Goal: Information Seeking & Learning: Learn about a topic

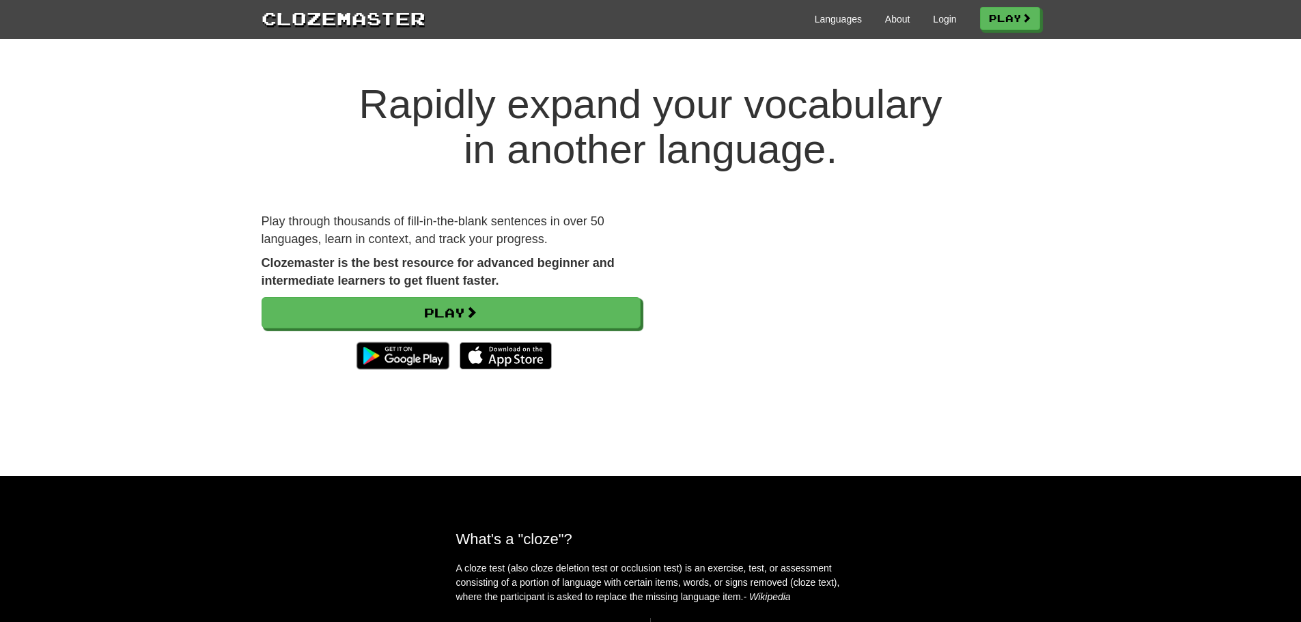
click at [348, 223] on p "Play through thousands of fill-in-the-blank sentences in over 50 languages, lea…" at bounding box center [451, 230] width 379 height 35
click at [460, 234] on p "Play through thousands of fill-in-the-blank sentences in over 50 languages, lea…" at bounding box center [451, 230] width 379 height 35
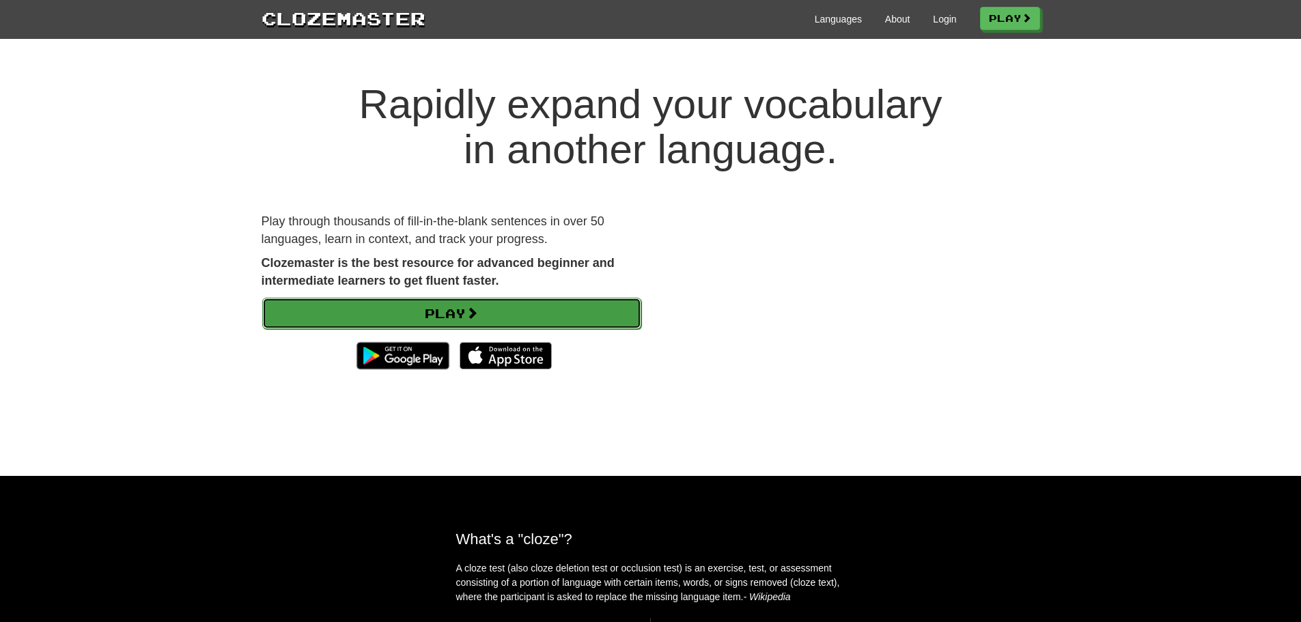
click at [515, 301] on link "Play" at bounding box center [451, 313] width 379 height 31
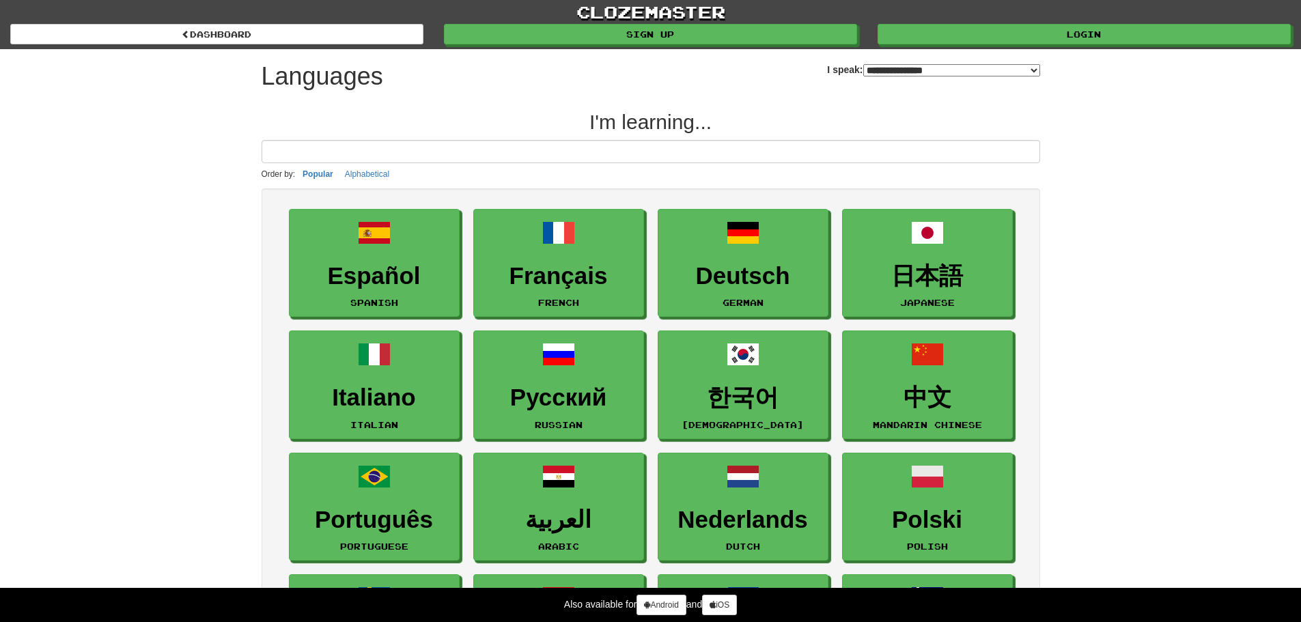
select select "*******"
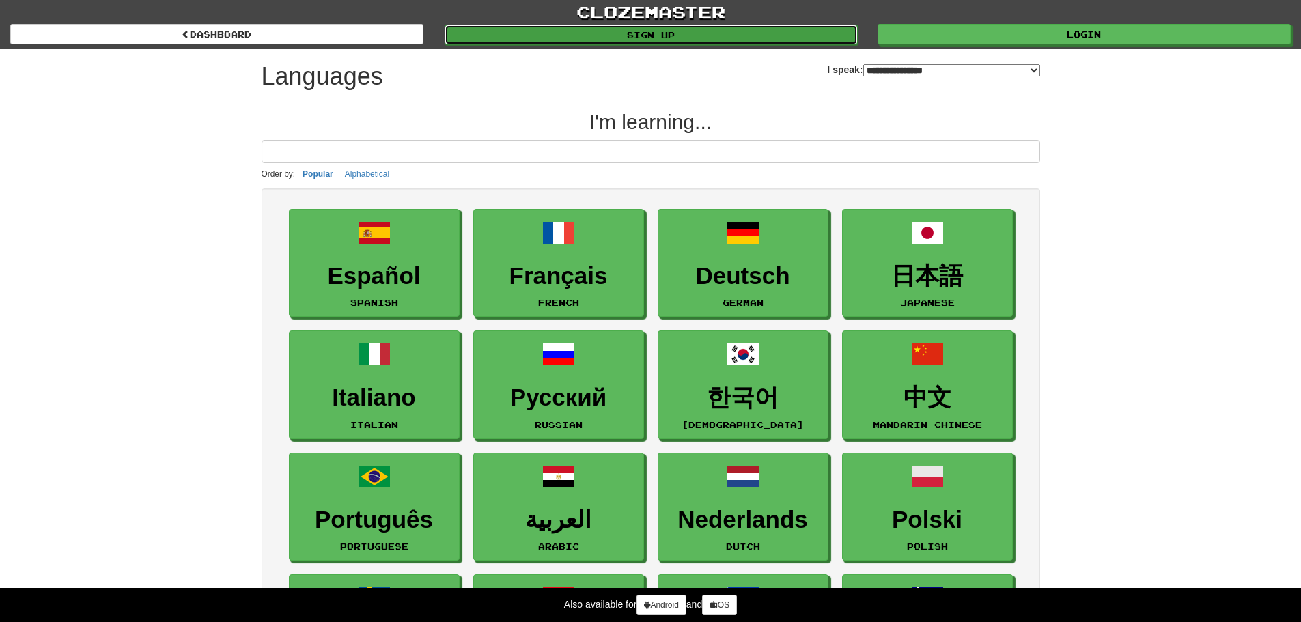
click at [716, 36] on link "Sign up" at bounding box center [651, 35] width 413 height 20
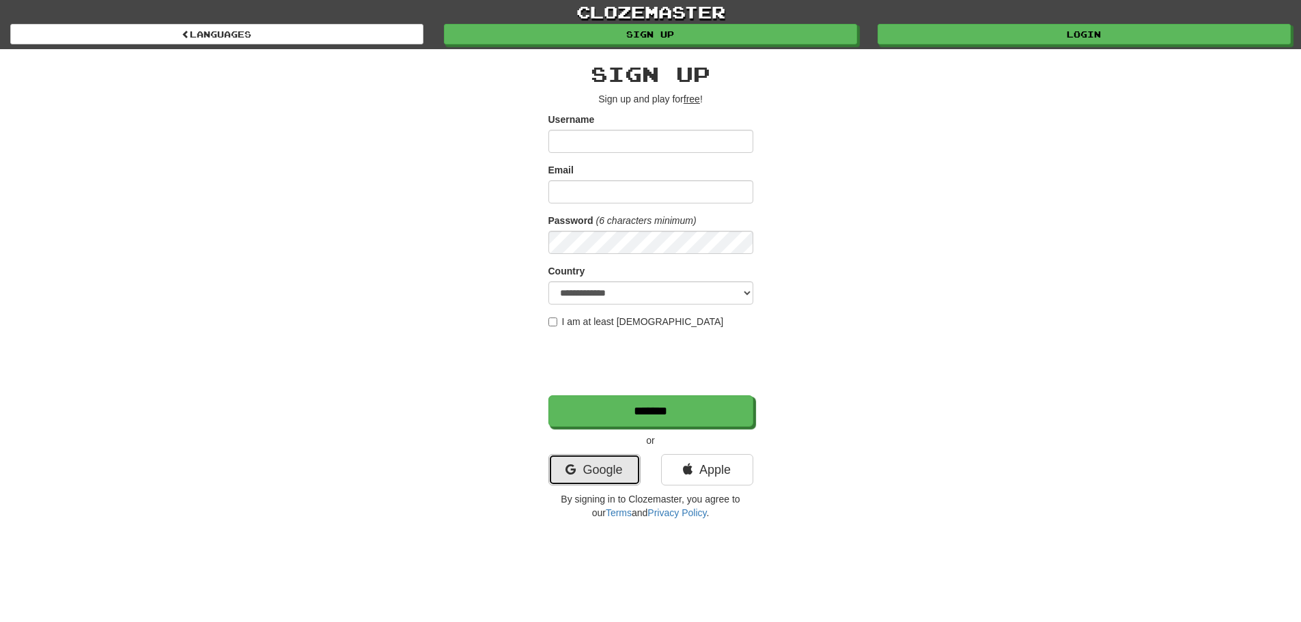
click at [613, 470] on link "Google" at bounding box center [595, 469] width 92 height 31
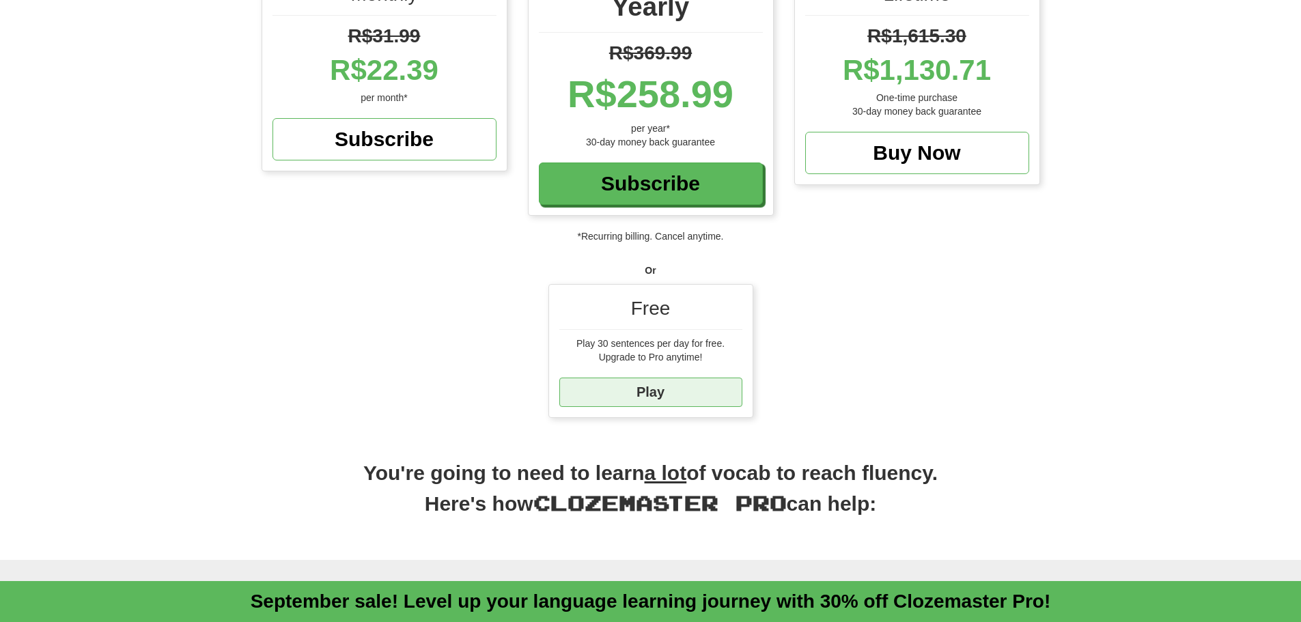
scroll to position [205, 0]
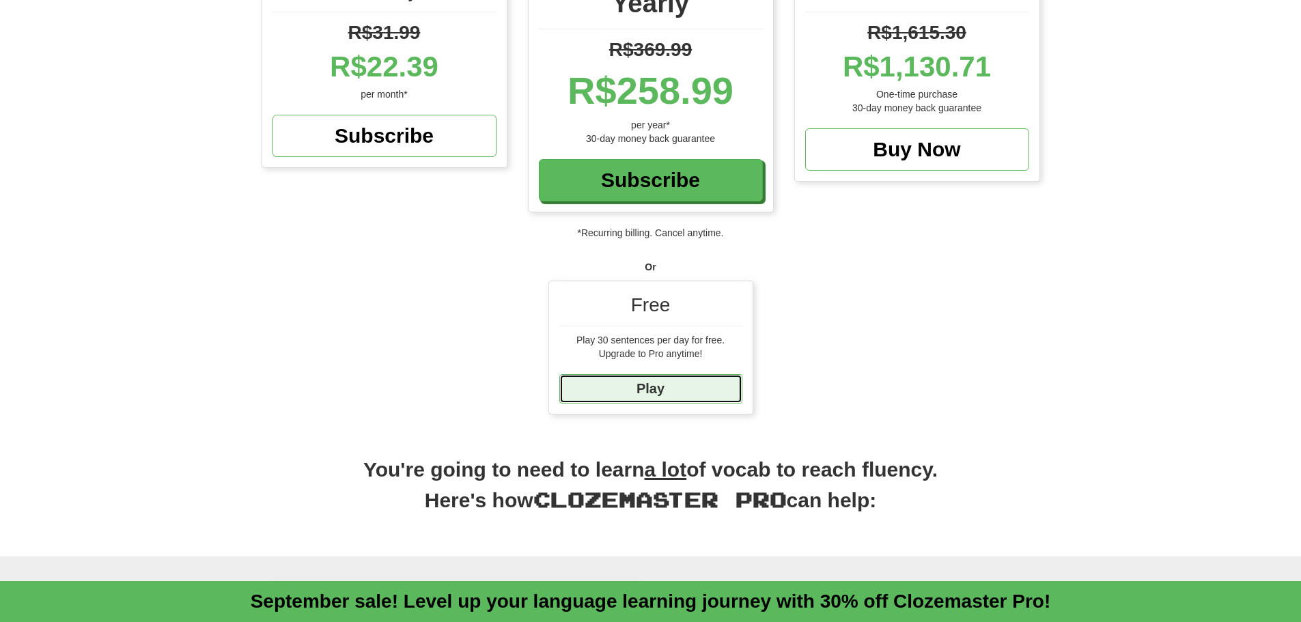
click at [660, 382] on link "Play" at bounding box center [651, 388] width 183 height 29
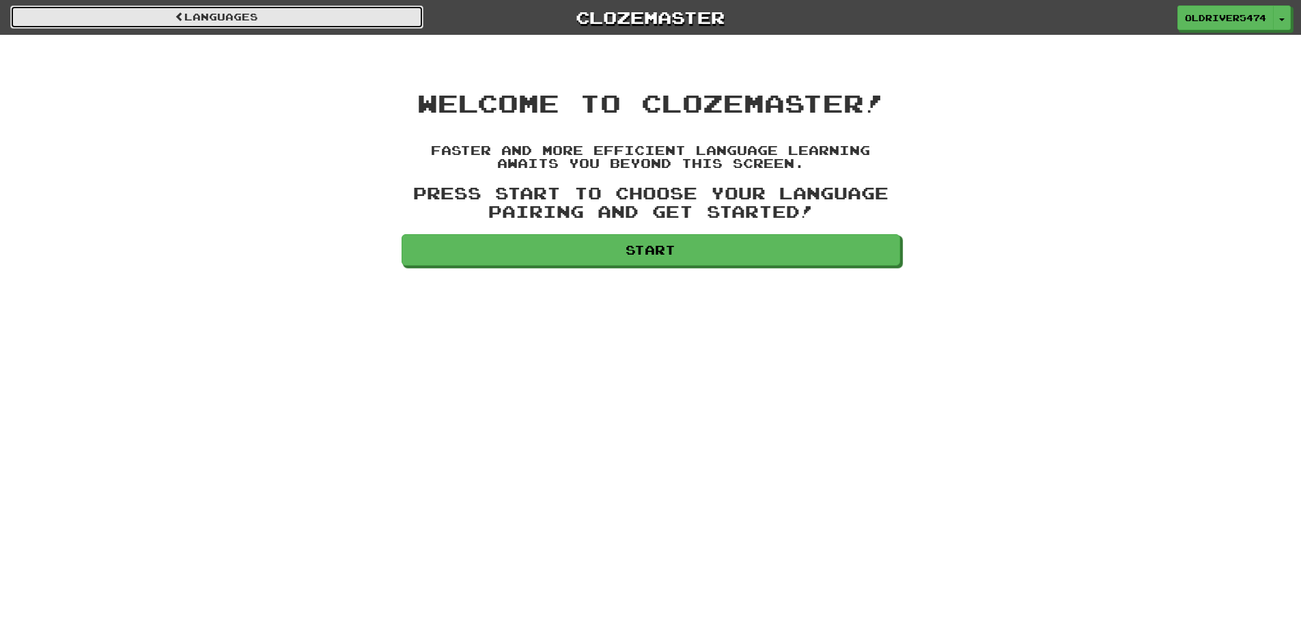
click at [300, 14] on link "Languages" at bounding box center [216, 16] width 413 height 23
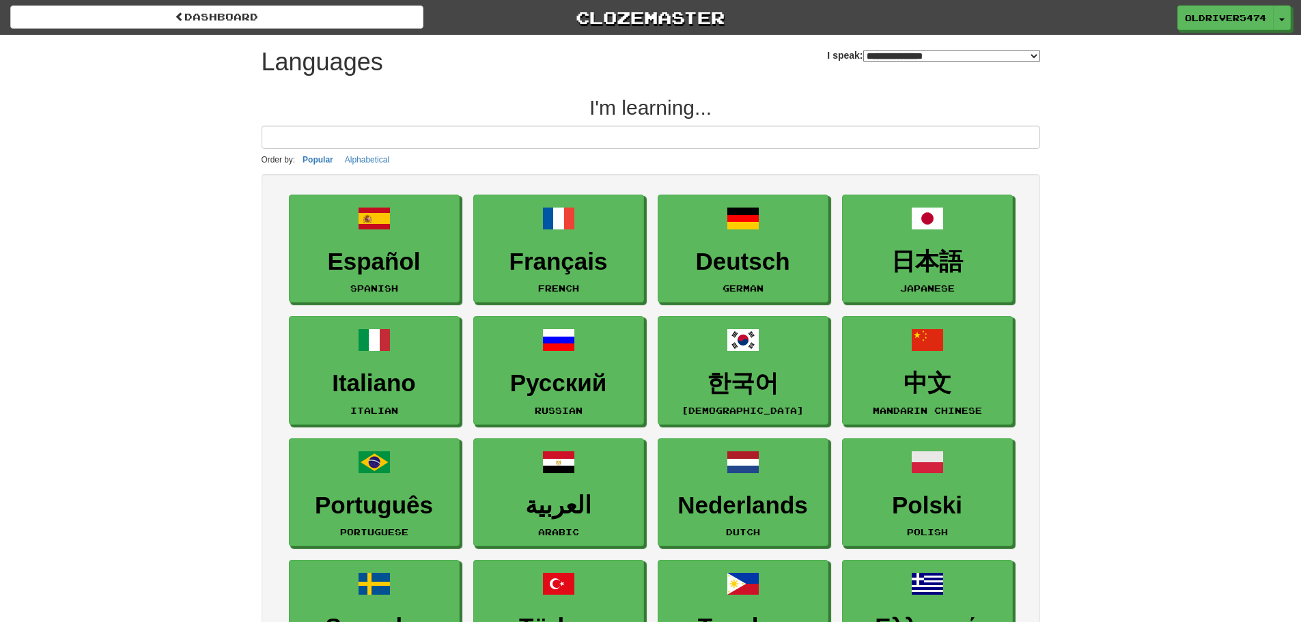
select select "*******"
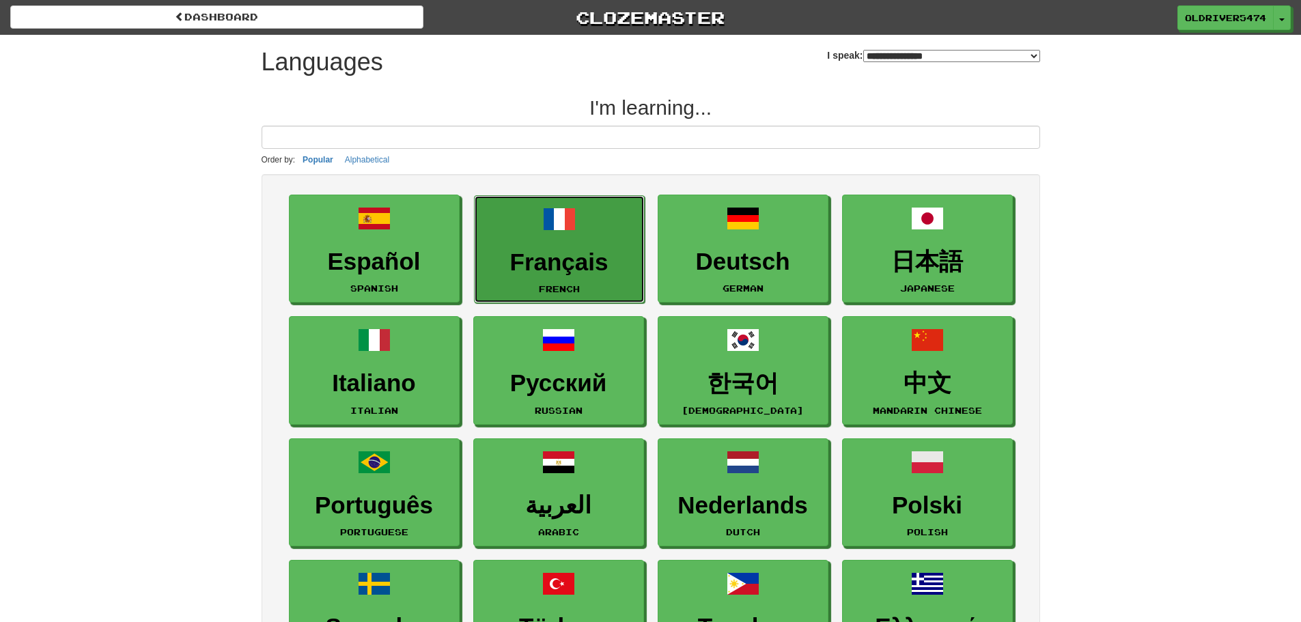
click at [544, 256] on h3 "Français" at bounding box center [560, 262] width 156 height 27
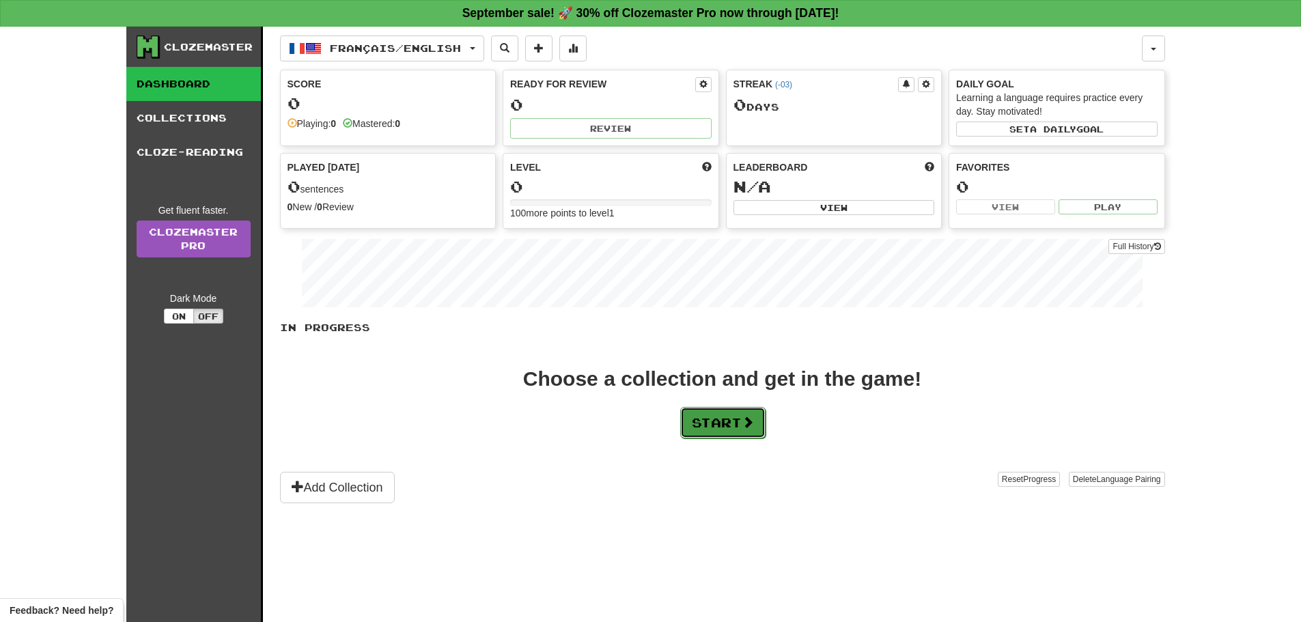
click at [743, 422] on button "Start" at bounding box center [722, 422] width 85 height 31
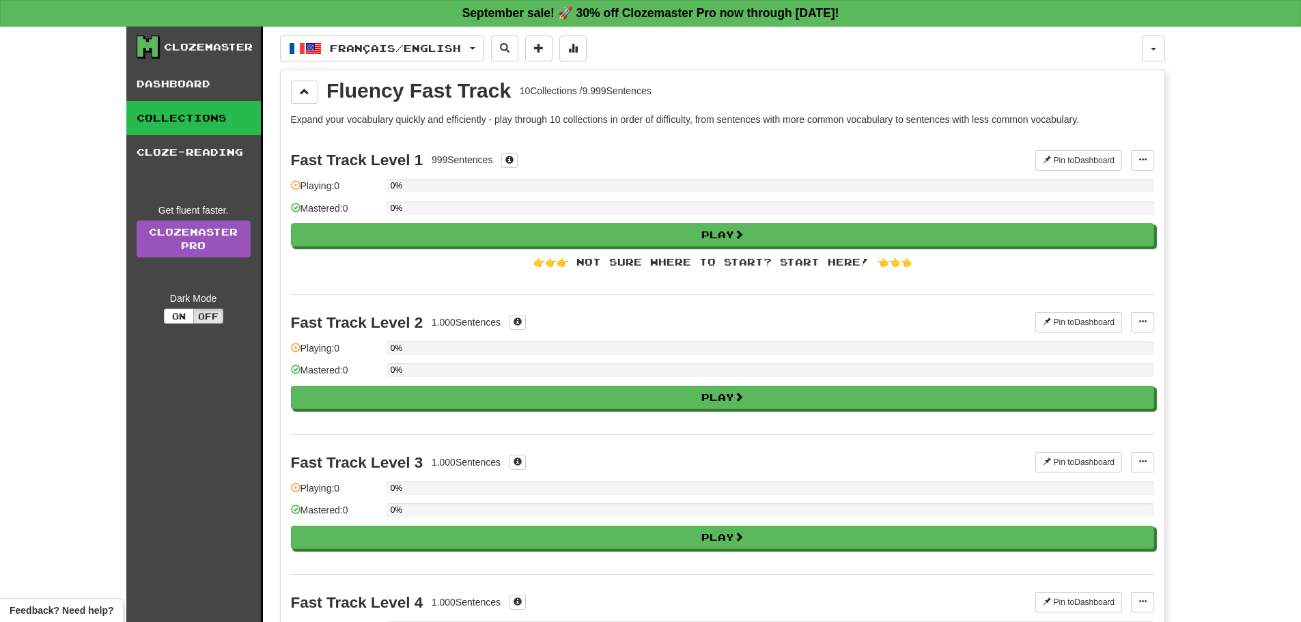
drag, startPoint x: 497, startPoint y: 366, endPoint x: 465, endPoint y: -49, distance: 415.9
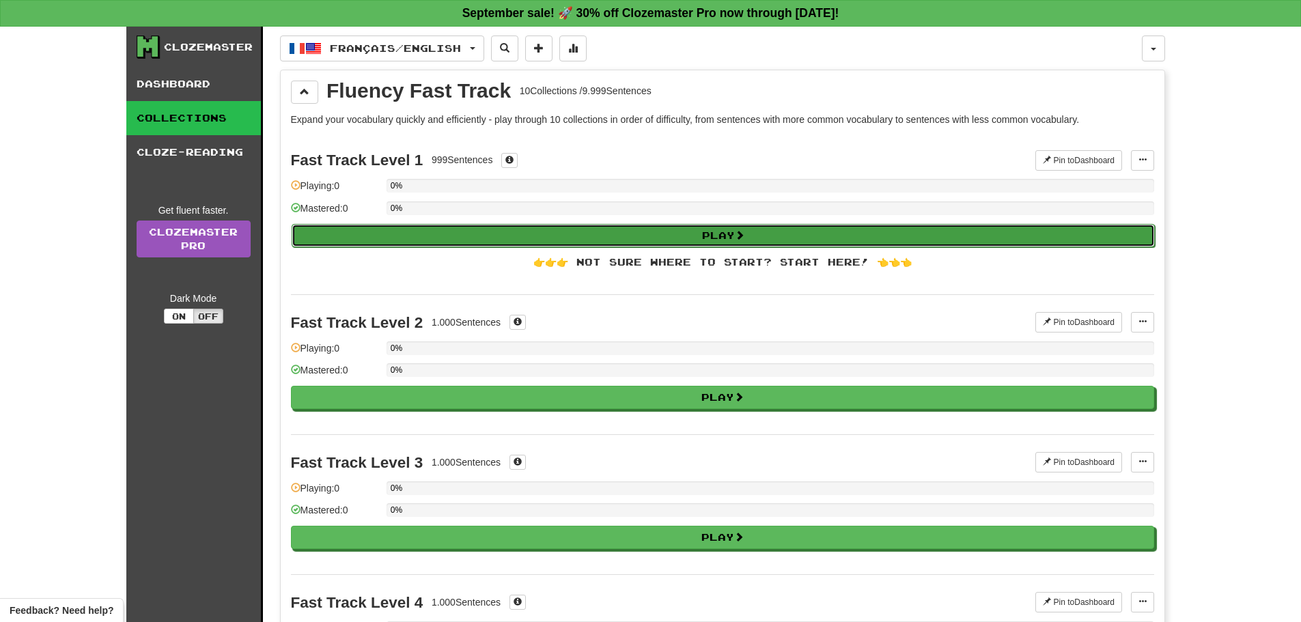
click at [642, 229] on button "Play" at bounding box center [724, 235] width 864 height 23
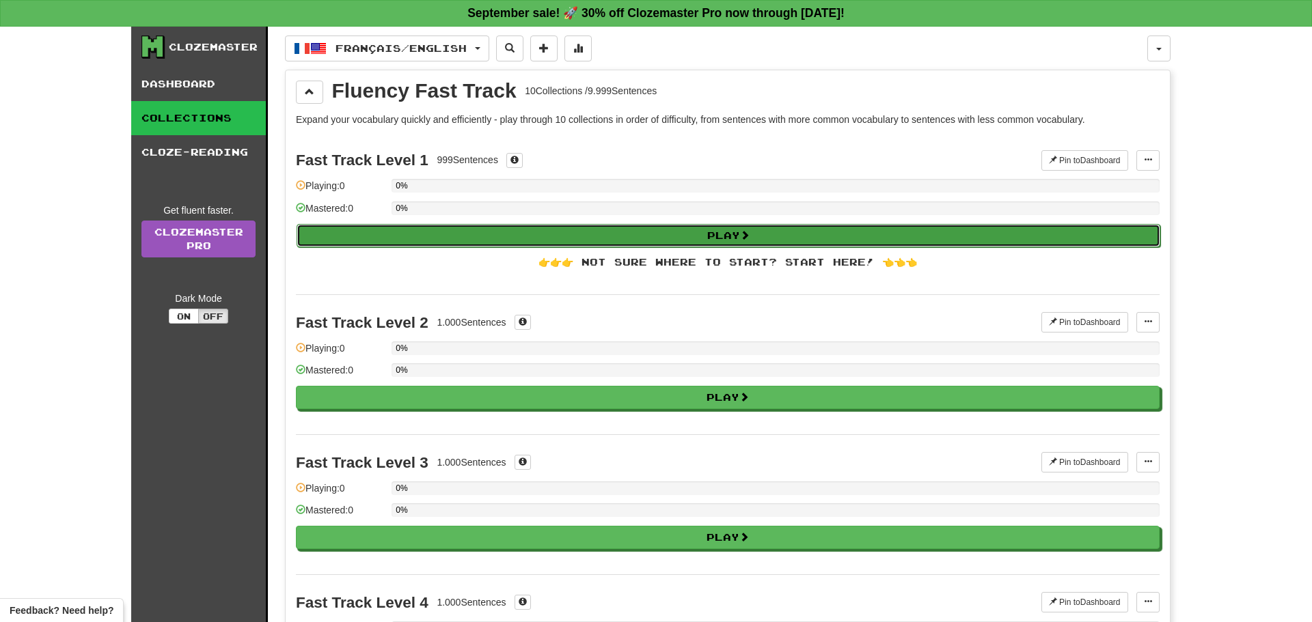
select select "**"
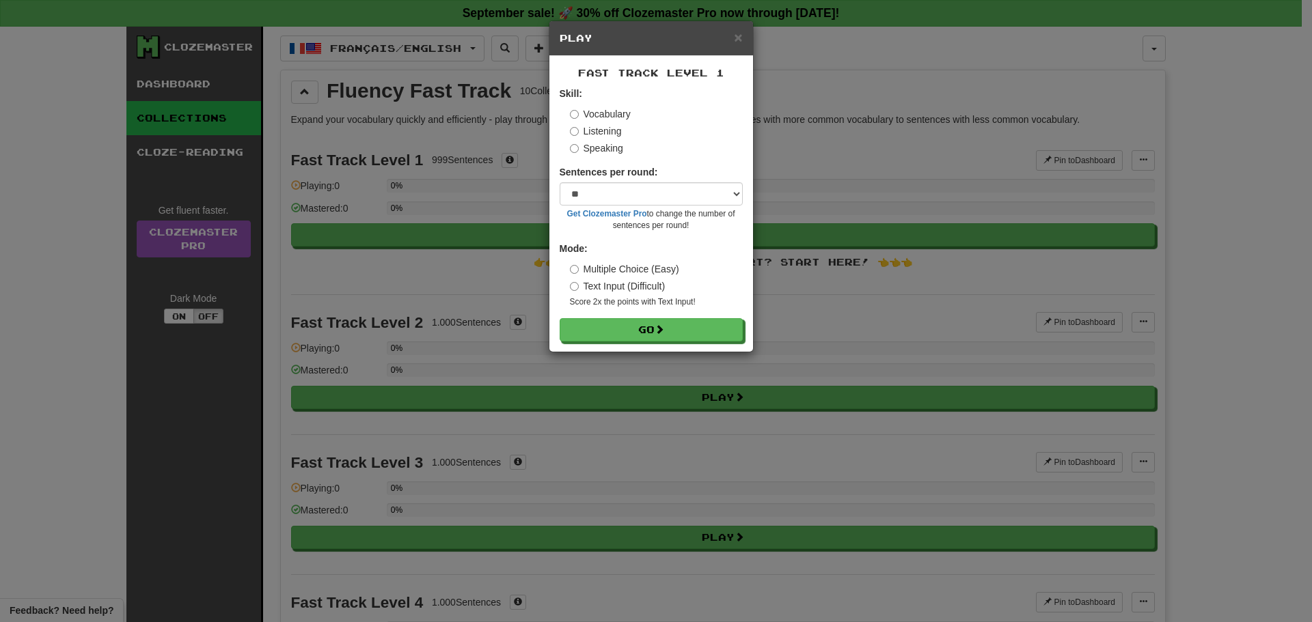
click at [598, 131] on label "Listening" at bounding box center [596, 131] width 52 height 14
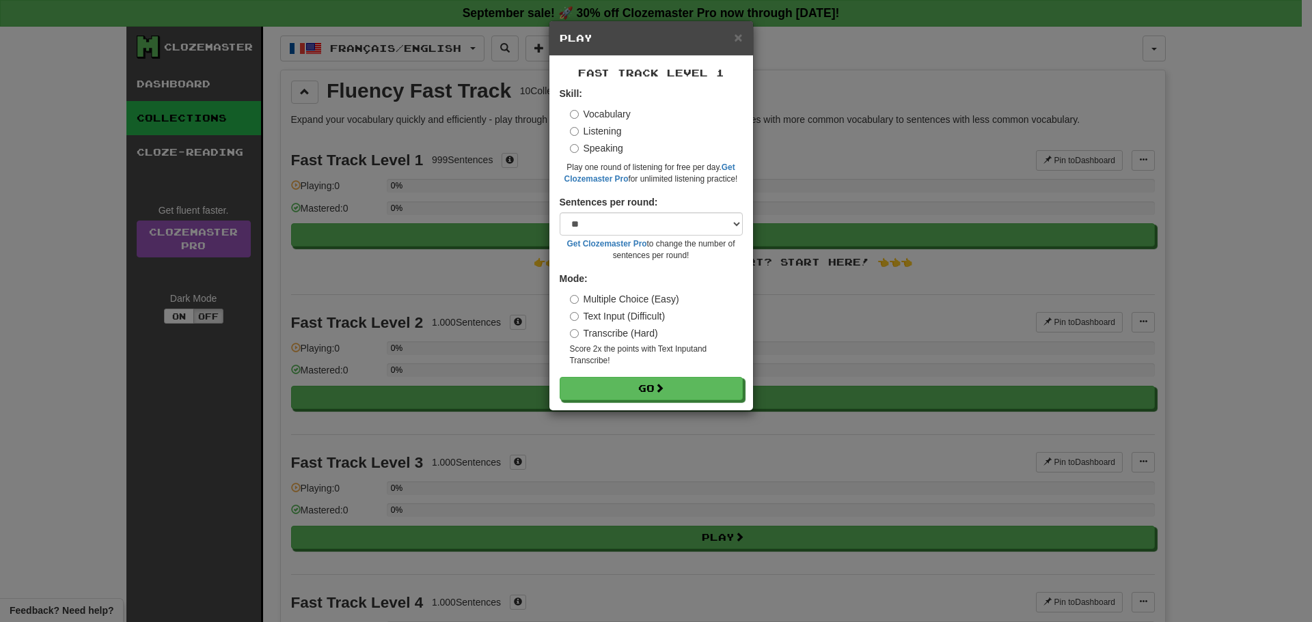
click at [601, 109] on label "Vocabulary" at bounding box center [600, 114] width 61 height 14
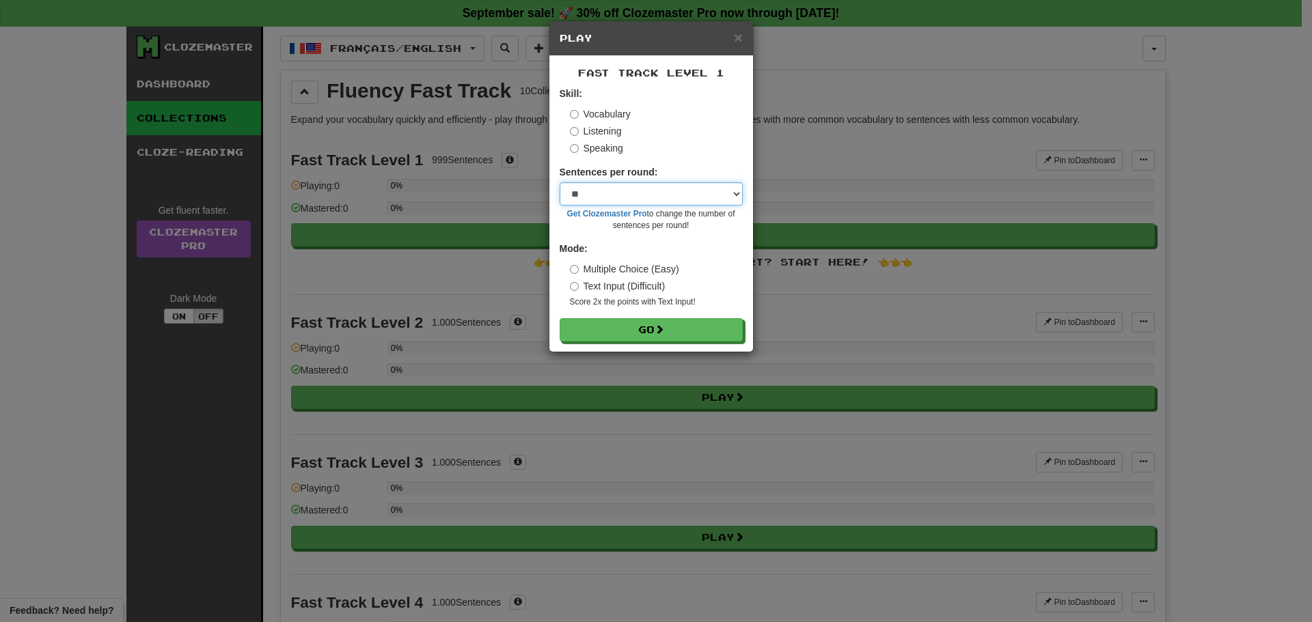
click at [724, 195] on select "* ** ** ** ** ** *** ********" at bounding box center [651, 193] width 183 height 23
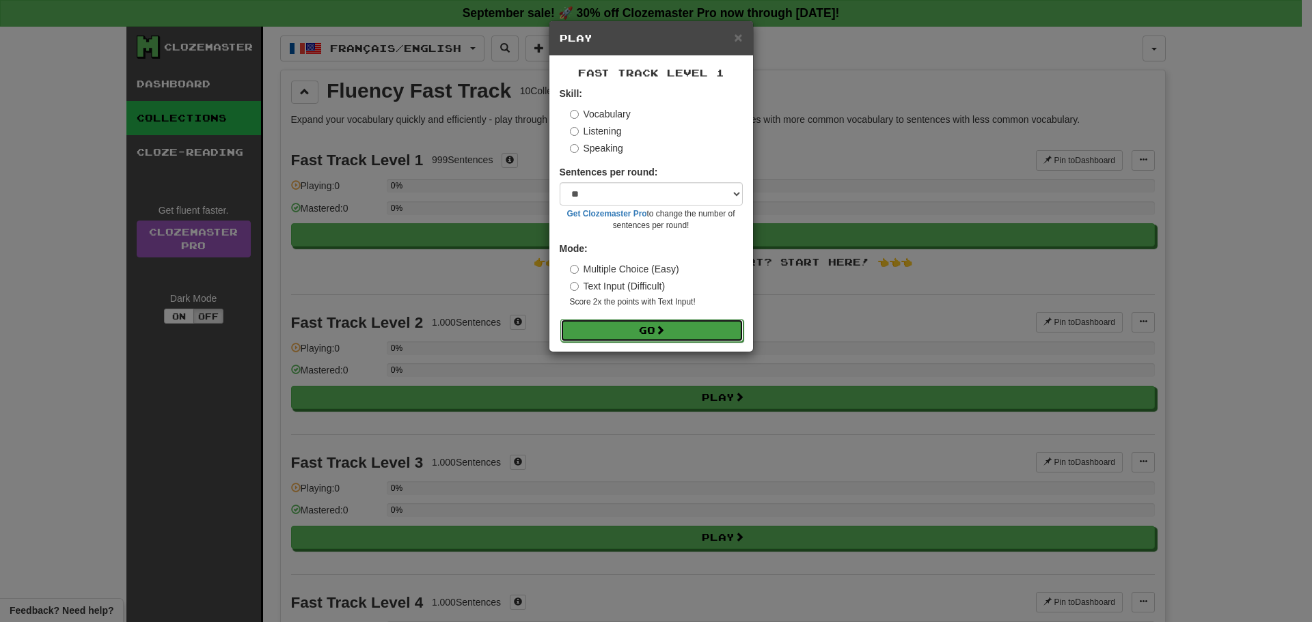
click at [615, 327] on button "Go" at bounding box center [651, 330] width 183 height 23
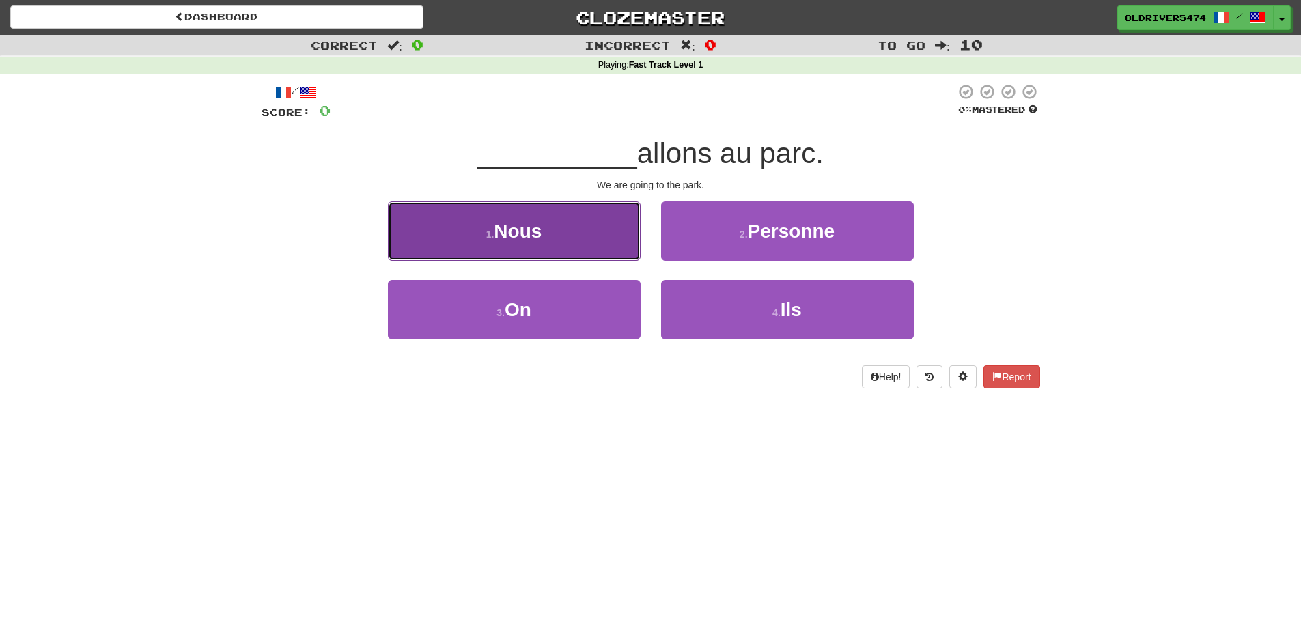
click at [579, 225] on button "1 . Nous" at bounding box center [514, 231] width 253 height 59
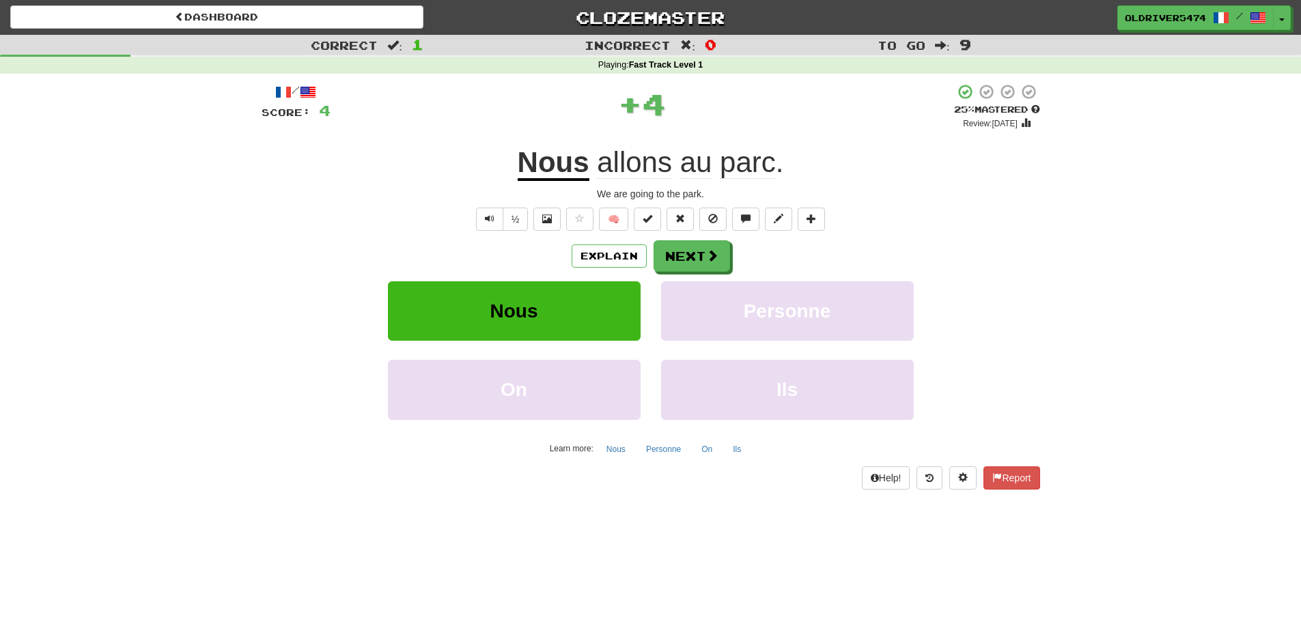
click at [631, 159] on span "allons" at bounding box center [634, 162] width 75 height 33
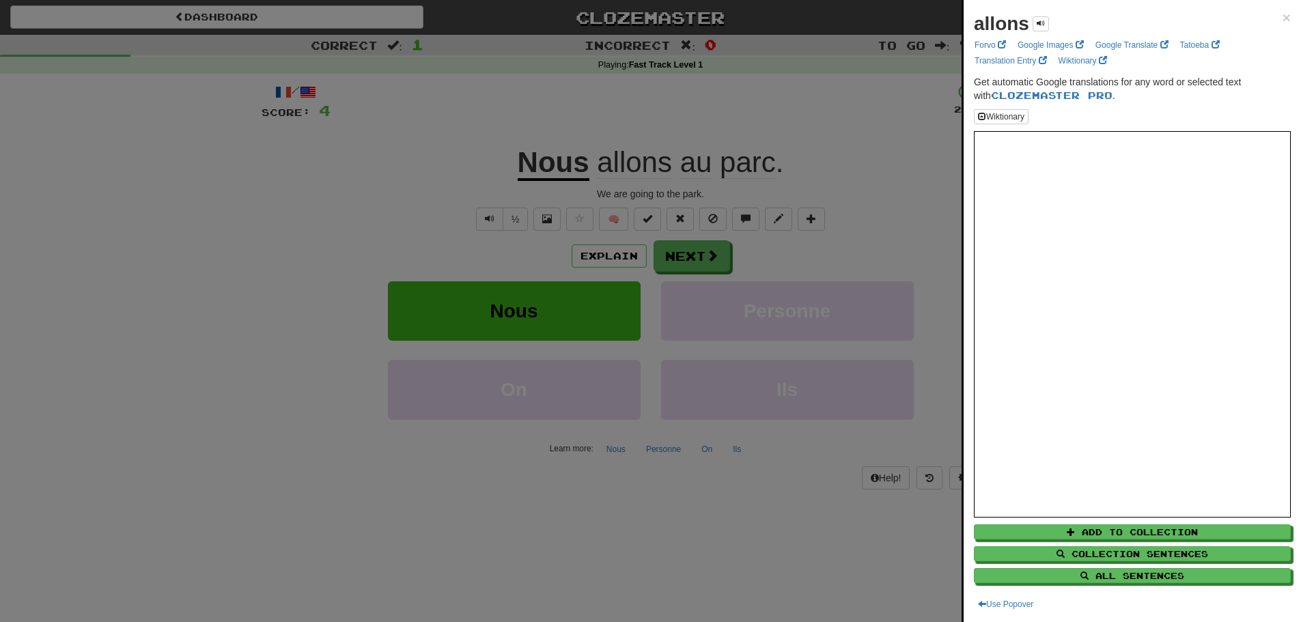
click at [605, 199] on div at bounding box center [650, 311] width 1301 height 622
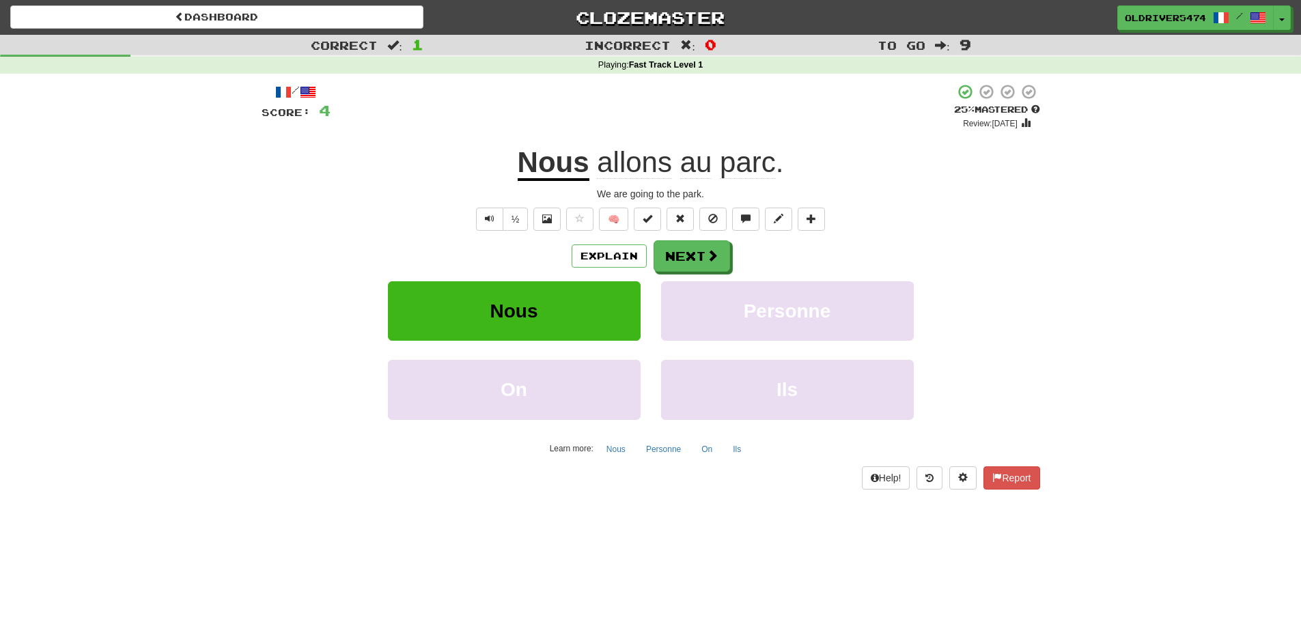
click at [702, 163] on span "au" at bounding box center [696, 162] width 32 height 33
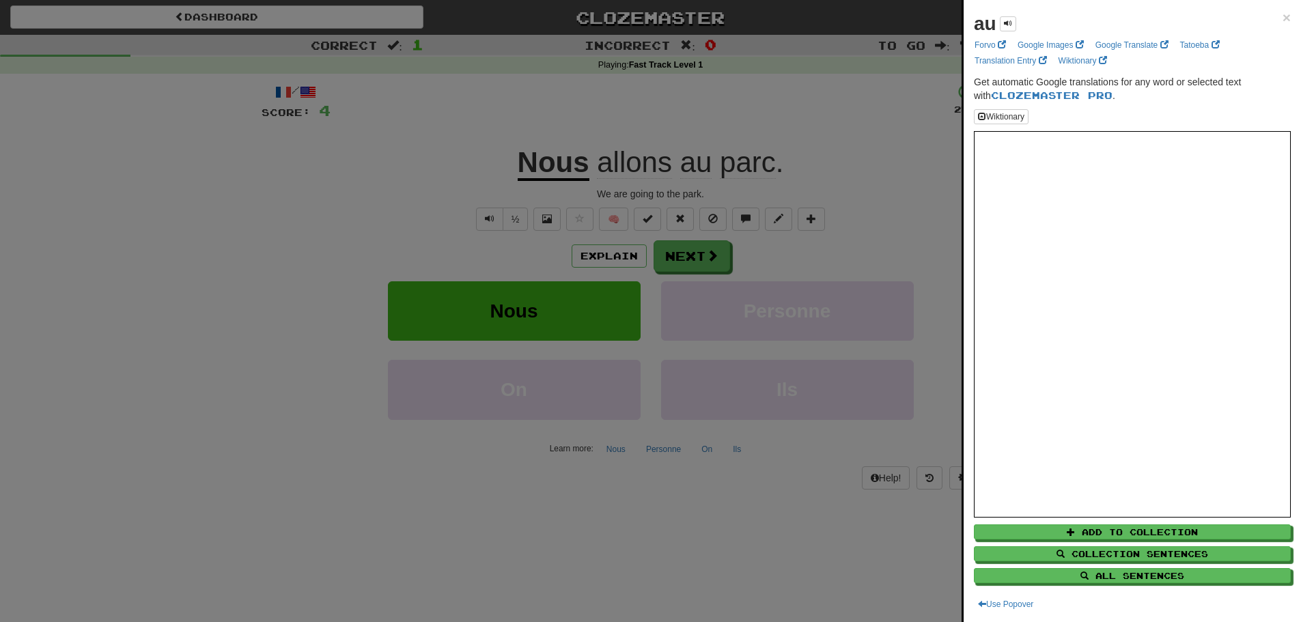
click at [619, 171] on div at bounding box center [650, 311] width 1301 height 622
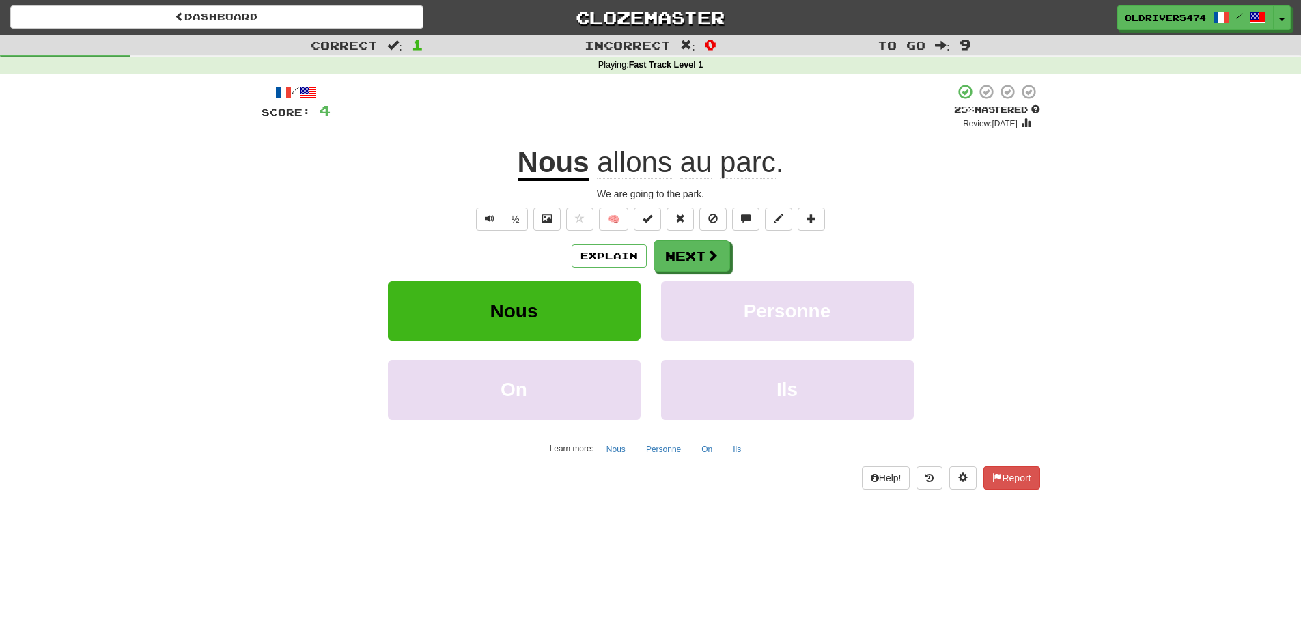
click at [636, 167] on span "allons" at bounding box center [634, 162] width 75 height 33
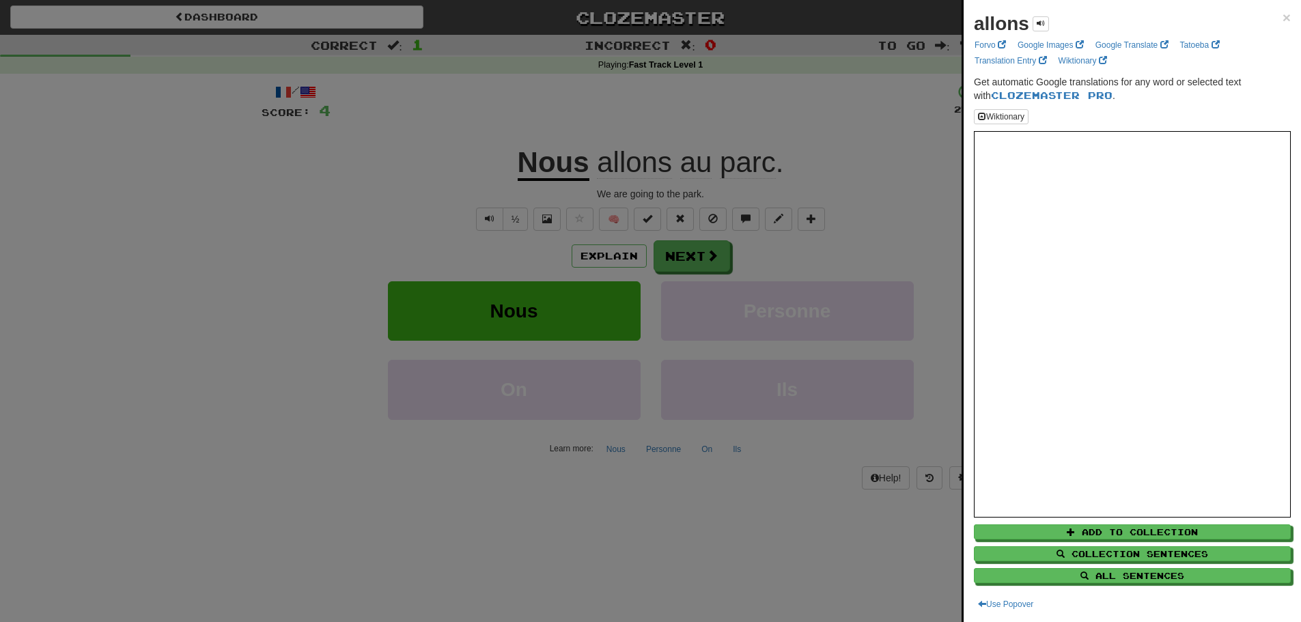
click at [637, 324] on div at bounding box center [650, 311] width 1301 height 622
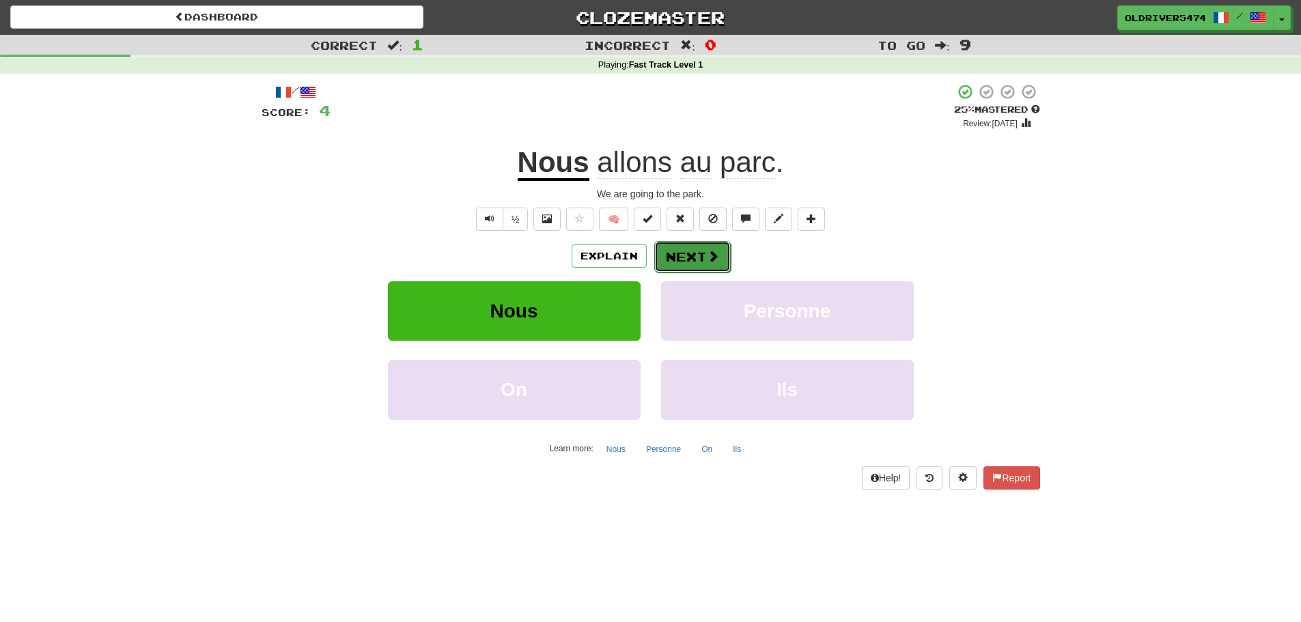
click at [695, 245] on button "Next" at bounding box center [692, 256] width 77 height 31
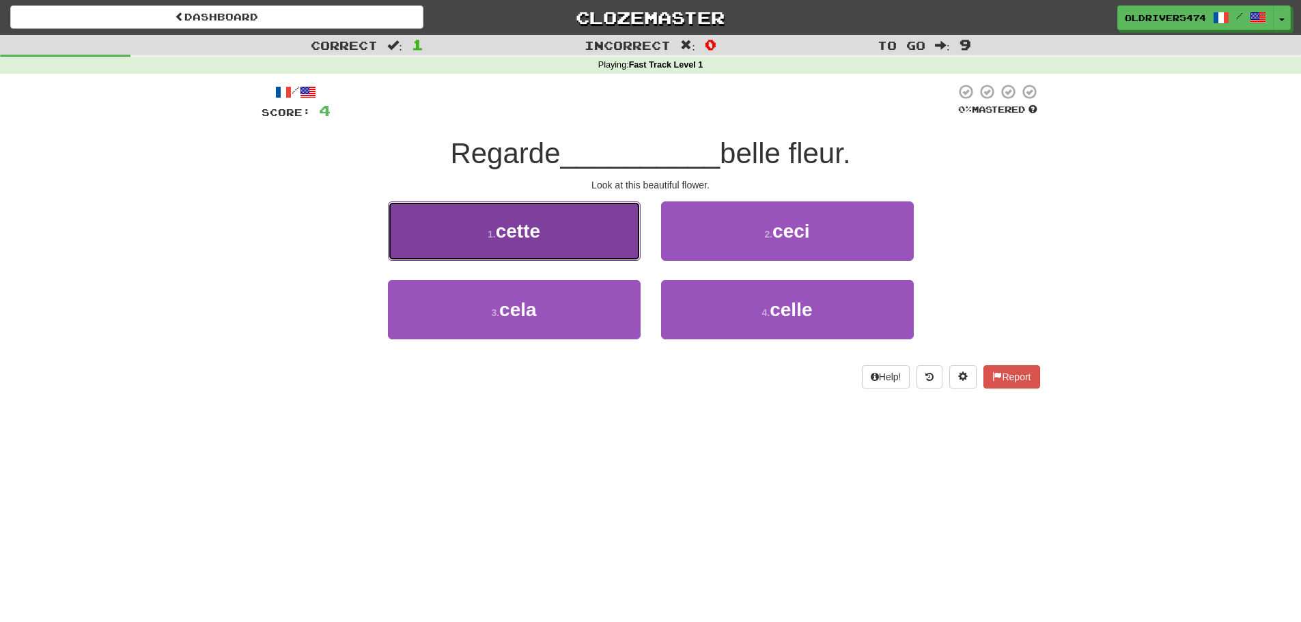
click at [565, 232] on button "1 . cette" at bounding box center [514, 231] width 253 height 59
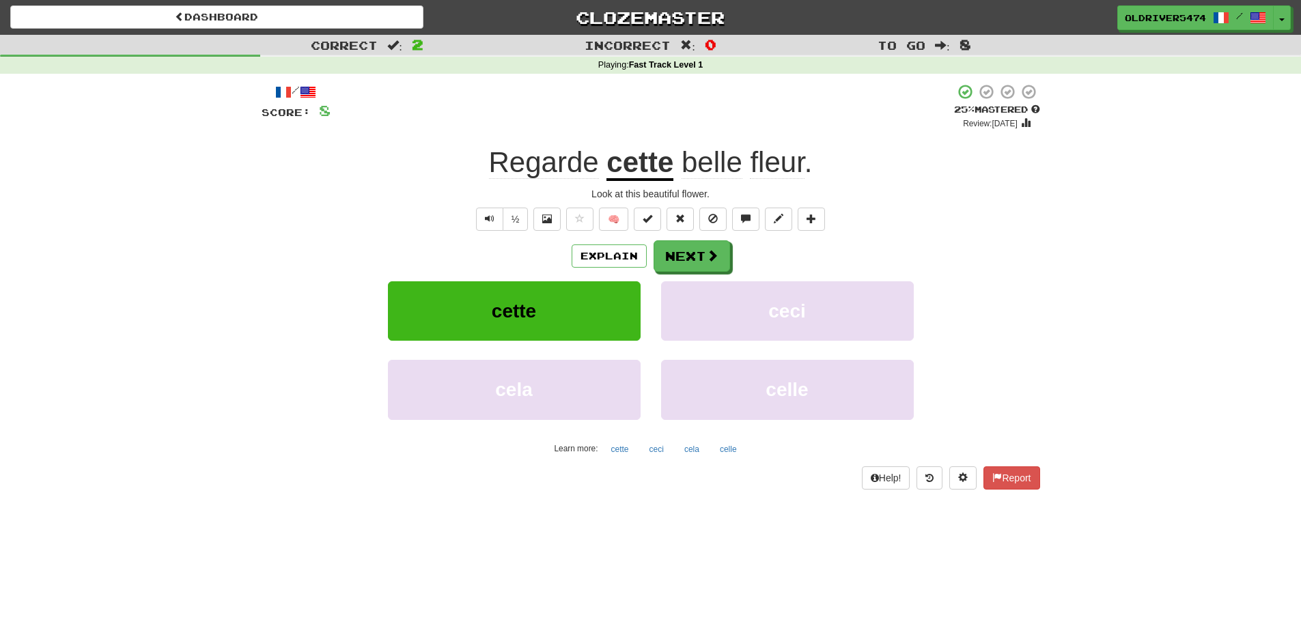
click at [531, 169] on span "Regarde" at bounding box center [544, 162] width 110 height 33
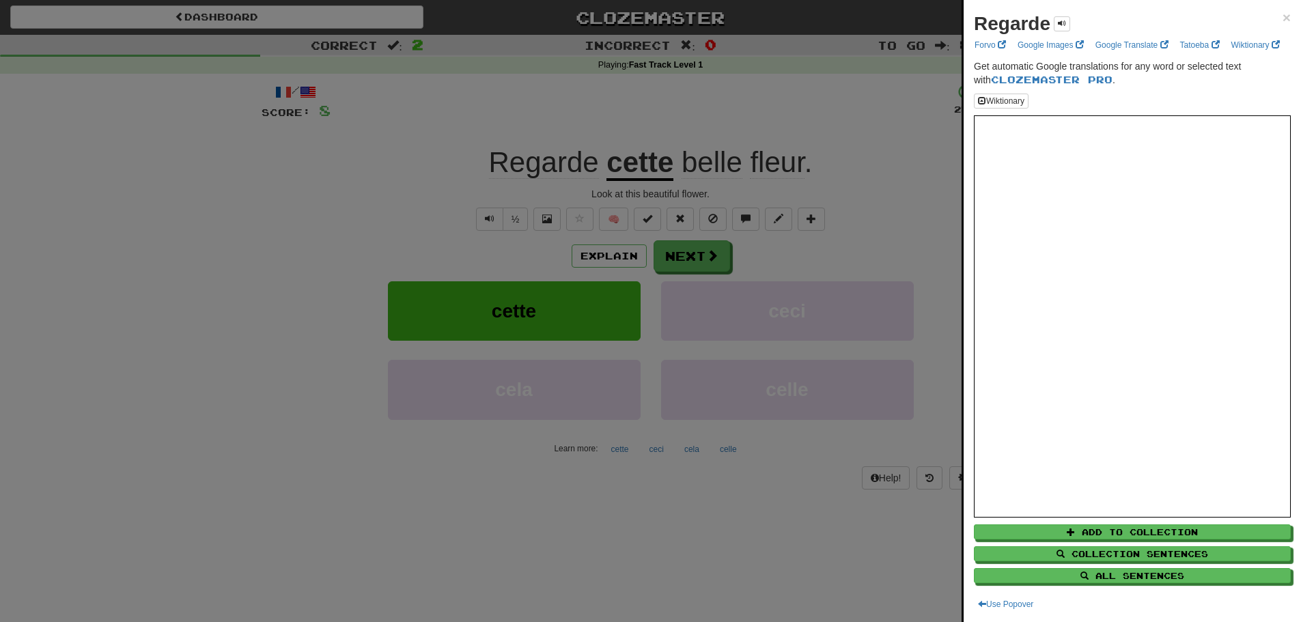
click at [829, 215] on div at bounding box center [650, 311] width 1301 height 622
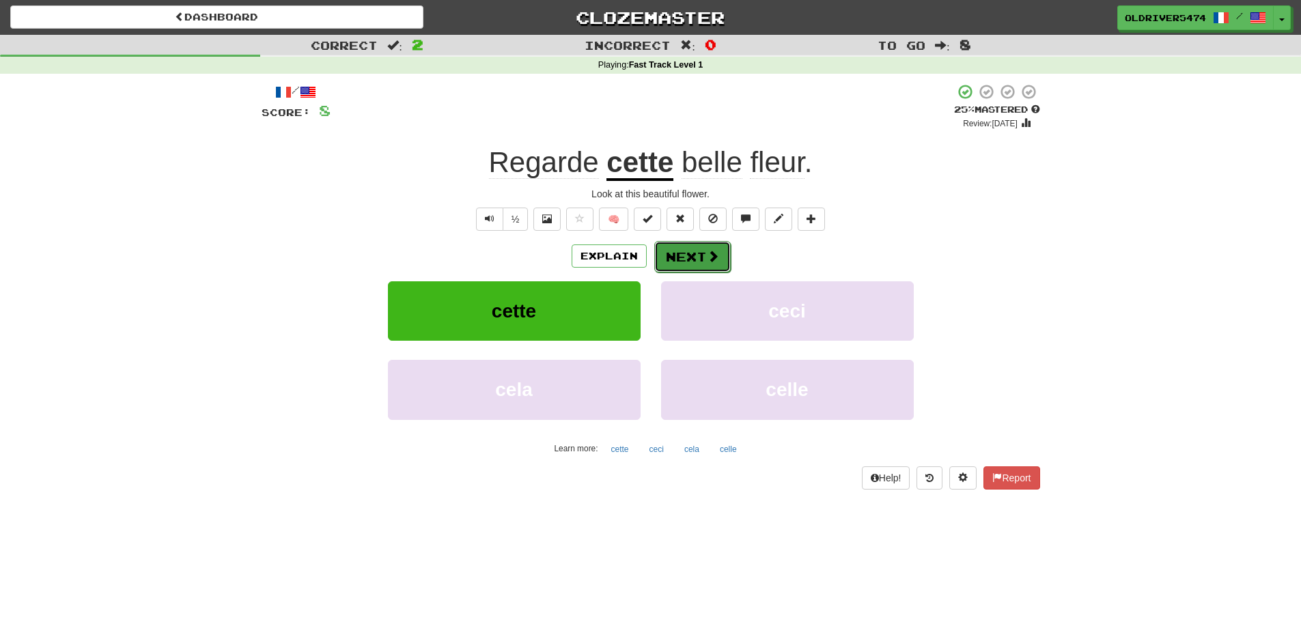
click at [701, 255] on button "Next" at bounding box center [692, 256] width 77 height 31
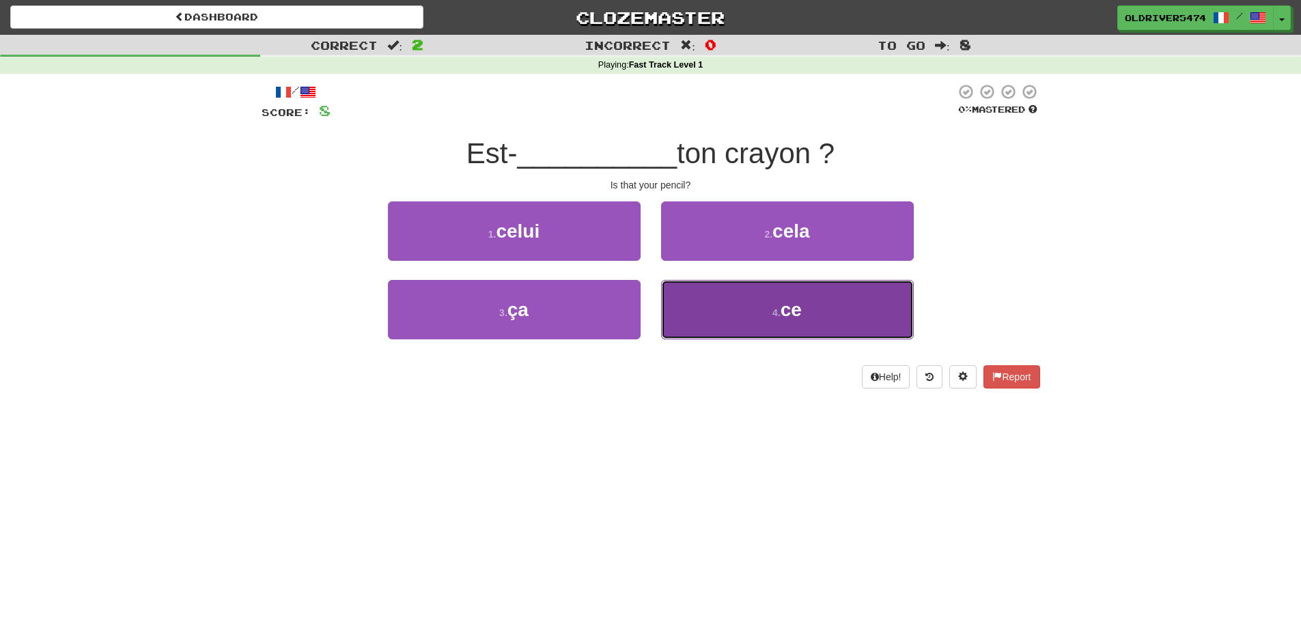
click at [758, 307] on button "4 . ce" at bounding box center [787, 309] width 253 height 59
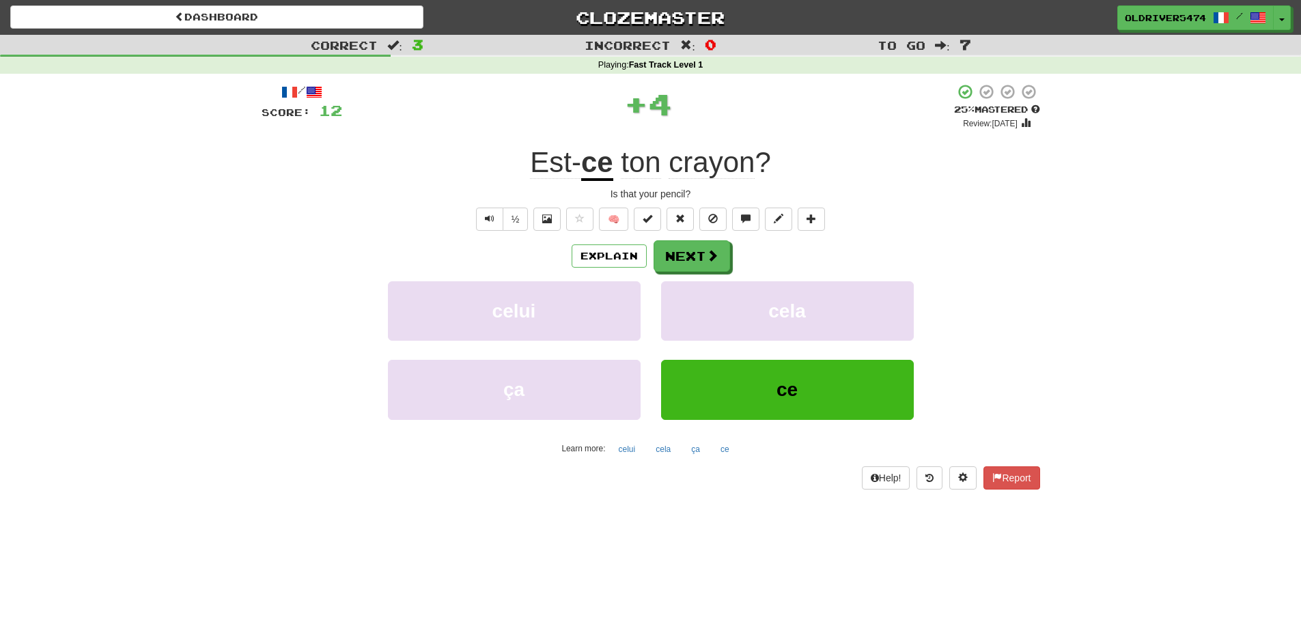
click at [562, 163] on span "Est-" at bounding box center [555, 162] width 51 height 33
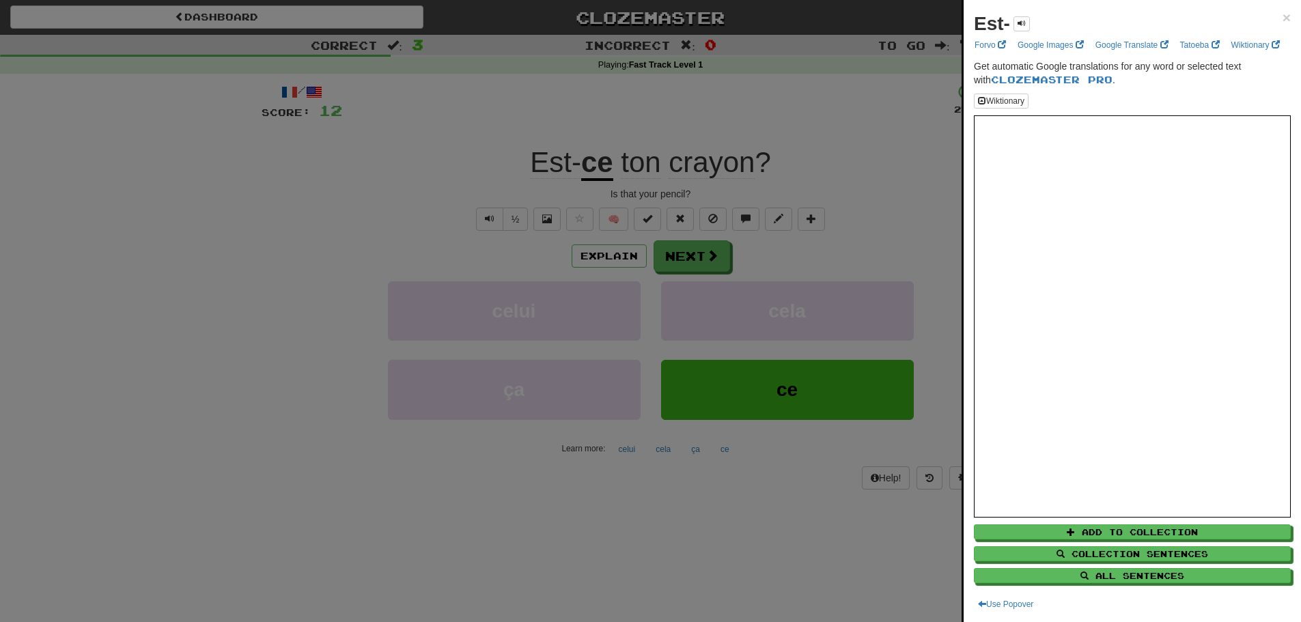
click at [654, 204] on div at bounding box center [650, 311] width 1301 height 622
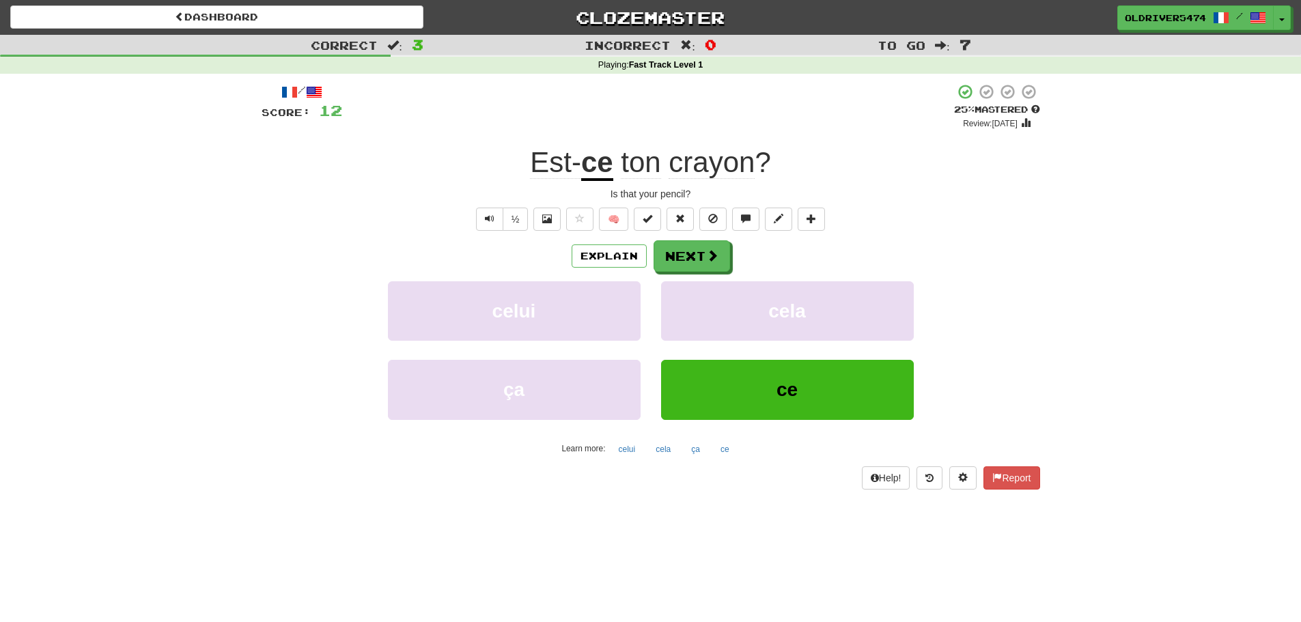
click at [594, 165] on u "ce" at bounding box center [597, 163] width 32 height 35
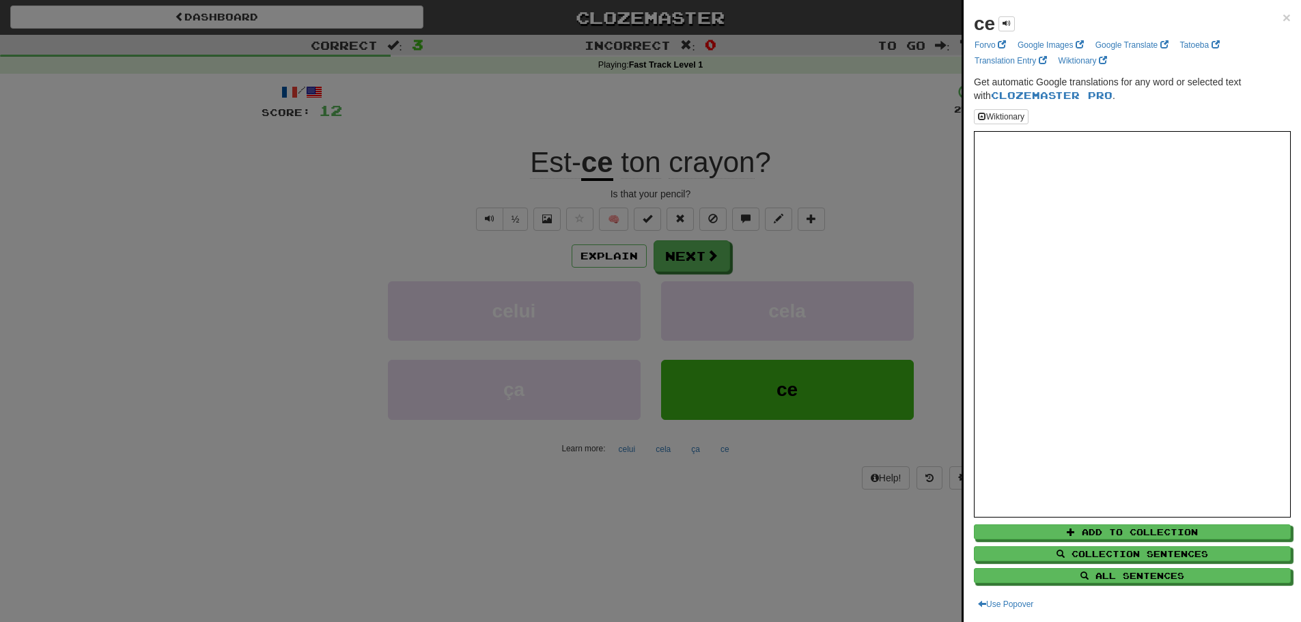
click at [864, 258] on div at bounding box center [650, 311] width 1301 height 622
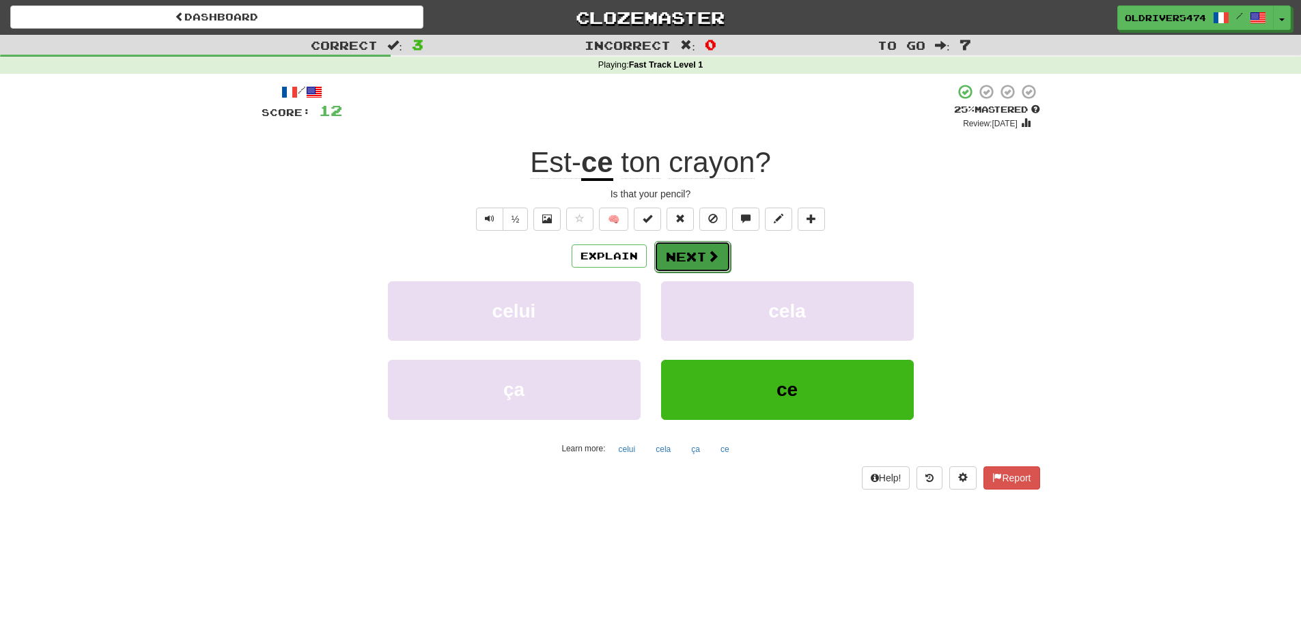
click at [674, 257] on button "Next" at bounding box center [692, 256] width 77 height 31
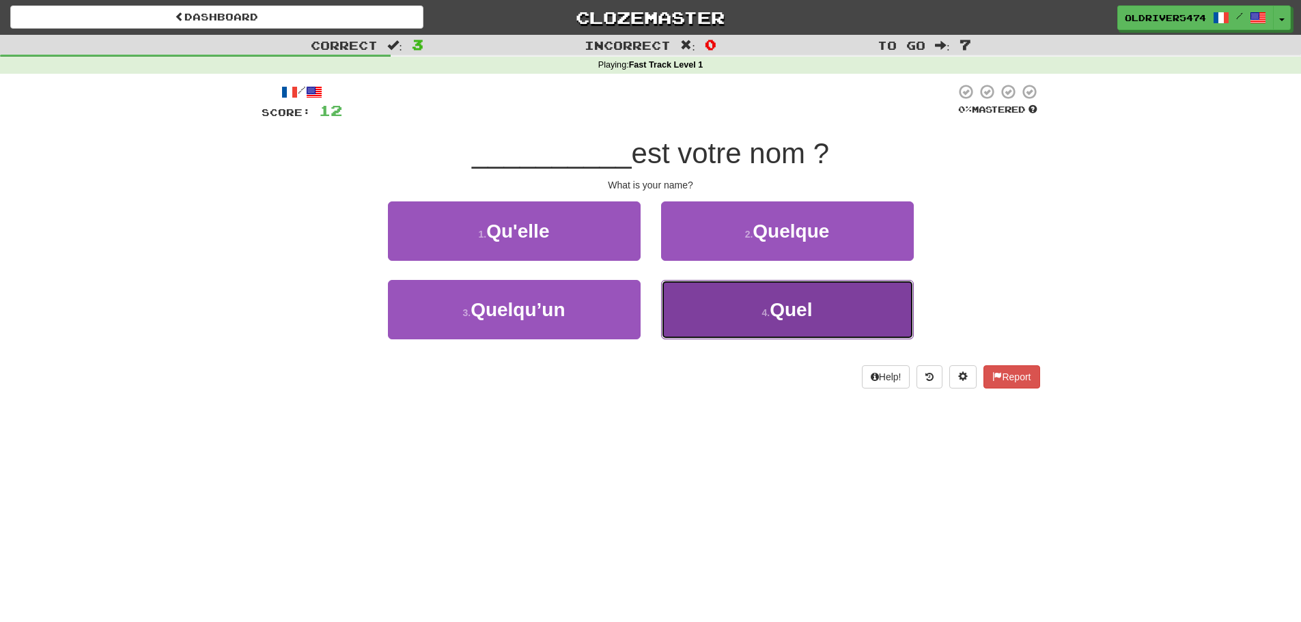
click at [778, 315] on span "Quel" at bounding box center [791, 309] width 42 height 21
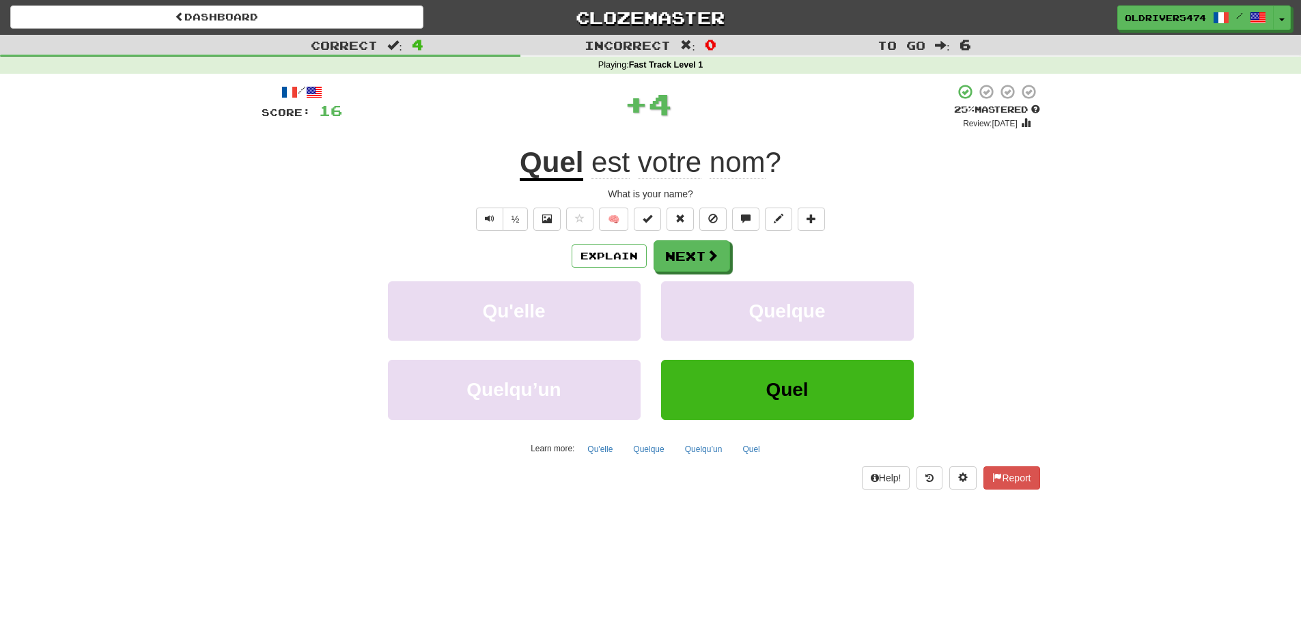
click at [553, 167] on u "Quel" at bounding box center [552, 163] width 64 height 35
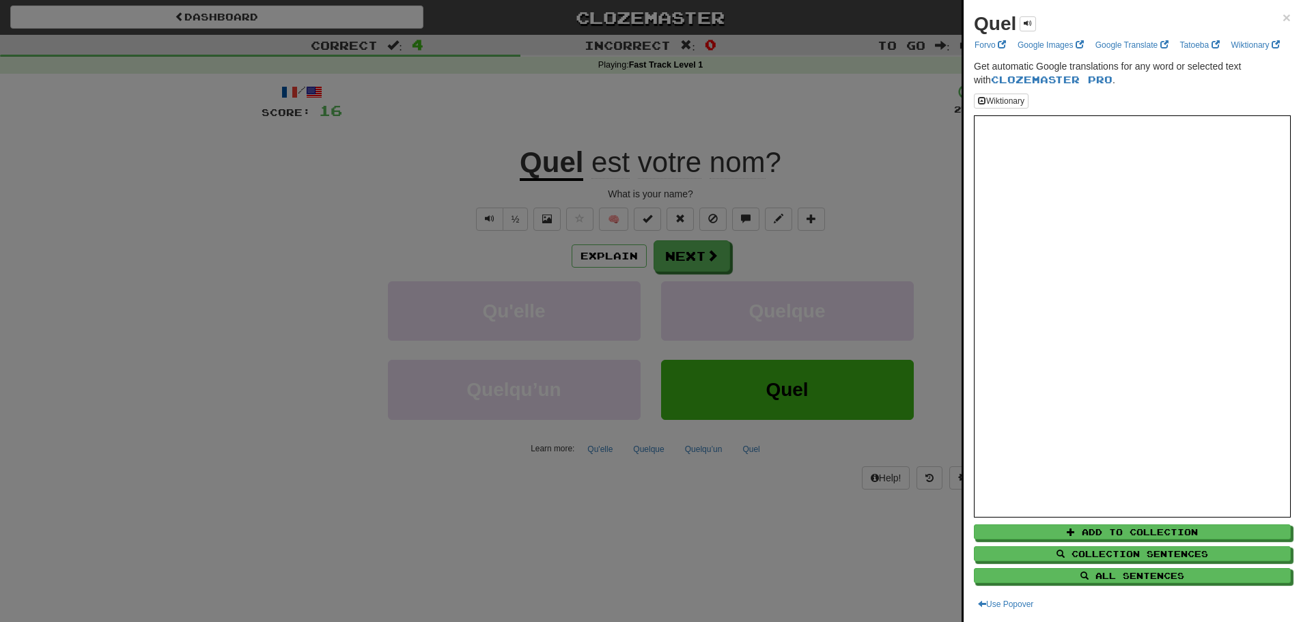
click at [784, 234] on div at bounding box center [650, 311] width 1301 height 622
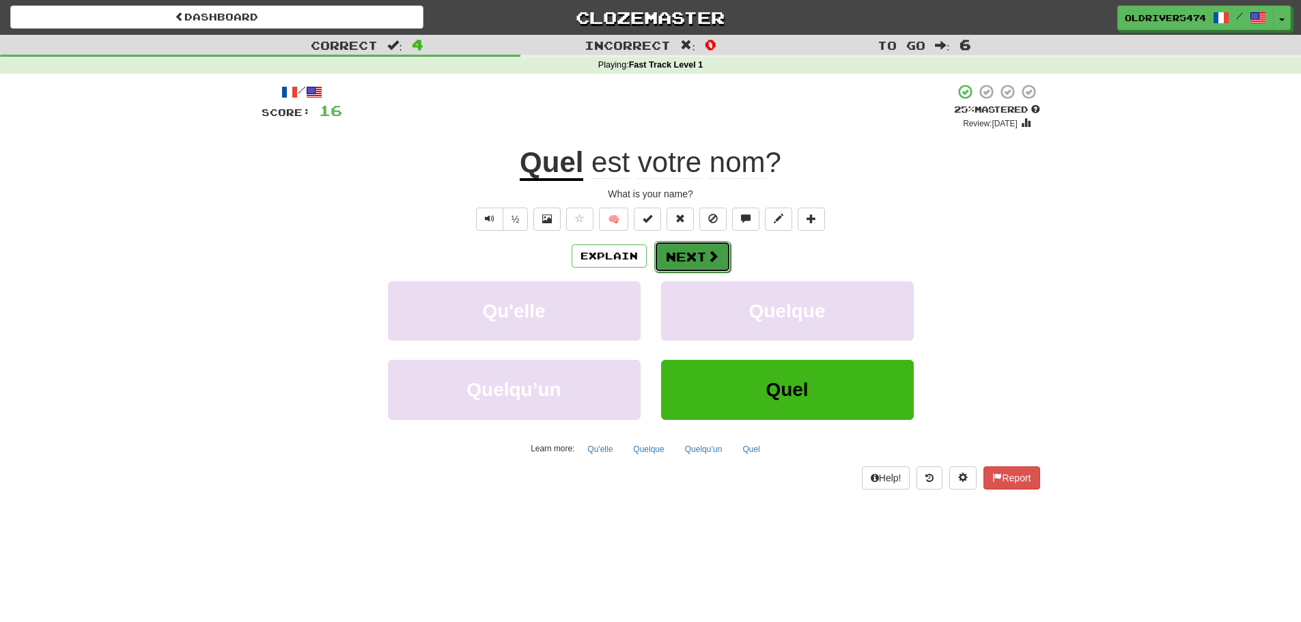
click at [691, 256] on button "Next" at bounding box center [692, 256] width 77 height 31
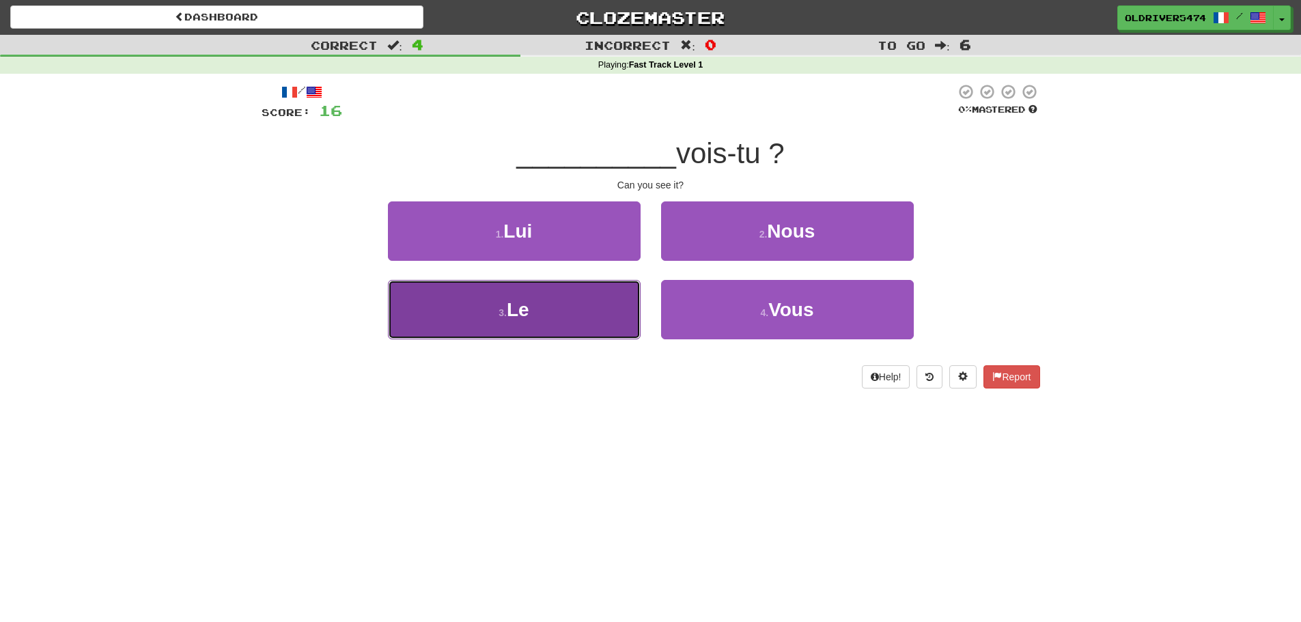
click at [536, 284] on button "3 . Le" at bounding box center [514, 309] width 253 height 59
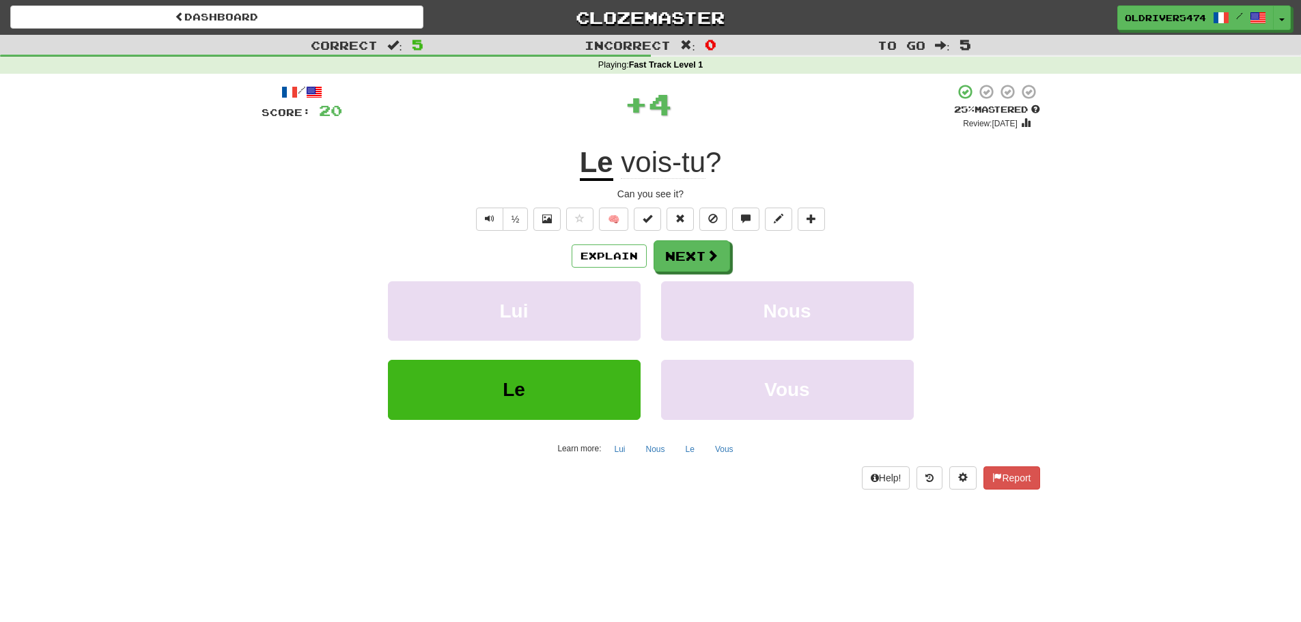
click at [596, 175] on u "Le" at bounding box center [596, 163] width 33 height 35
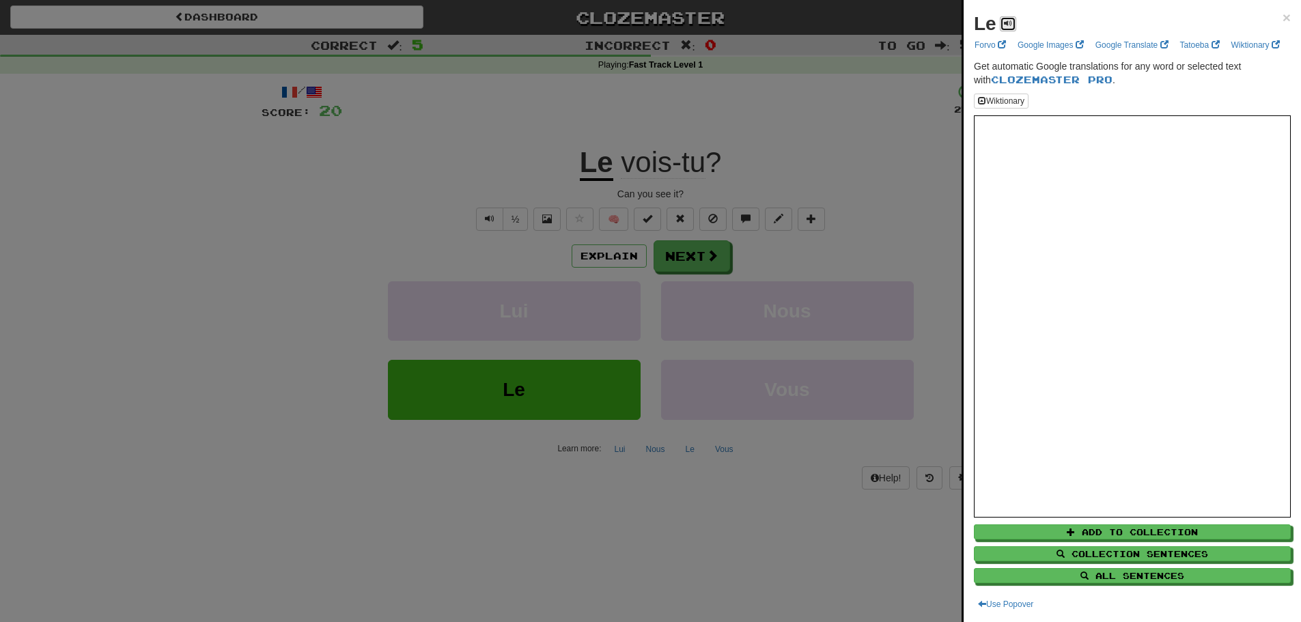
click at [1004, 26] on span at bounding box center [1008, 23] width 8 height 8
click at [1109, 29] on div "Le ×" at bounding box center [1132, 23] width 317 height 27
click at [1013, 26] on button at bounding box center [1008, 23] width 16 height 15
click at [626, 170] on div at bounding box center [650, 311] width 1301 height 622
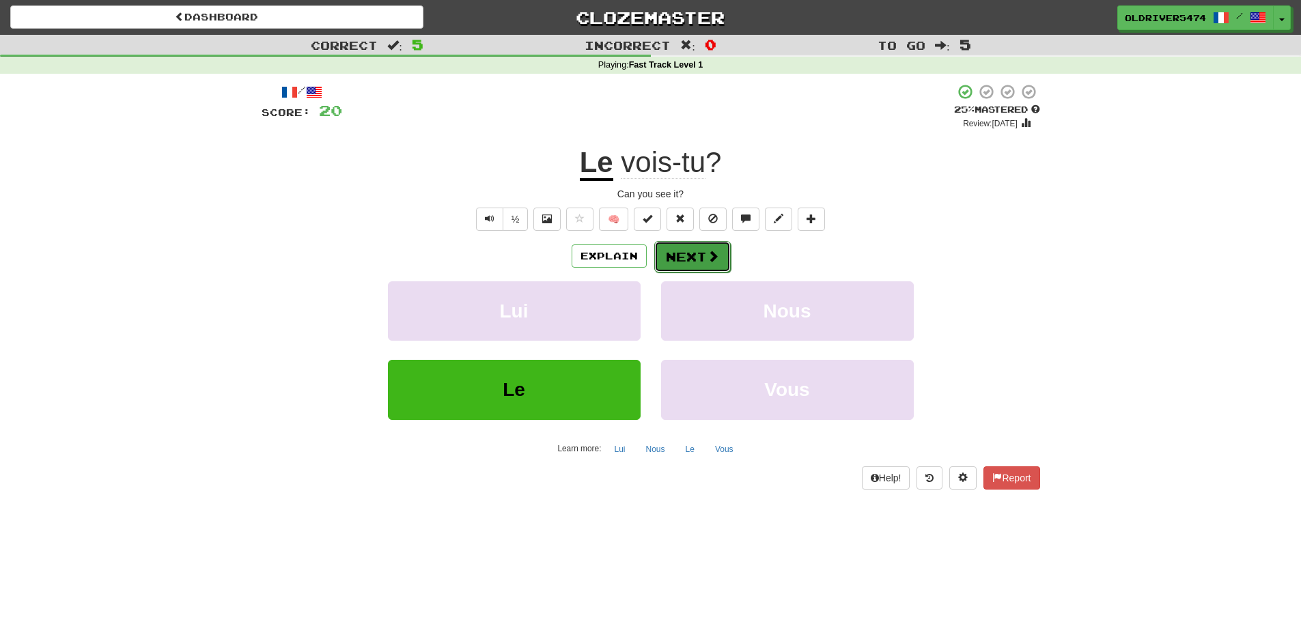
click at [693, 261] on button "Next" at bounding box center [692, 256] width 77 height 31
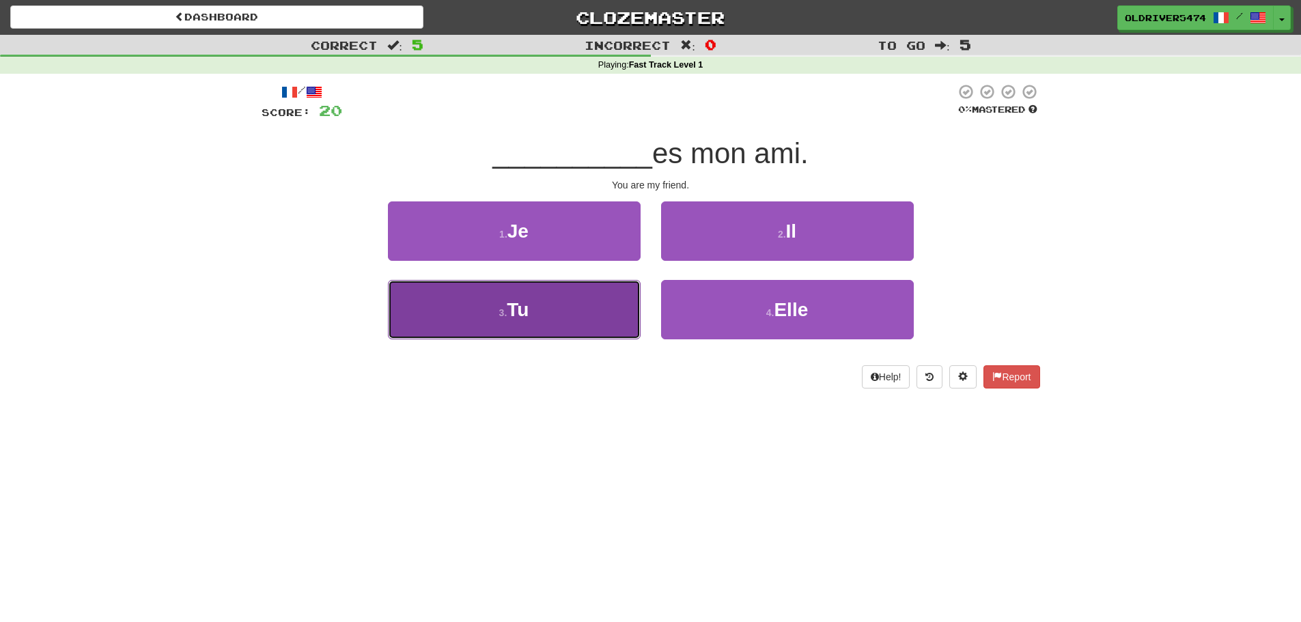
click at [588, 314] on button "3 . Tu" at bounding box center [514, 309] width 253 height 59
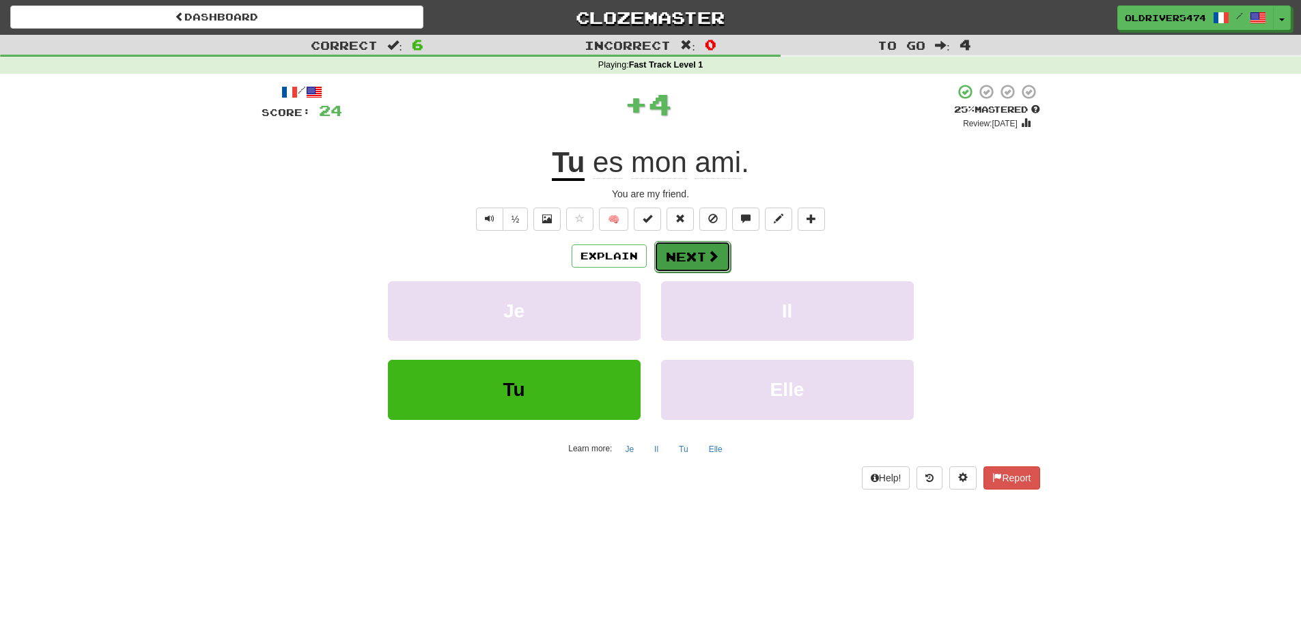
click at [699, 254] on button "Next" at bounding box center [692, 256] width 77 height 31
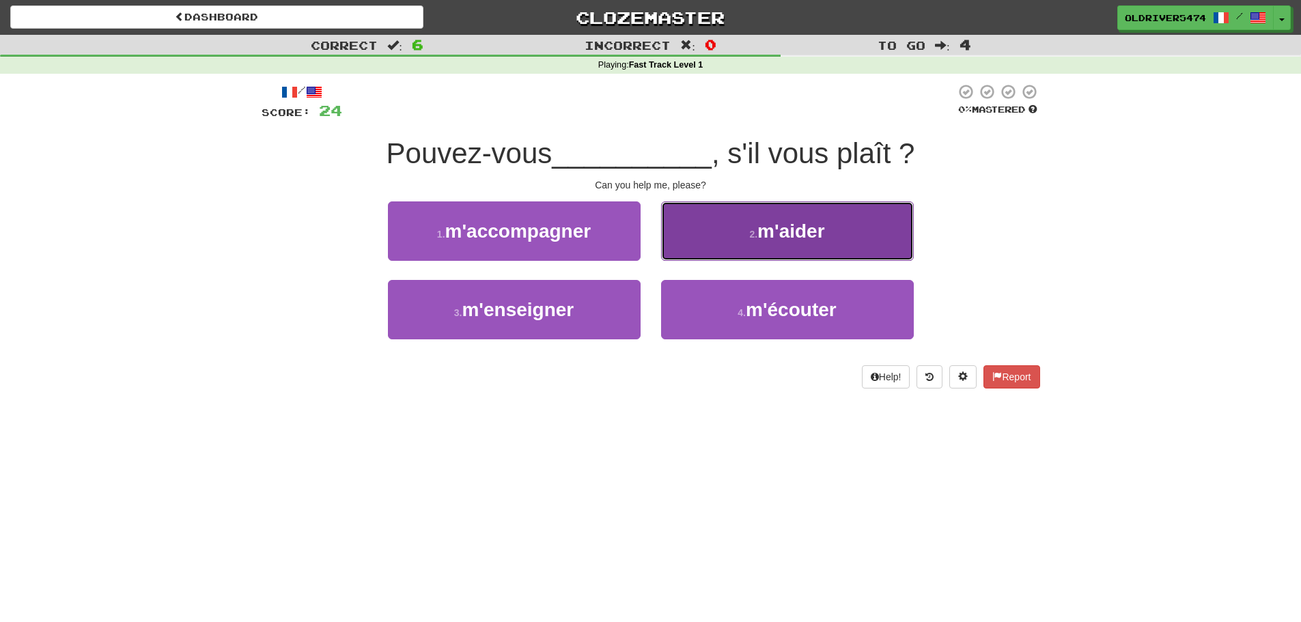
click at [785, 228] on span "m'aider" at bounding box center [791, 231] width 67 height 21
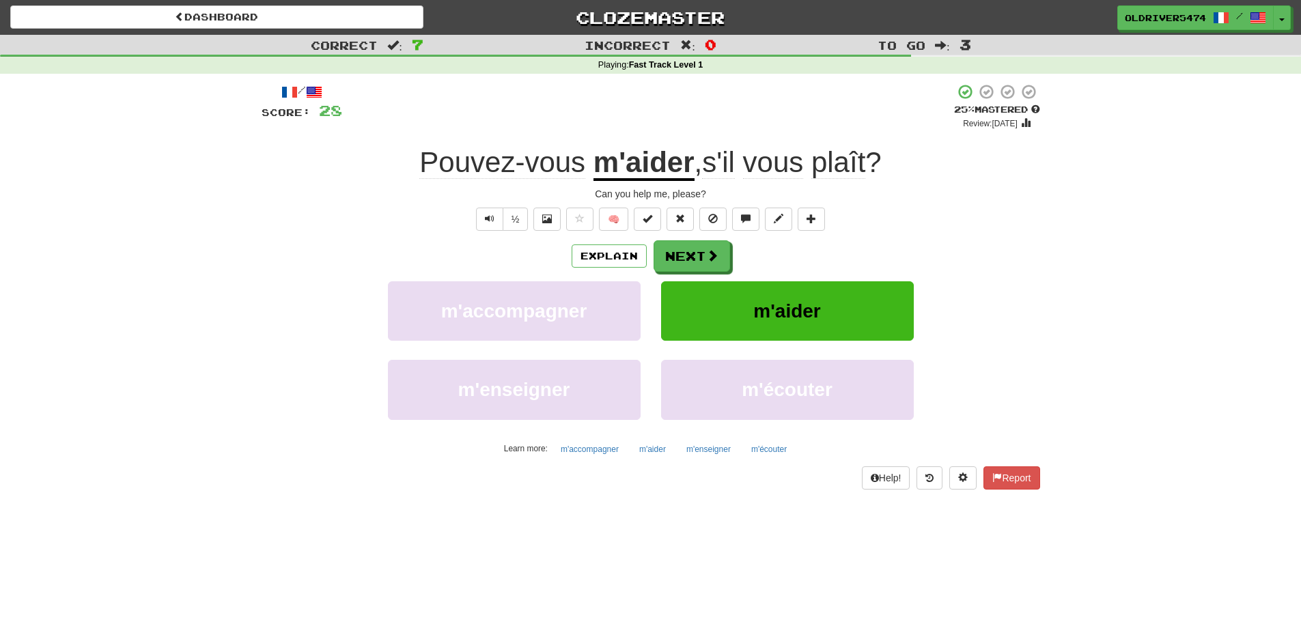
click at [635, 168] on u "m'aider" at bounding box center [644, 163] width 101 height 35
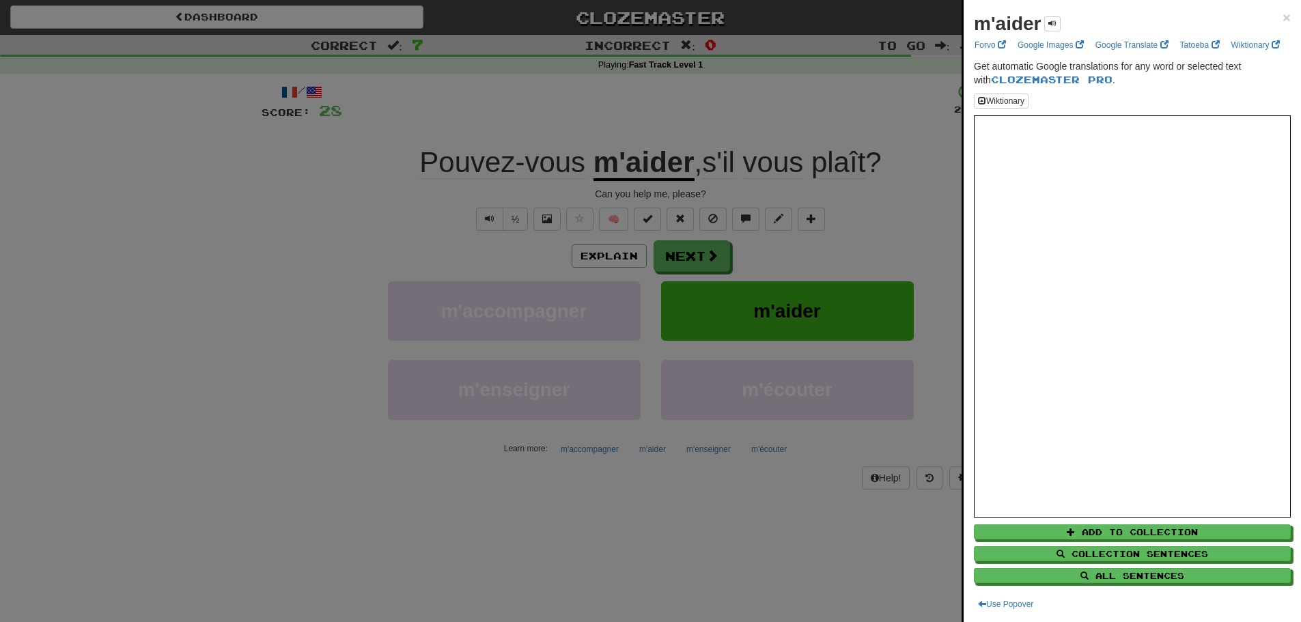
click at [689, 182] on div at bounding box center [650, 311] width 1301 height 622
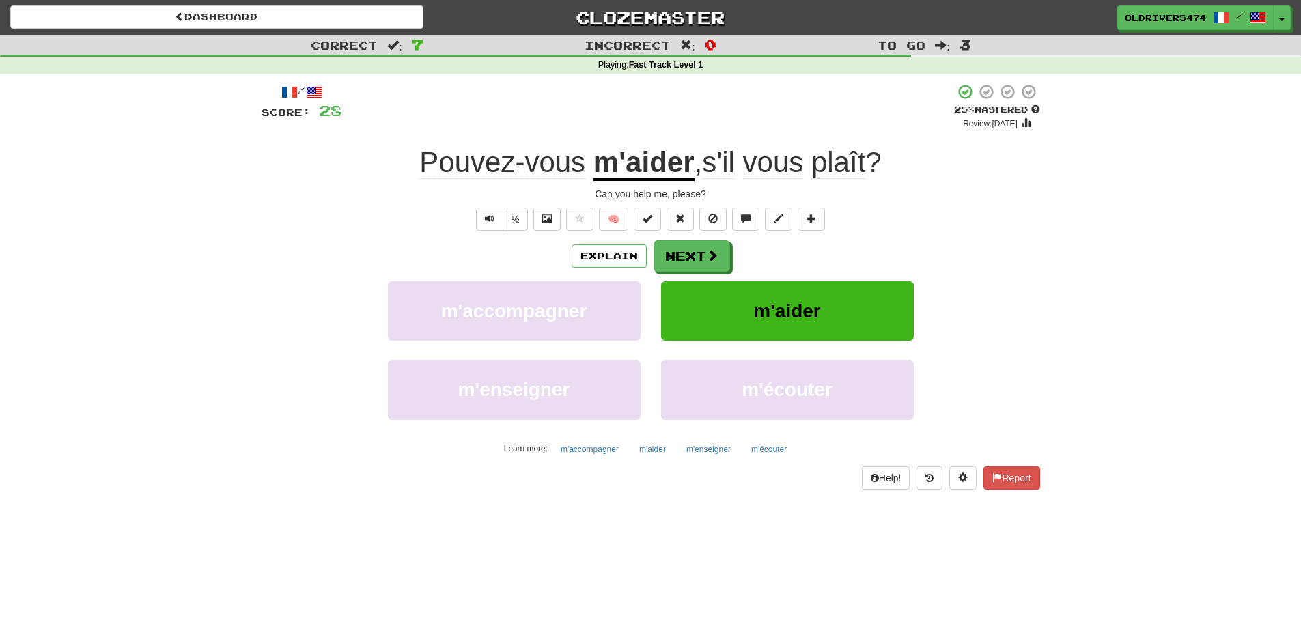
click at [521, 156] on span "Pouvez-vous" at bounding box center [502, 162] width 166 height 33
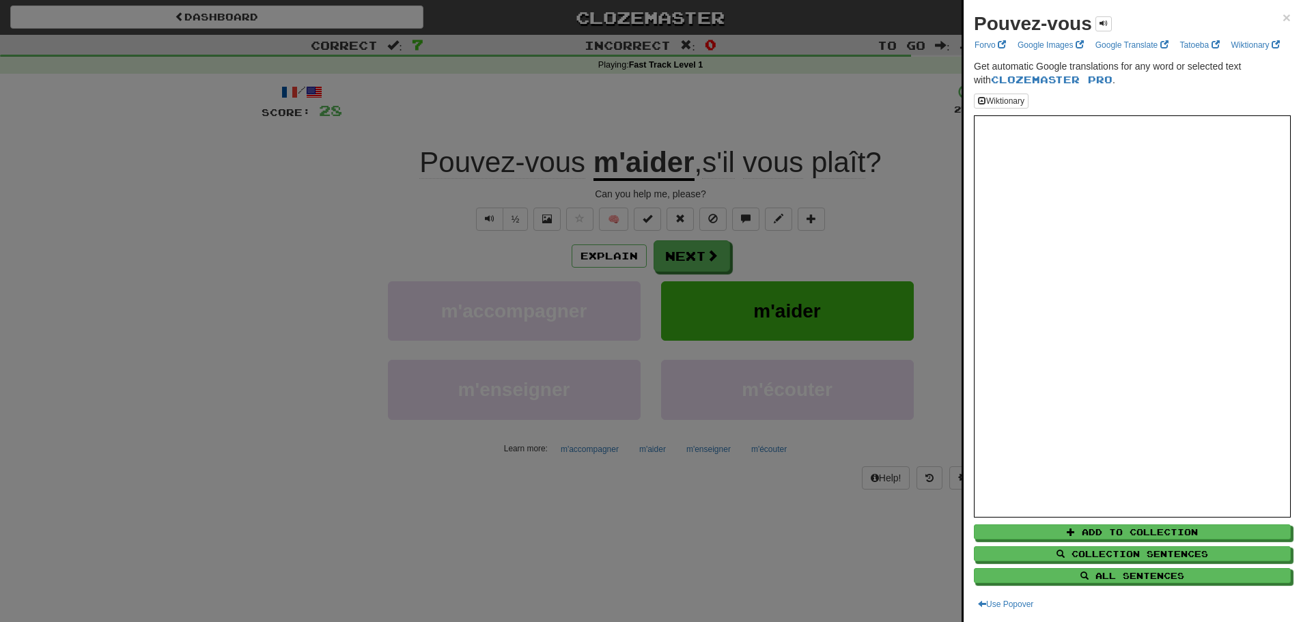
click at [672, 77] on div at bounding box center [650, 311] width 1301 height 622
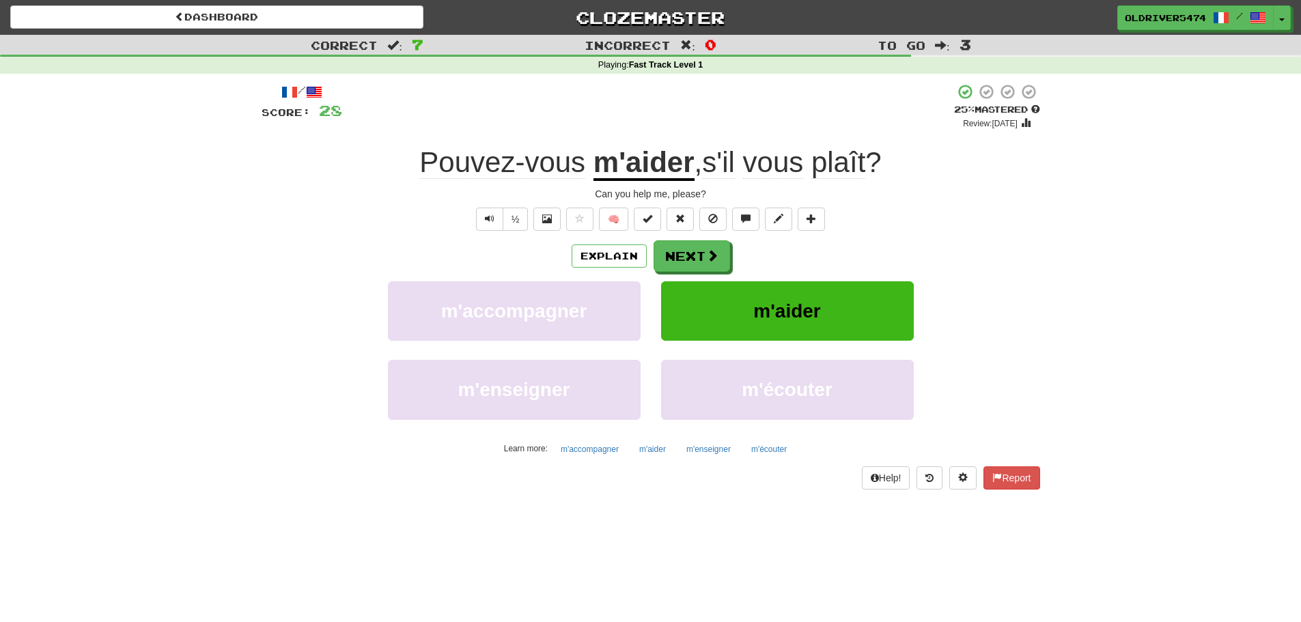
click at [758, 158] on span "vous" at bounding box center [773, 162] width 61 height 33
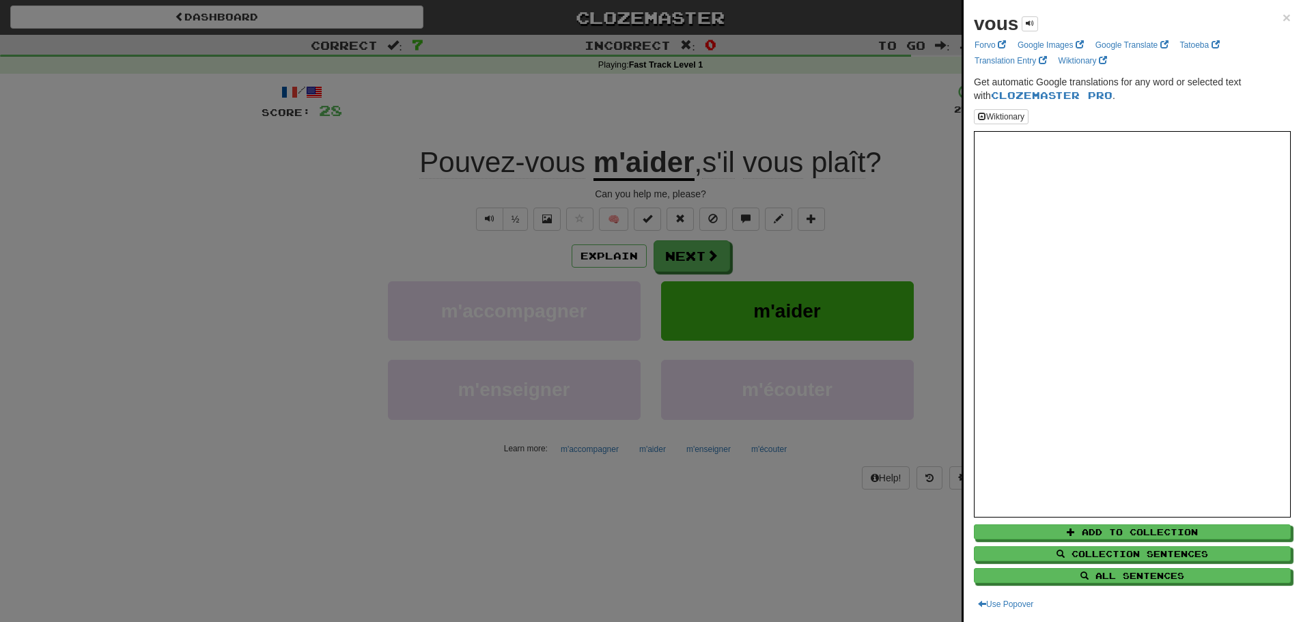
click at [754, 77] on div at bounding box center [650, 311] width 1301 height 622
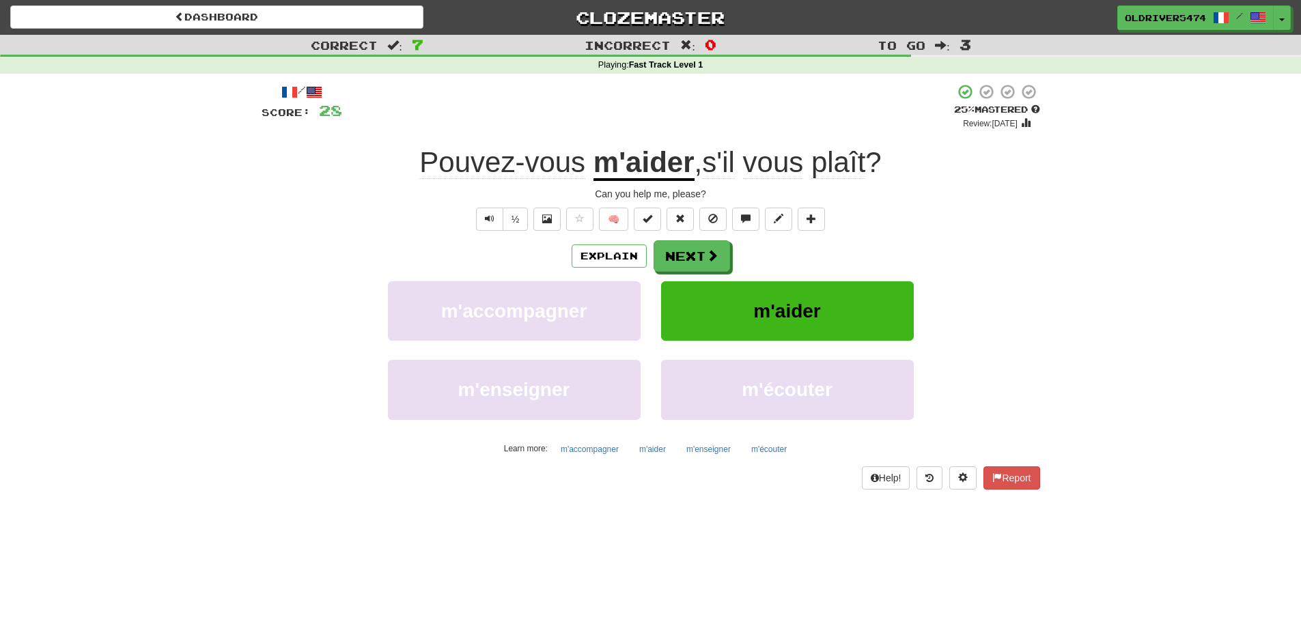
click at [725, 159] on span "s'il" at bounding box center [718, 162] width 33 height 33
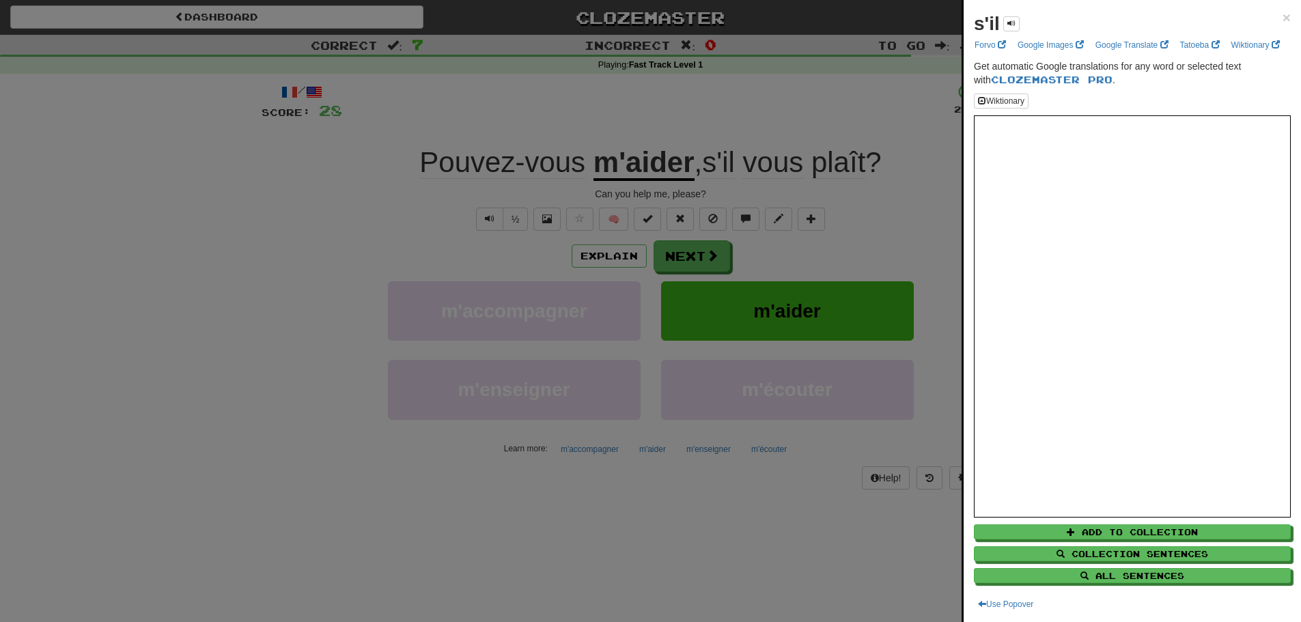
click at [723, 166] on div at bounding box center [650, 311] width 1301 height 622
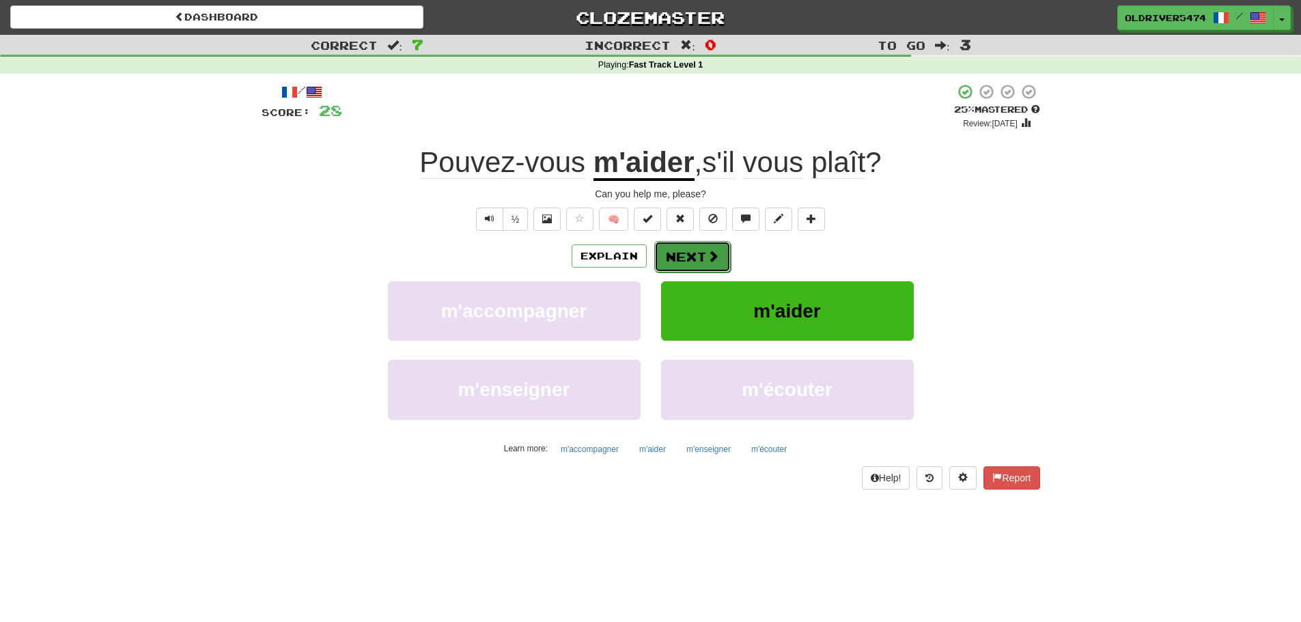
click at [697, 261] on button "Next" at bounding box center [692, 256] width 77 height 31
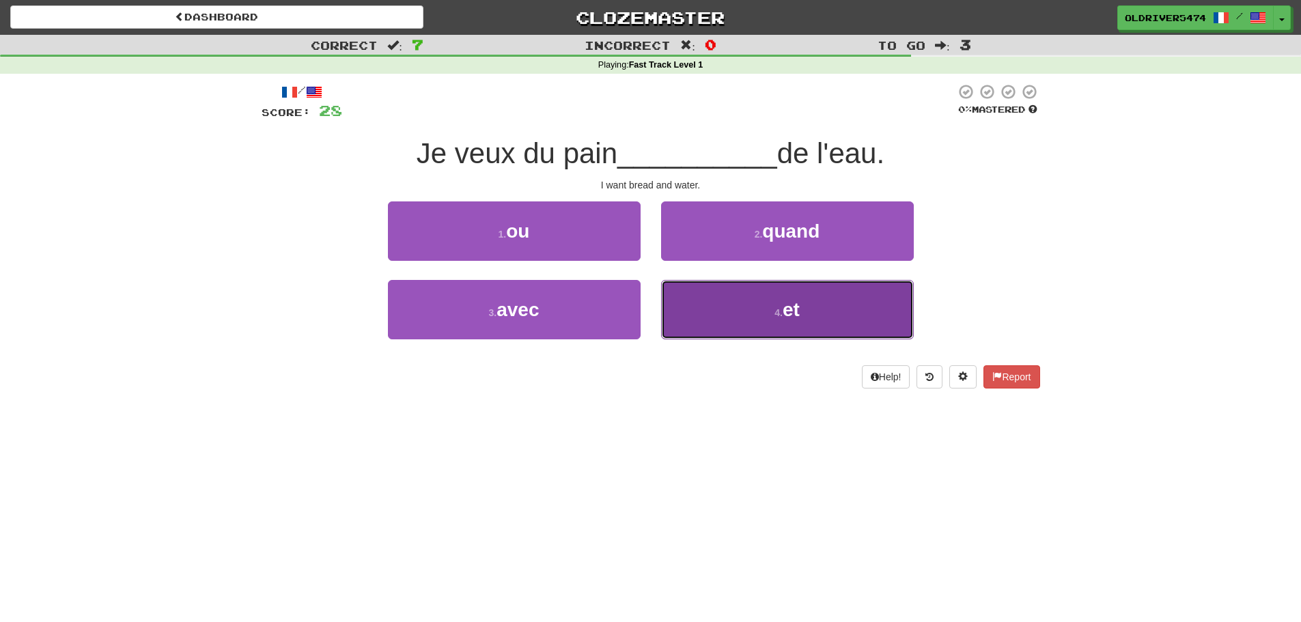
click at [821, 327] on button "4 . et" at bounding box center [787, 309] width 253 height 59
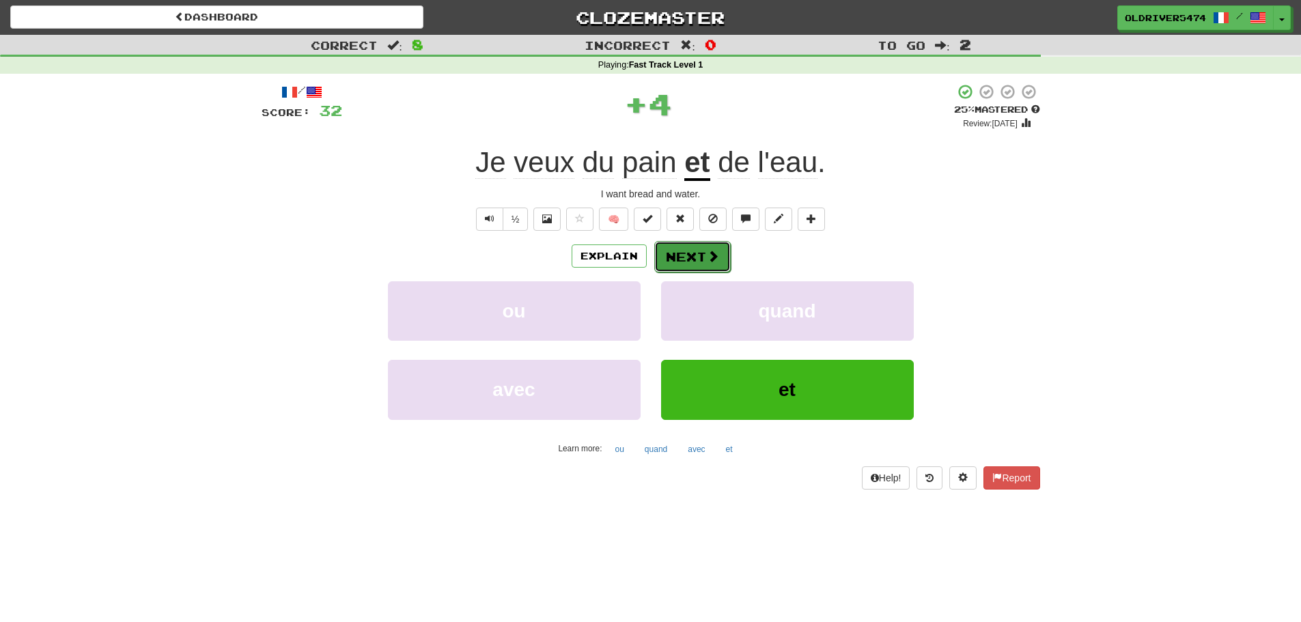
click at [680, 260] on button "Next" at bounding box center [692, 256] width 77 height 31
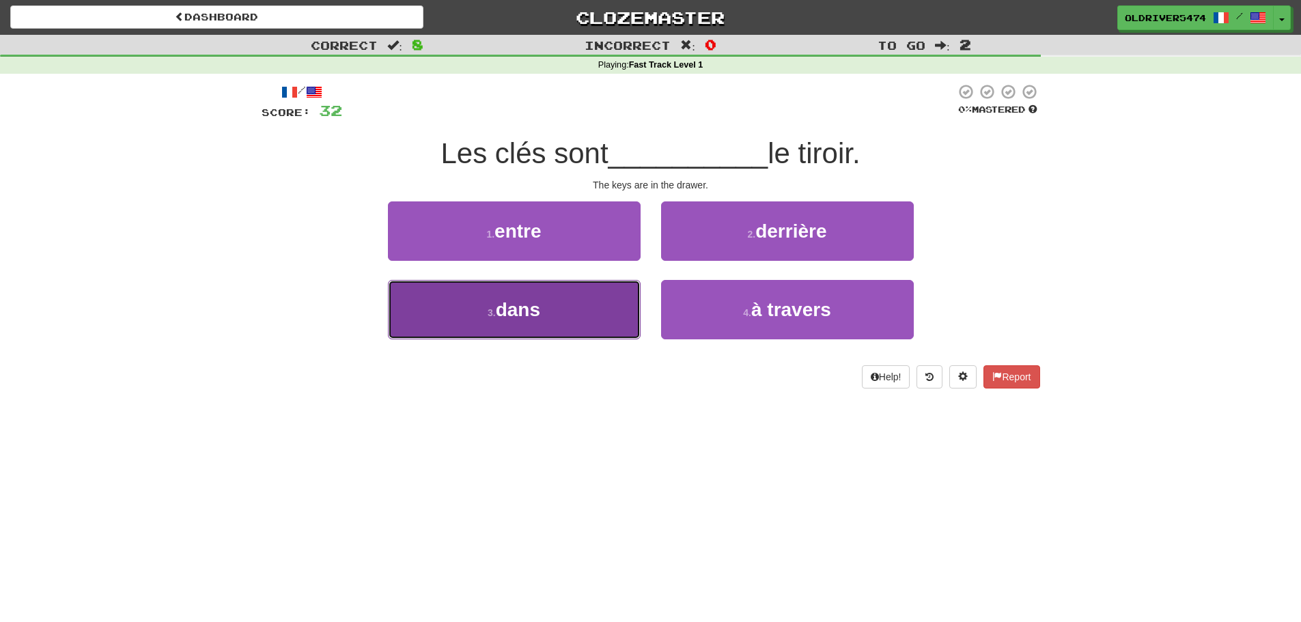
click at [568, 303] on button "3 . dans" at bounding box center [514, 309] width 253 height 59
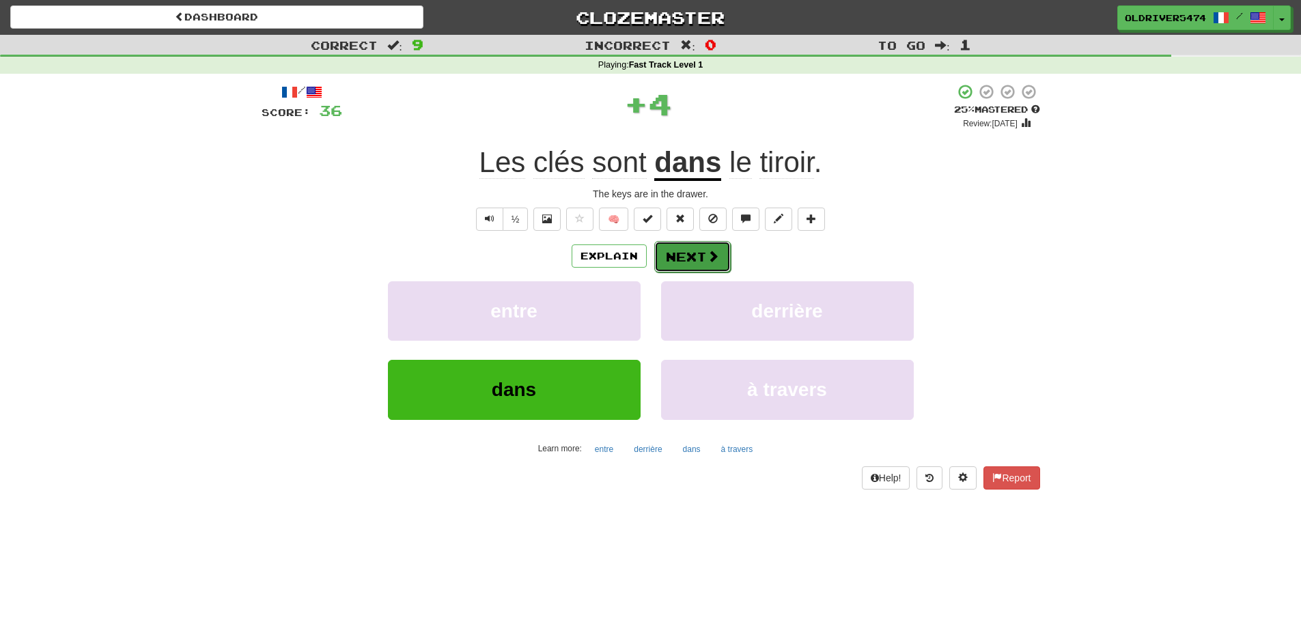
click at [696, 258] on button "Next" at bounding box center [692, 256] width 77 height 31
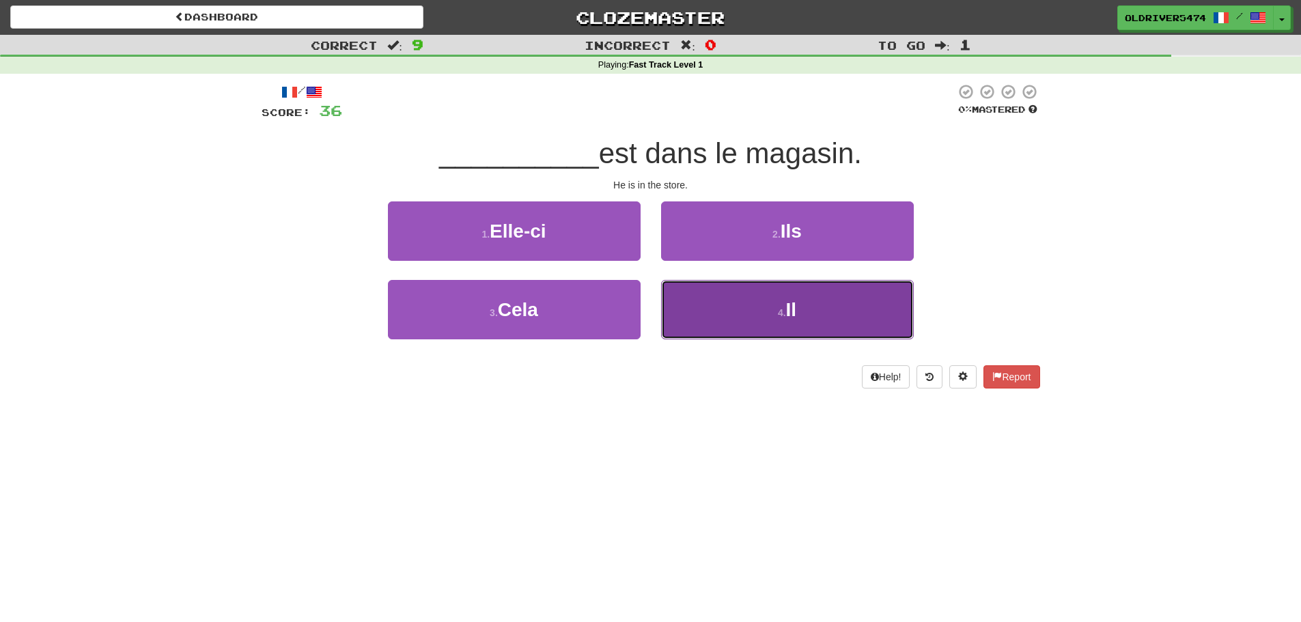
click at [761, 315] on button "4 . Il" at bounding box center [787, 309] width 253 height 59
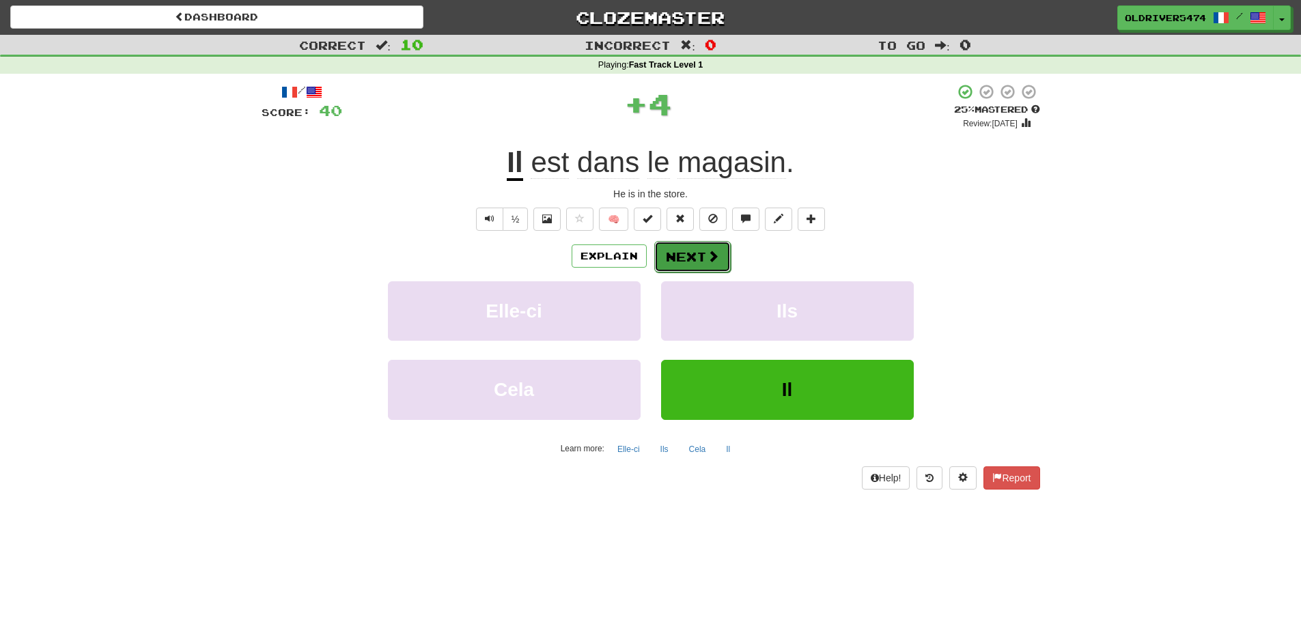
click at [693, 261] on button "Next" at bounding box center [692, 256] width 77 height 31
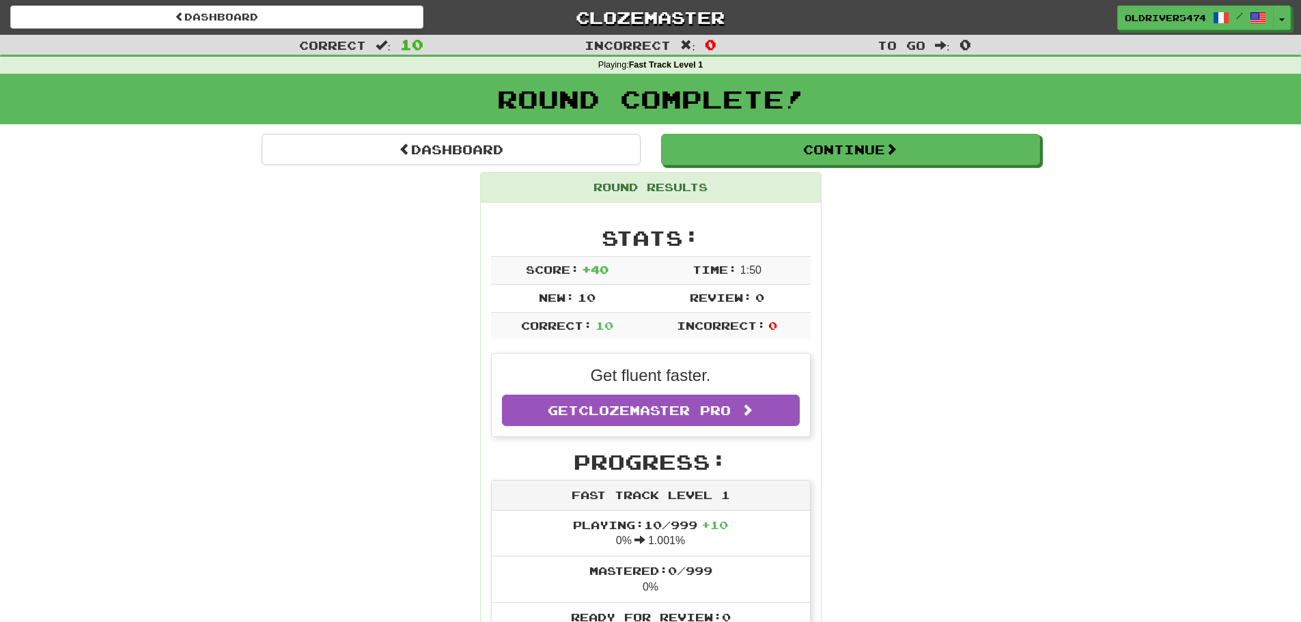
drag, startPoint x: 421, startPoint y: 322, endPoint x: 484, endPoint y: 20, distance: 308.6
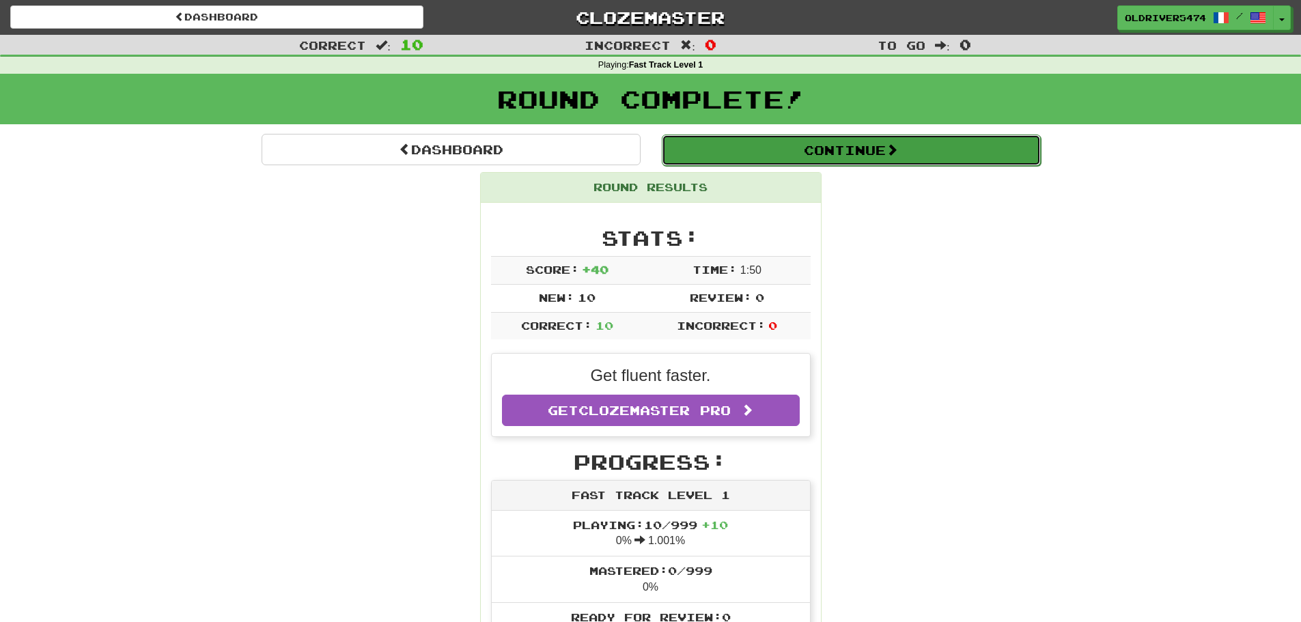
click at [767, 153] on button "Continue" at bounding box center [851, 150] width 379 height 31
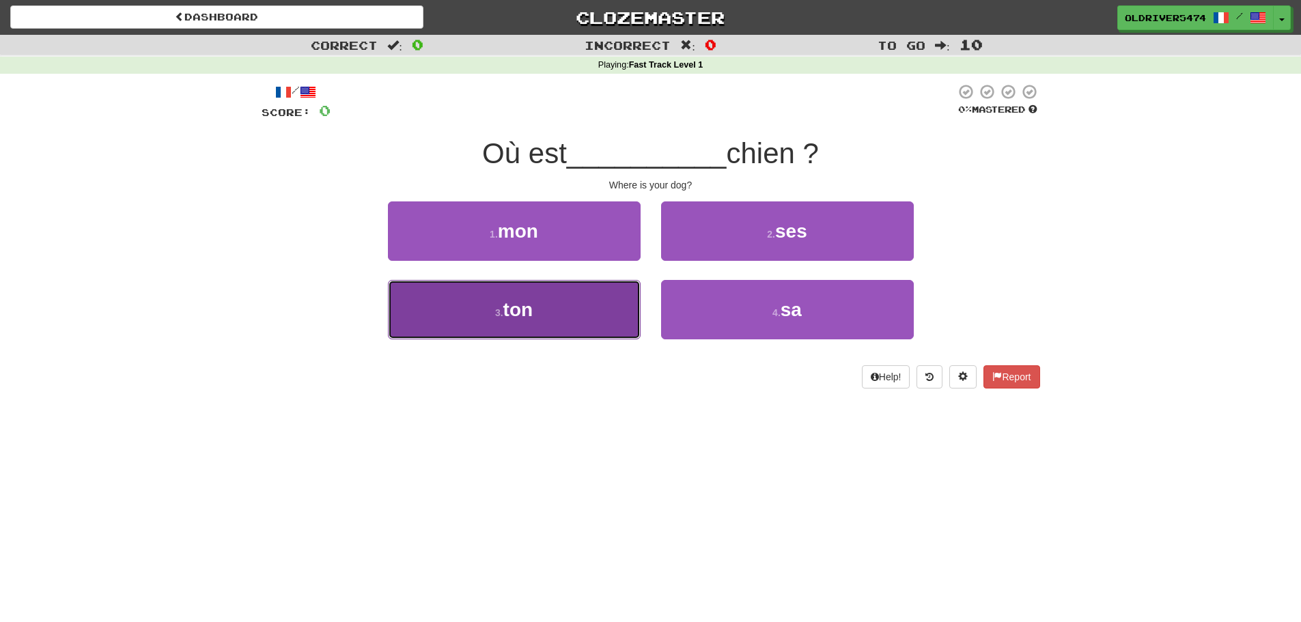
click at [559, 303] on button "3 . ton" at bounding box center [514, 309] width 253 height 59
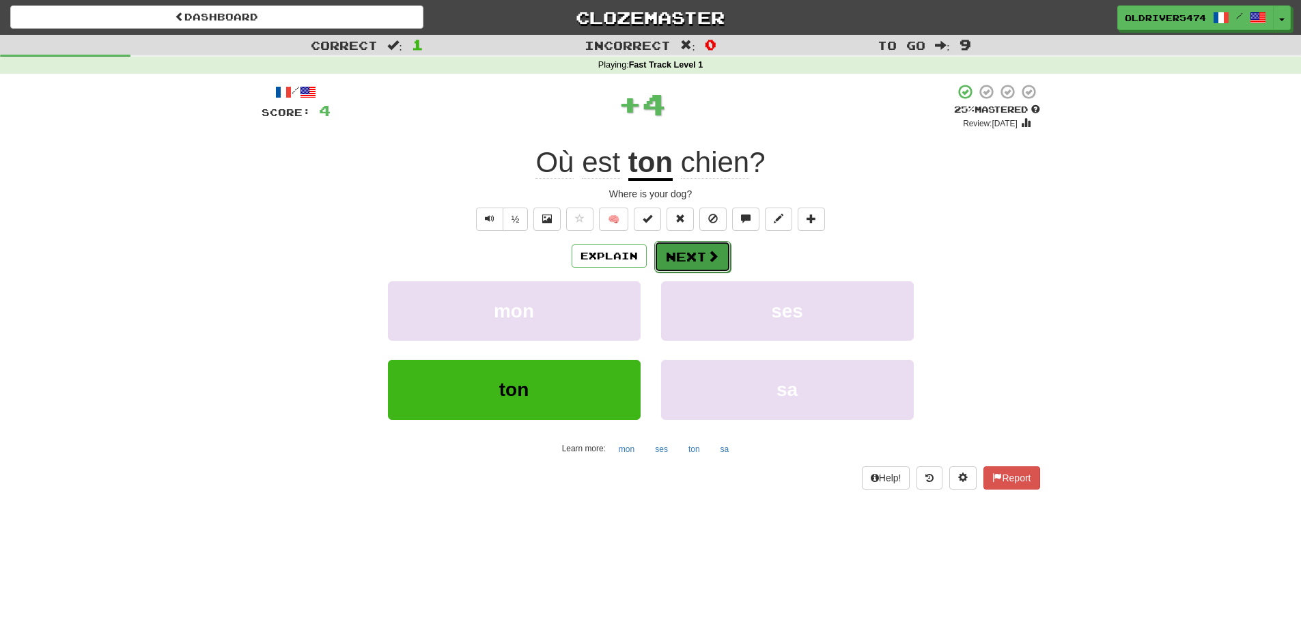
click at [678, 252] on button "Next" at bounding box center [692, 256] width 77 height 31
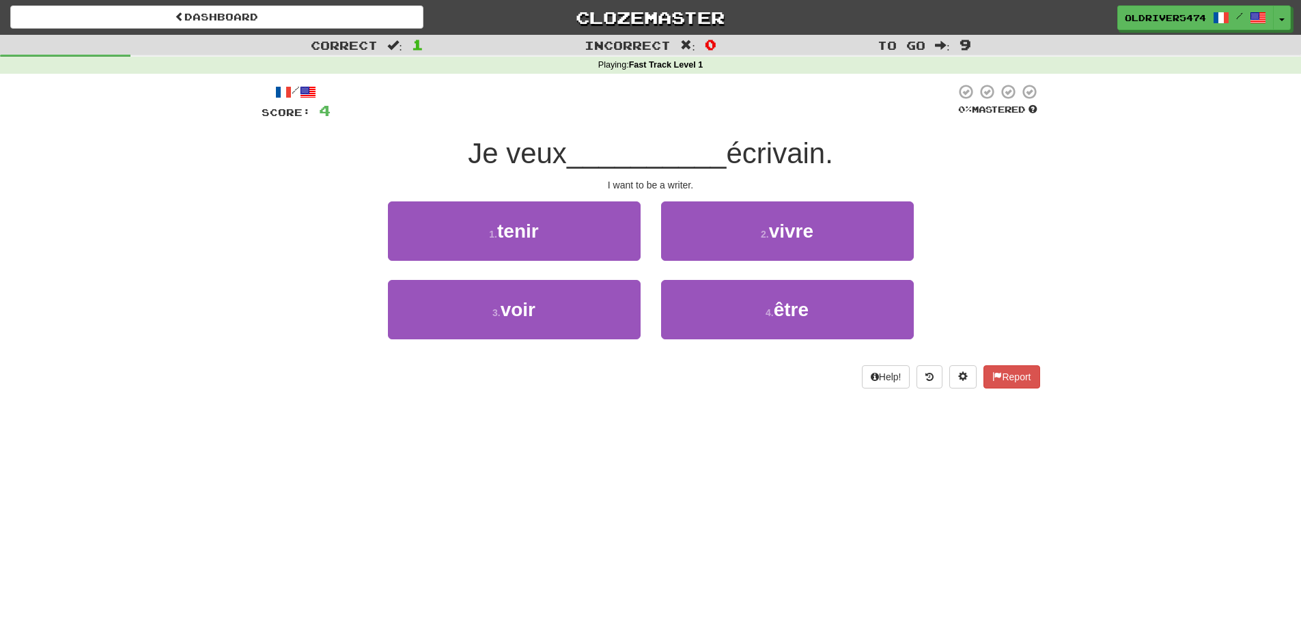
click at [784, 151] on span "écrivain." at bounding box center [779, 153] width 107 height 32
click at [523, 158] on span "Je veux" at bounding box center [517, 153] width 99 height 32
click at [800, 150] on span "écrivain." at bounding box center [779, 153] width 107 height 32
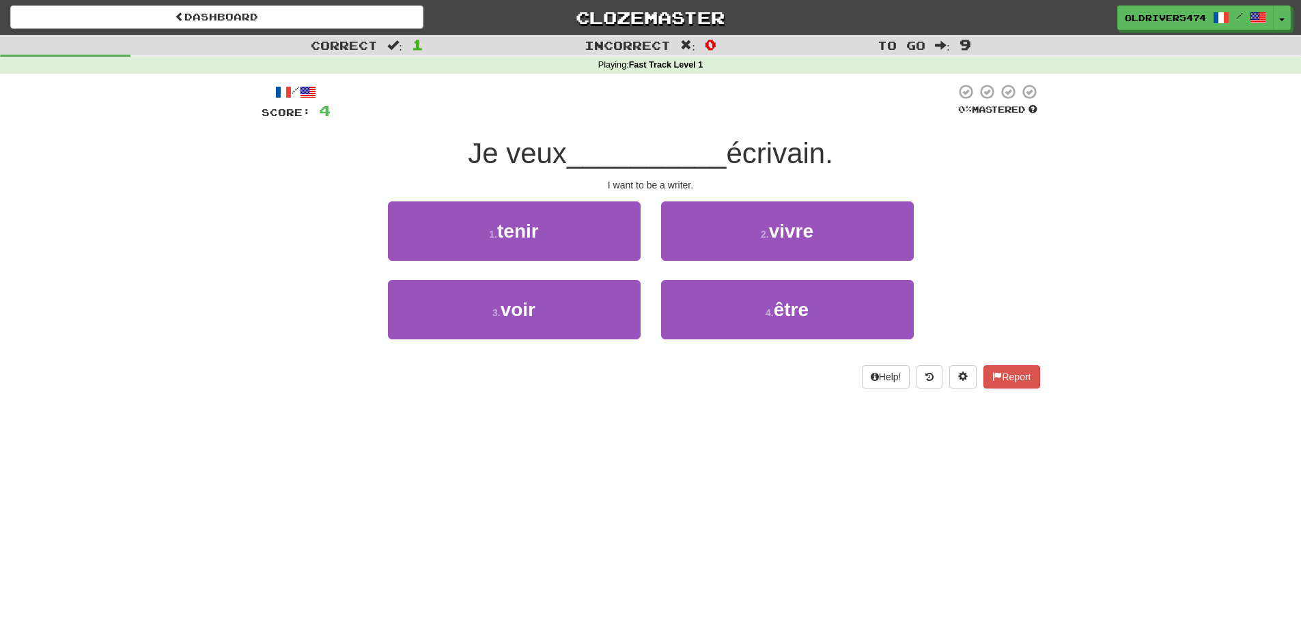
click at [661, 158] on span "__________" at bounding box center [647, 153] width 160 height 32
click at [558, 150] on span "Je veux" at bounding box center [517, 153] width 99 height 32
click at [636, 152] on span "__________" at bounding box center [647, 153] width 160 height 32
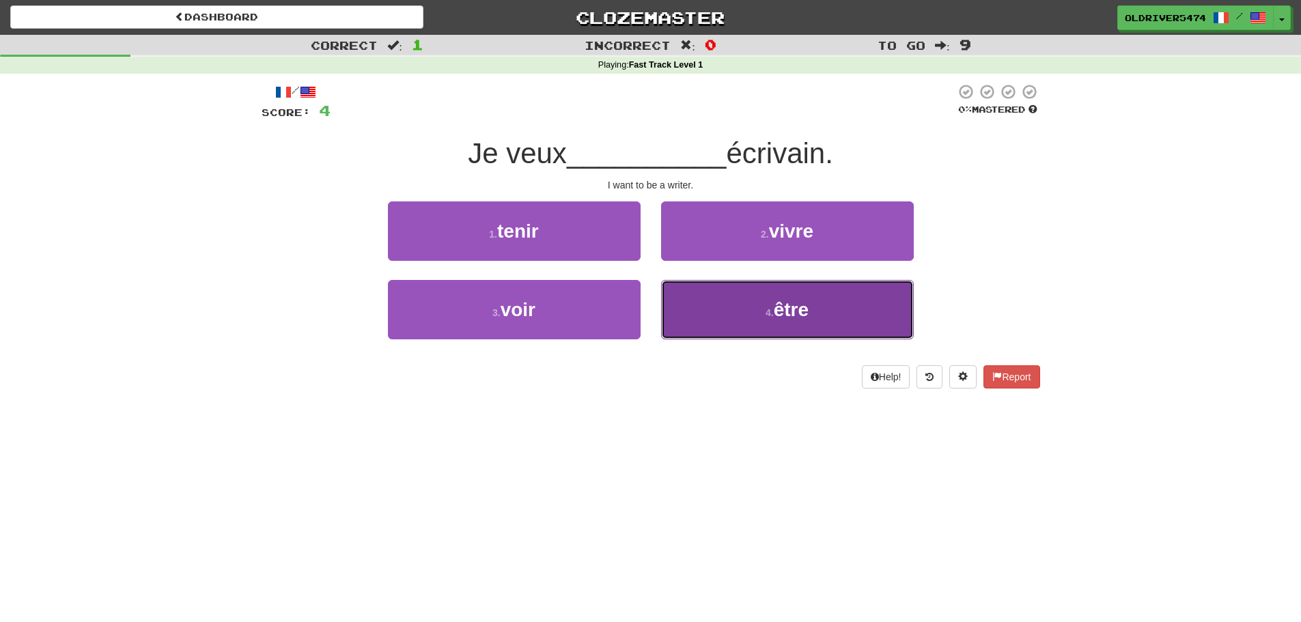
click at [780, 304] on span "être" at bounding box center [791, 309] width 35 height 21
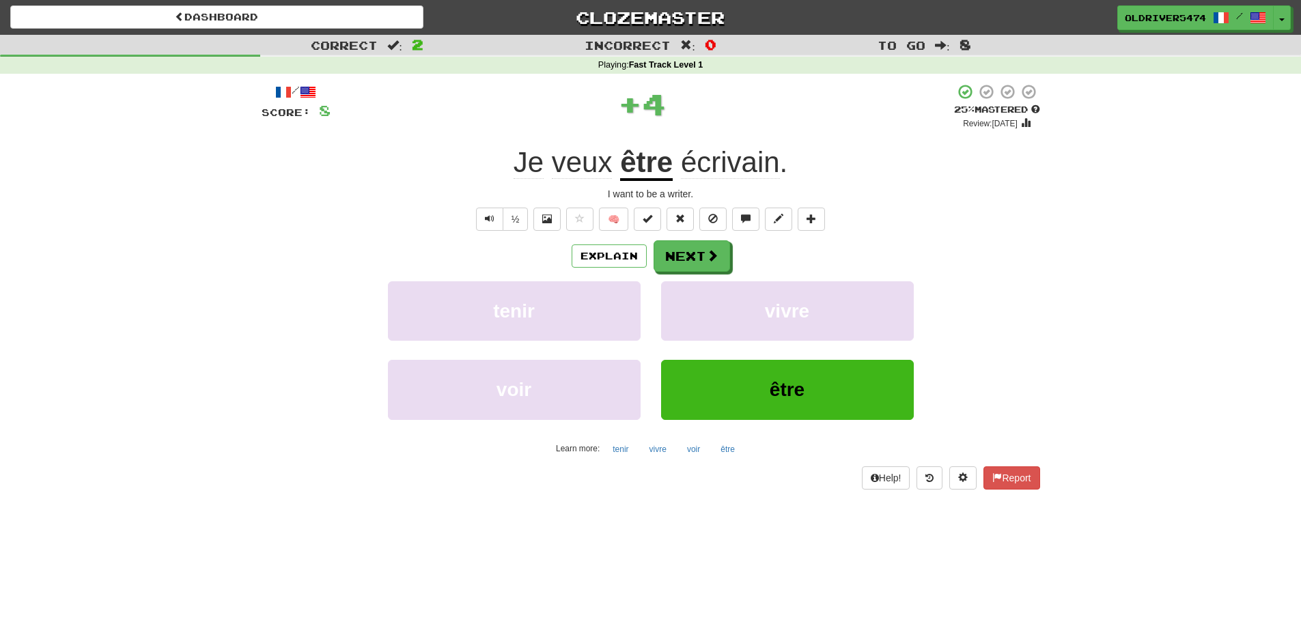
click at [635, 163] on u "être" at bounding box center [646, 163] width 53 height 35
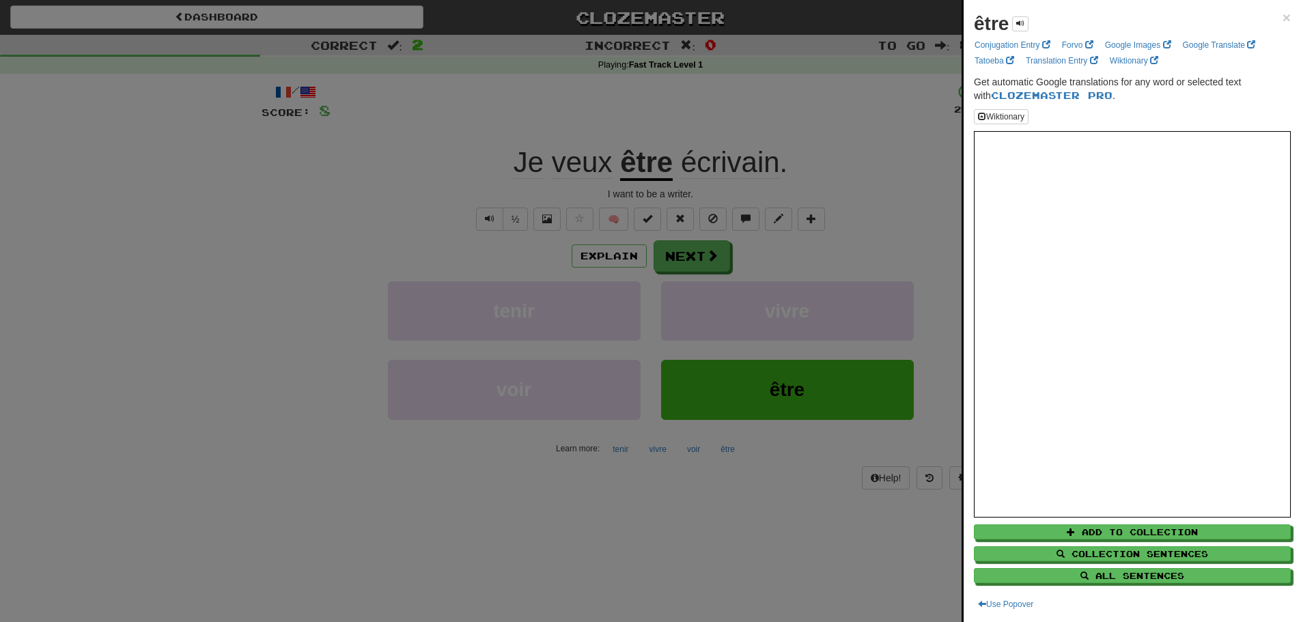
click at [796, 524] on div at bounding box center [650, 311] width 1301 height 622
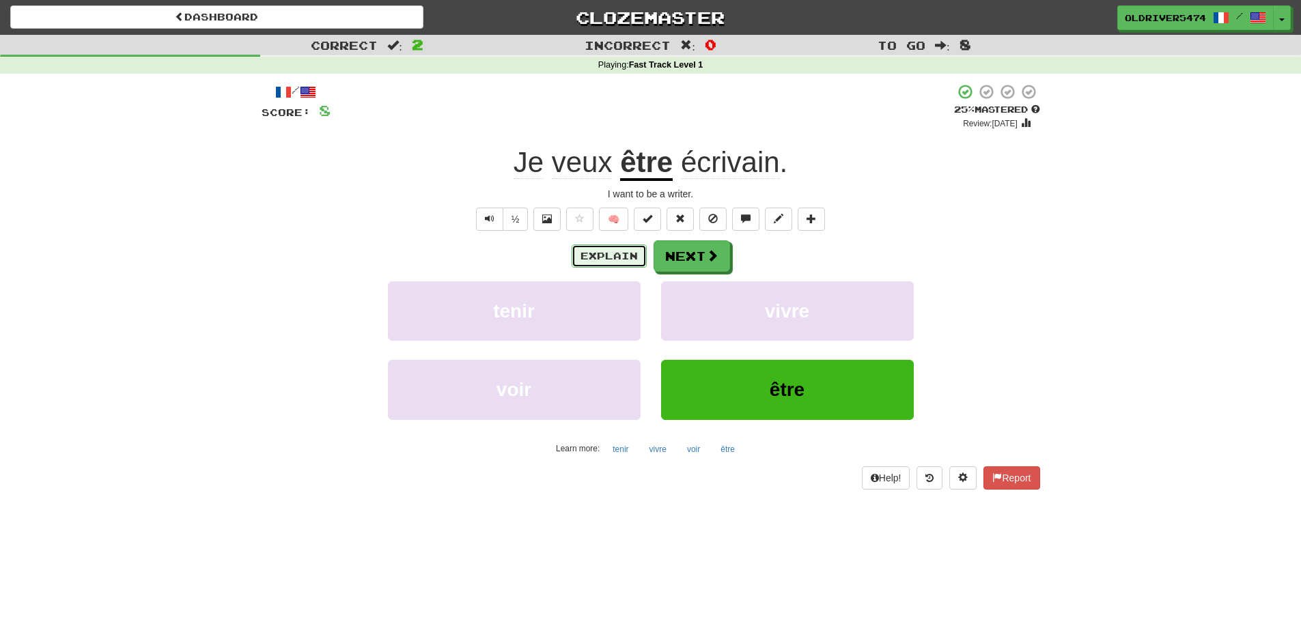
click at [607, 260] on button "Explain" at bounding box center [609, 256] width 75 height 23
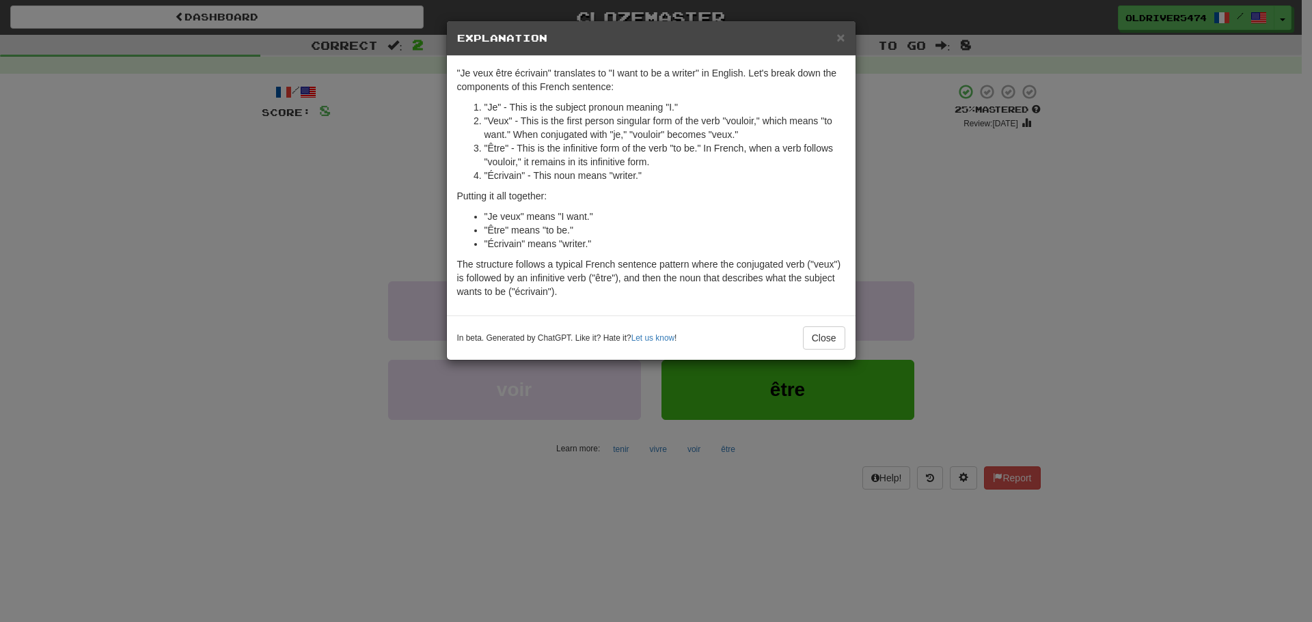
click at [738, 121] on li ""Veux" - This is the first person singular form of the verb "vouloir," which me…" at bounding box center [664, 127] width 361 height 27
click at [492, 149] on li ""Être" - This is the infinitive form of the verb "to be." In French, when a ver…" at bounding box center [664, 154] width 361 height 27
click at [495, 163] on li ""Être" - This is the infinitive form of the verb "to be." In French, when a ver…" at bounding box center [664, 154] width 361 height 27
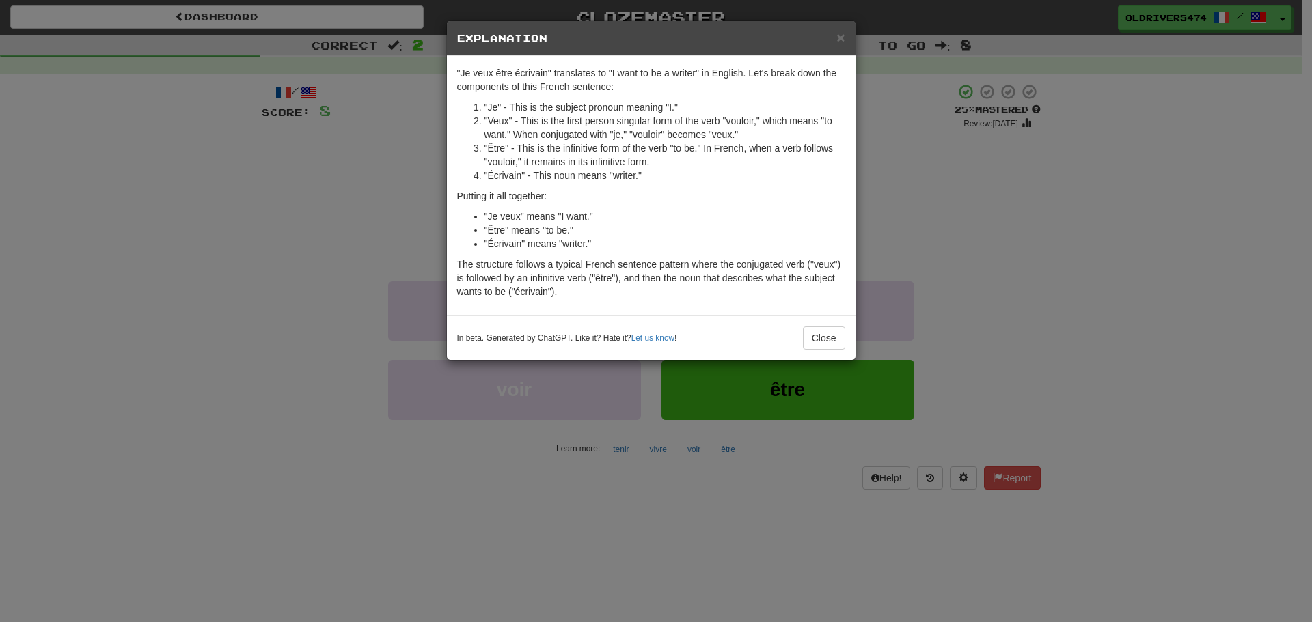
click at [599, 162] on li ""Être" - This is the infinitive form of the verb "to be." In French, when a ver…" at bounding box center [664, 154] width 361 height 27
click at [495, 163] on li ""Être" - This is the infinitive form of the verb "to be." In French, when a ver…" at bounding box center [664, 154] width 361 height 27
click at [825, 339] on button "Close" at bounding box center [824, 338] width 42 height 23
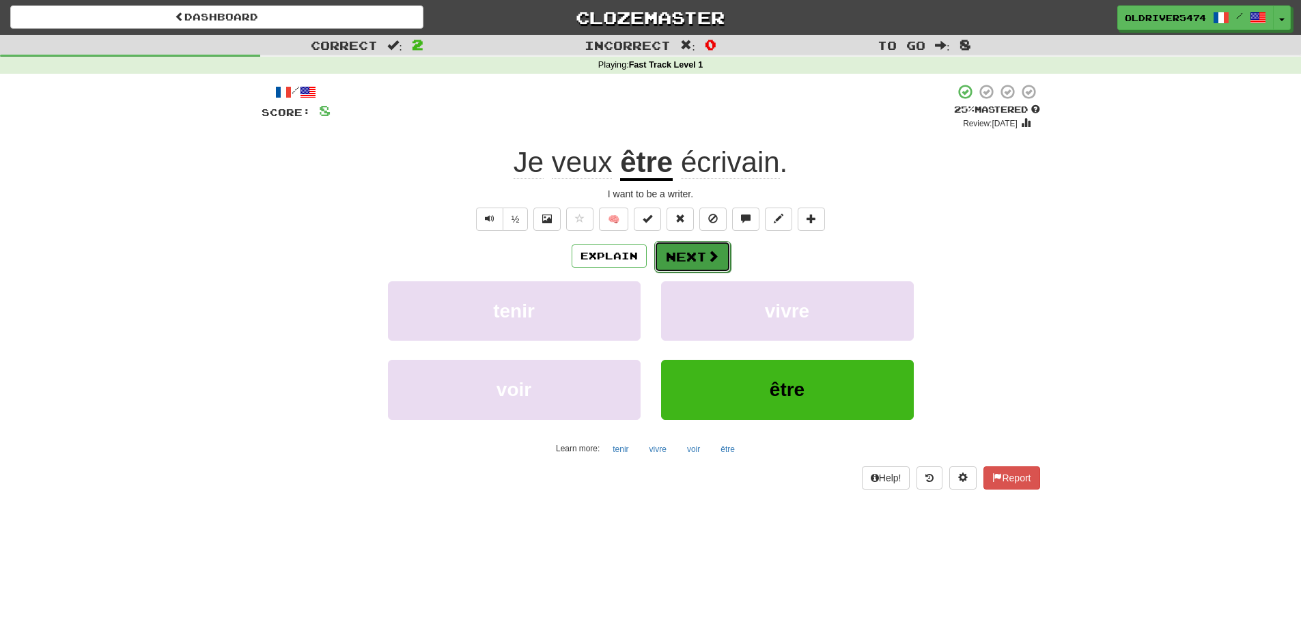
click at [677, 264] on button "Next" at bounding box center [692, 256] width 77 height 31
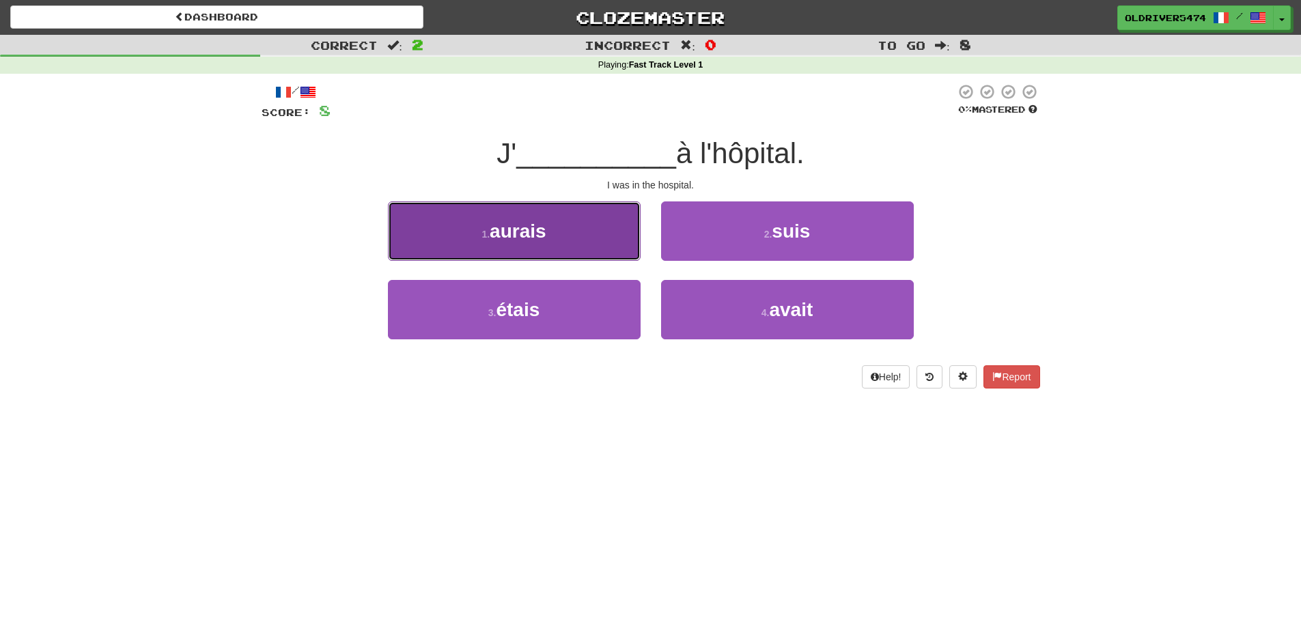
click at [547, 245] on button "1 . aurais" at bounding box center [514, 231] width 253 height 59
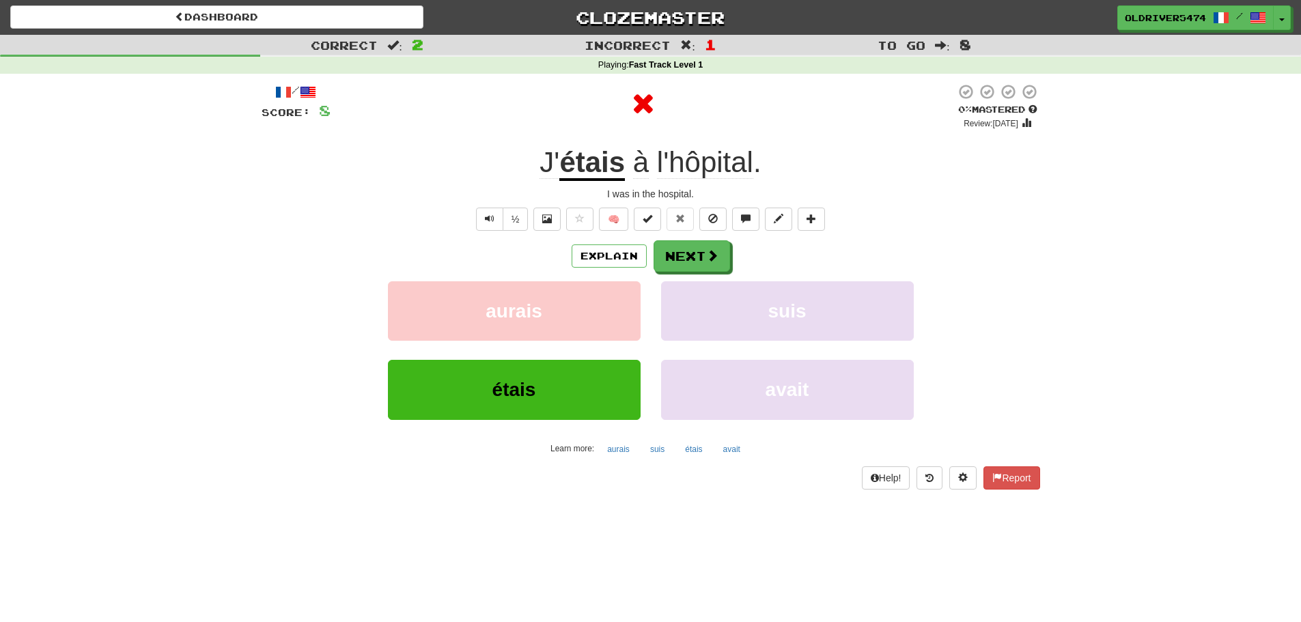
click at [579, 166] on u "étais" at bounding box center [593, 163] width 66 height 35
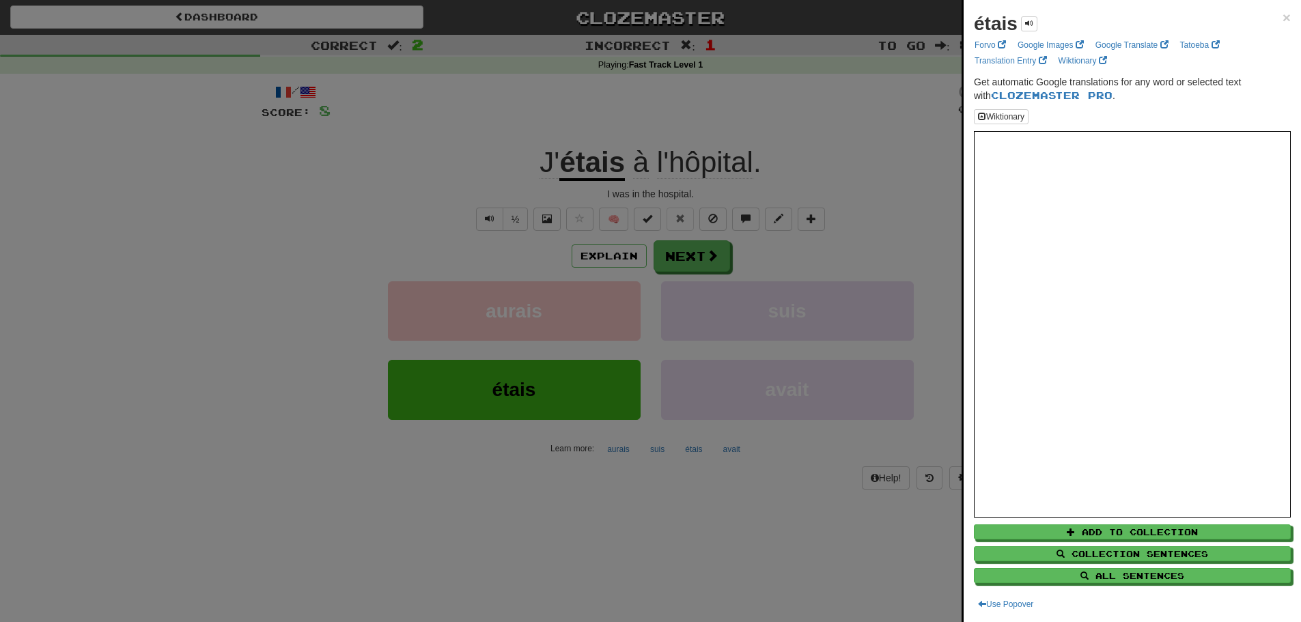
click at [706, 264] on div at bounding box center [650, 311] width 1301 height 622
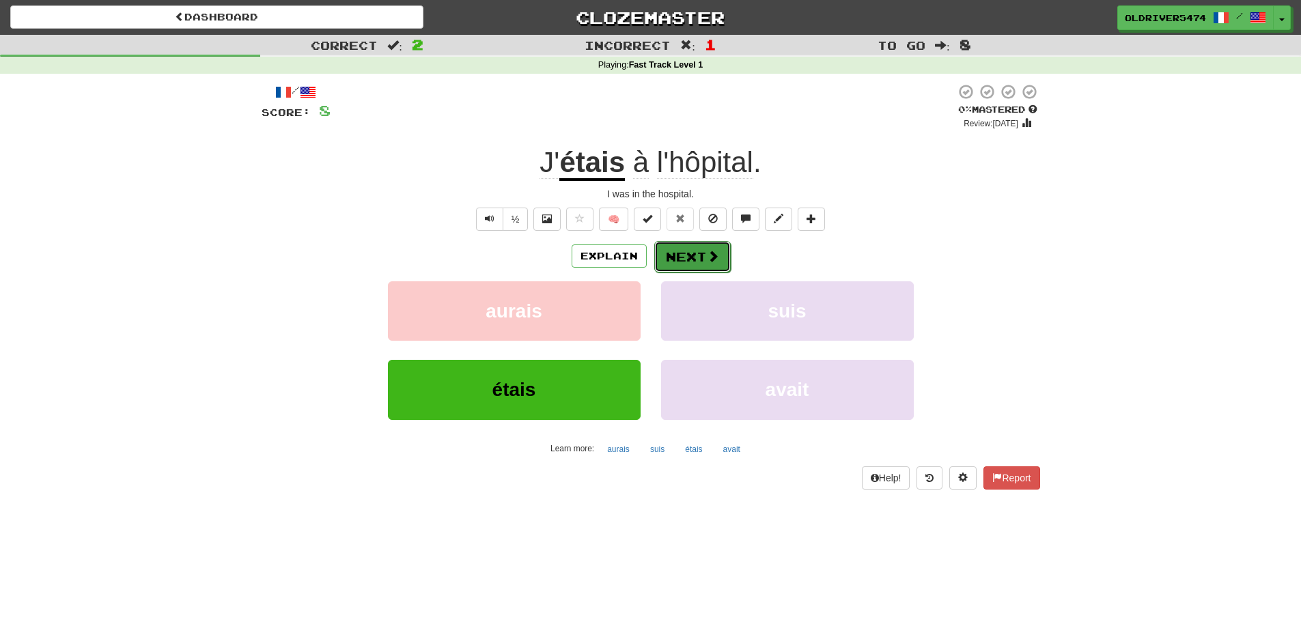
click at [682, 254] on button "Next" at bounding box center [692, 256] width 77 height 31
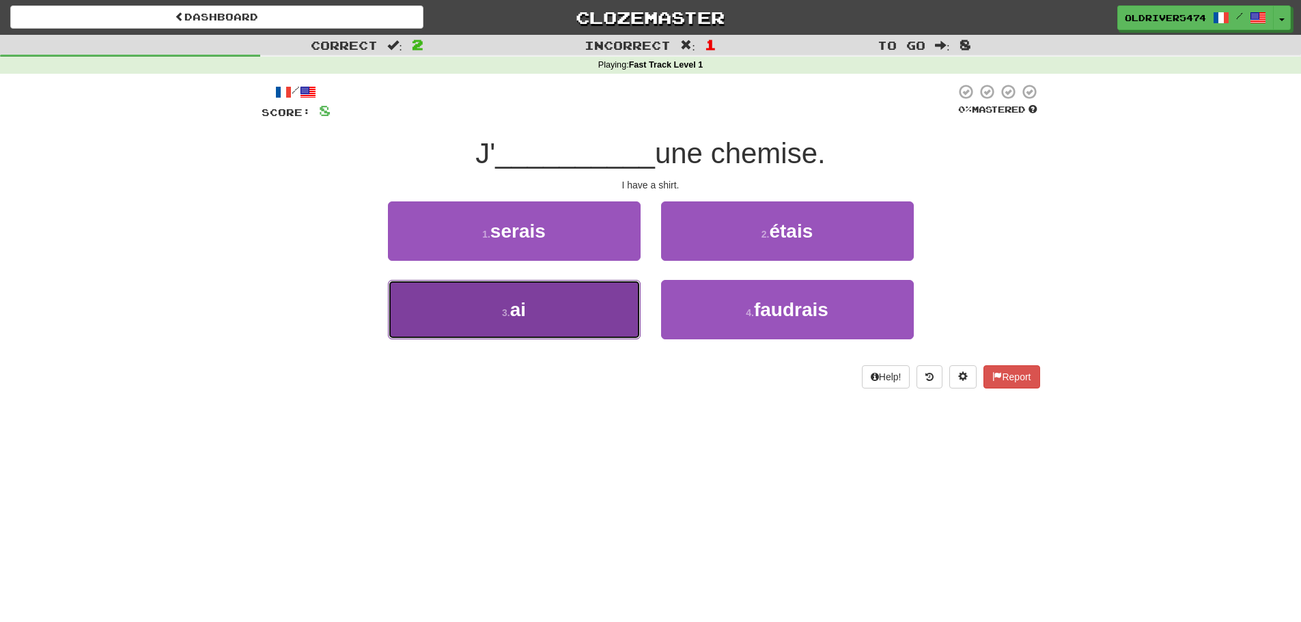
click at [553, 298] on button "3 . ai" at bounding box center [514, 309] width 253 height 59
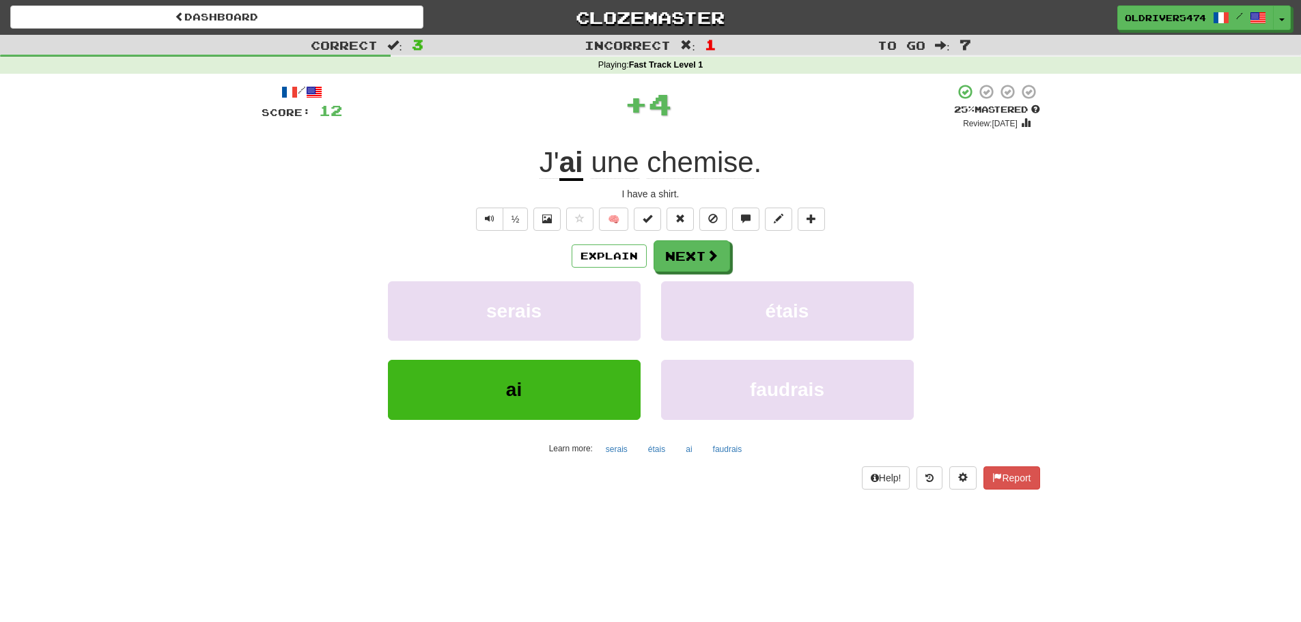
click at [567, 166] on u "ai" at bounding box center [572, 163] width 24 height 35
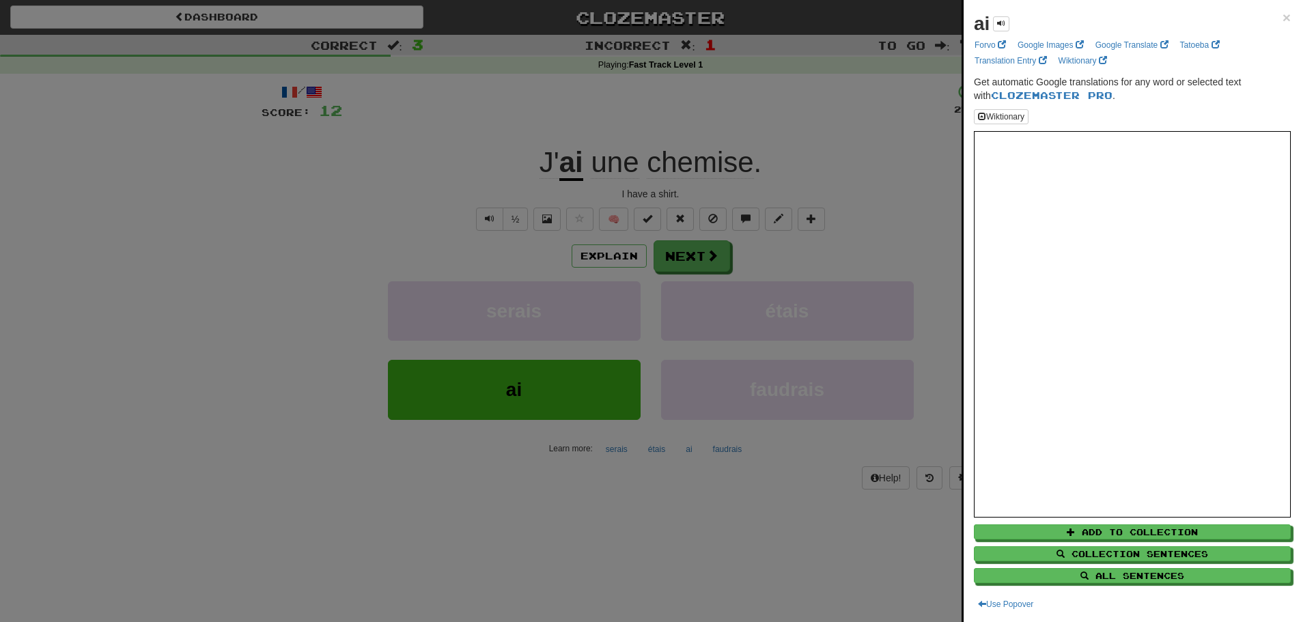
click at [738, 230] on div at bounding box center [650, 311] width 1301 height 622
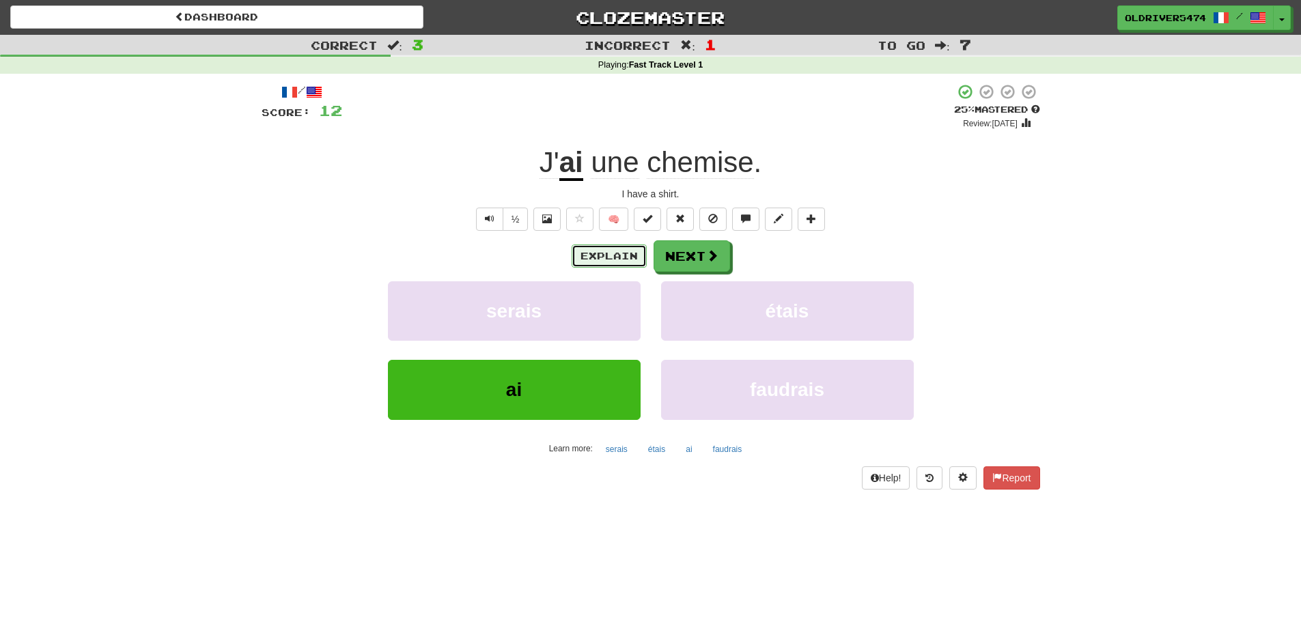
click at [597, 252] on button "Explain" at bounding box center [609, 256] width 75 height 23
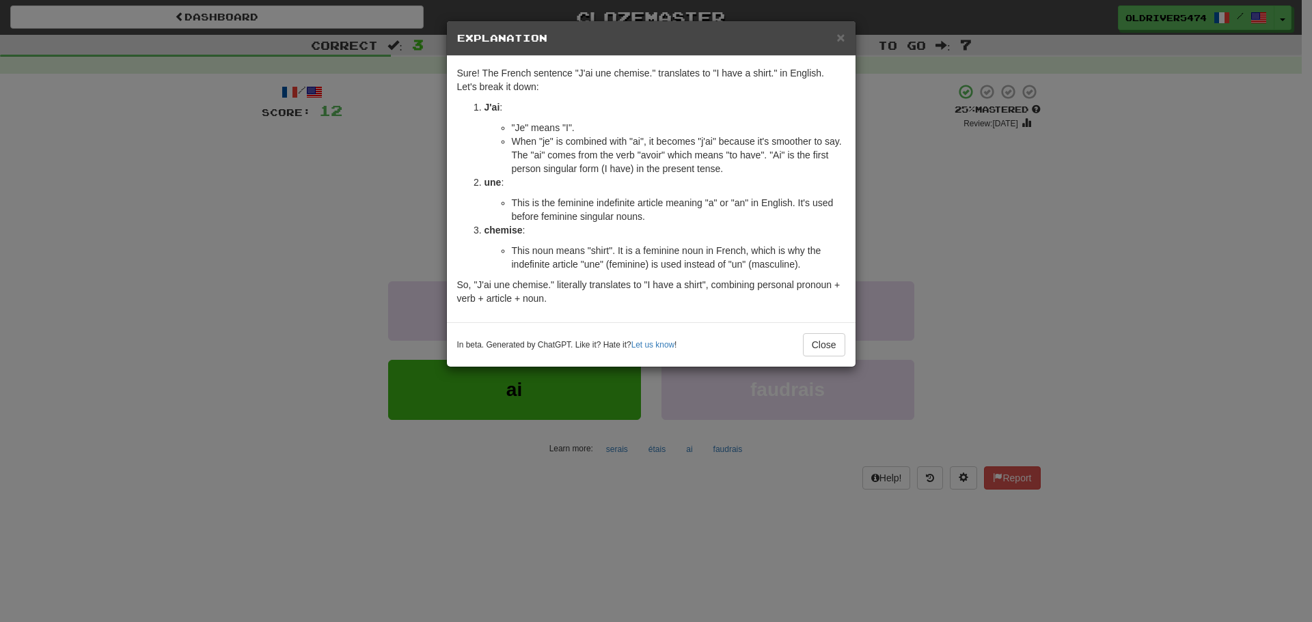
click at [648, 156] on li "When "je" is combined with "ai", it becomes "j'ai" because it's smoother to say…" at bounding box center [678, 155] width 333 height 41
click at [495, 182] on strong "une" at bounding box center [492, 182] width 17 height 11
drag, startPoint x: 494, startPoint y: 182, endPoint x: 652, endPoint y: 206, distance: 159.5
click at [493, 182] on strong "une" at bounding box center [492, 182] width 17 height 11
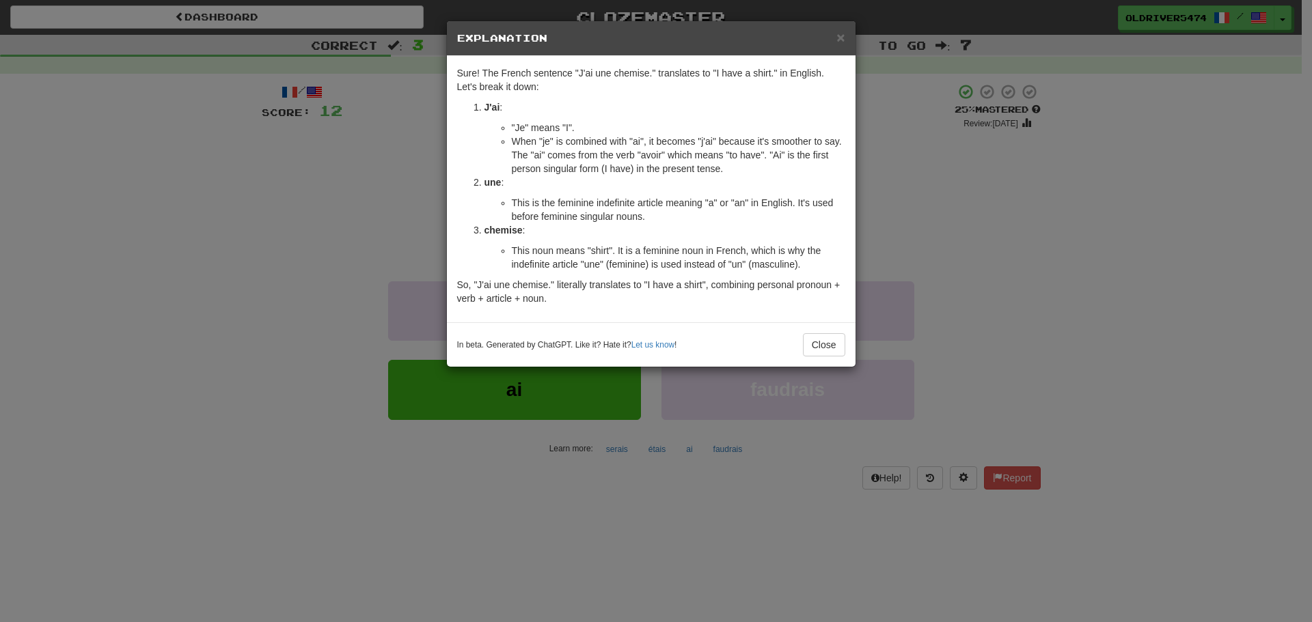
click at [495, 233] on strong "chemise" at bounding box center [503, 230] width 38 height 11
click at [812, 341] on button "Close" at bounding box center [824, 344] width 42 height 23
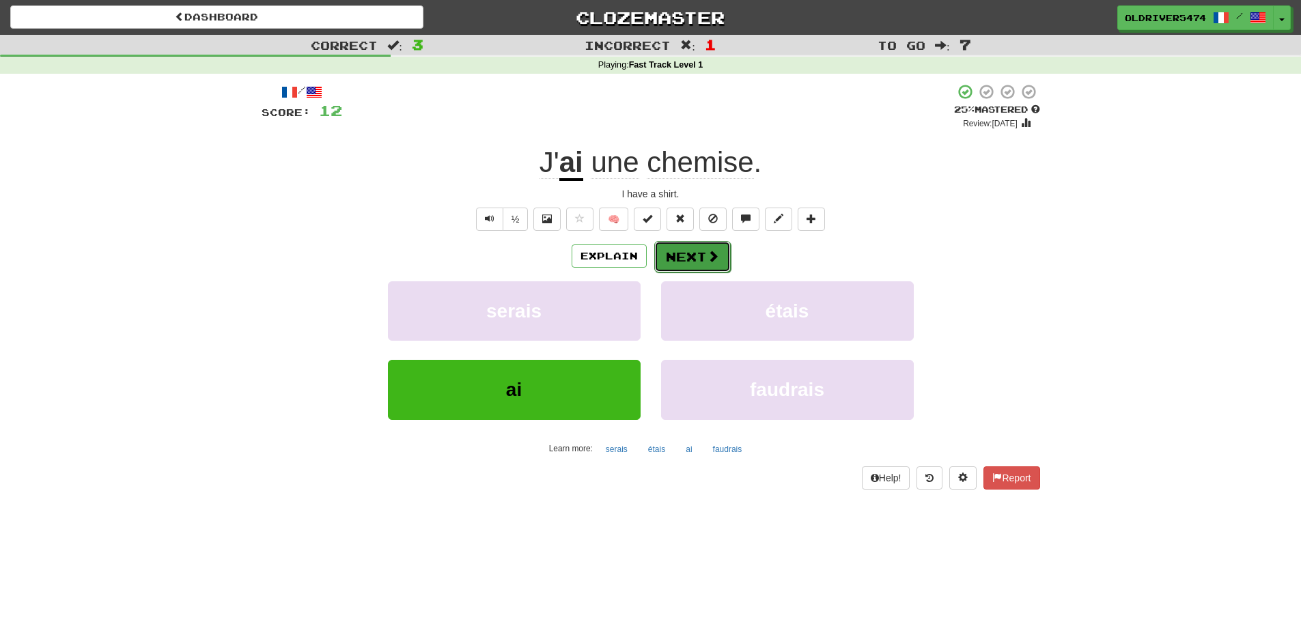
click at [705, 260] on button "Next" at bounding box center [692, 256] width 77 height 31
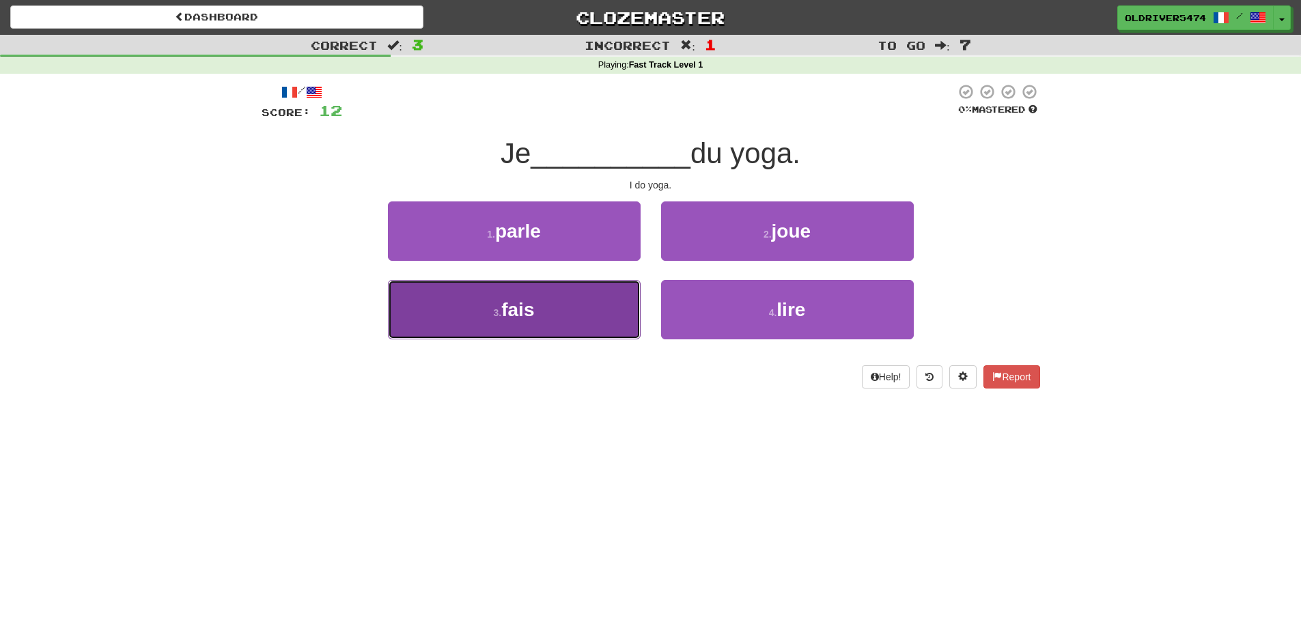
click at [615, 304] on button "3 . fais" at bounding box center [514, 309] width 253 height 59
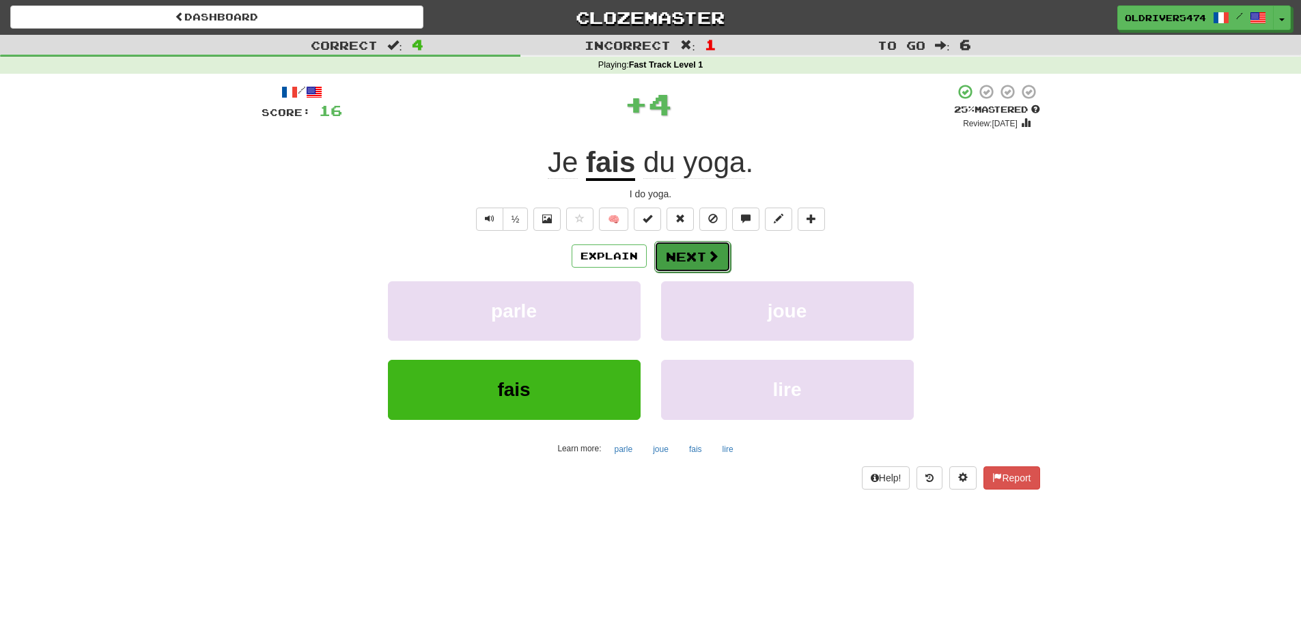
click at [695, 264] on button "Next" at bounding box center [692, 256] width 77 height 31
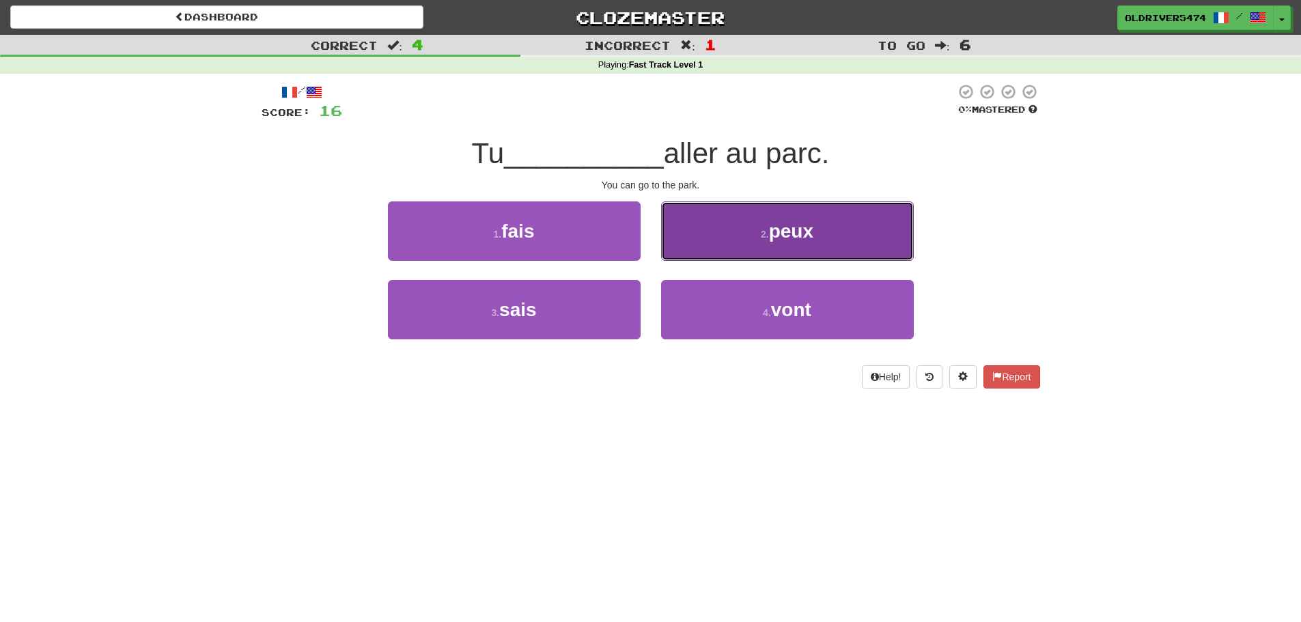
click at [733, 245] on button "2 . peux" at bounding box center [787, 231] width 253 height 59
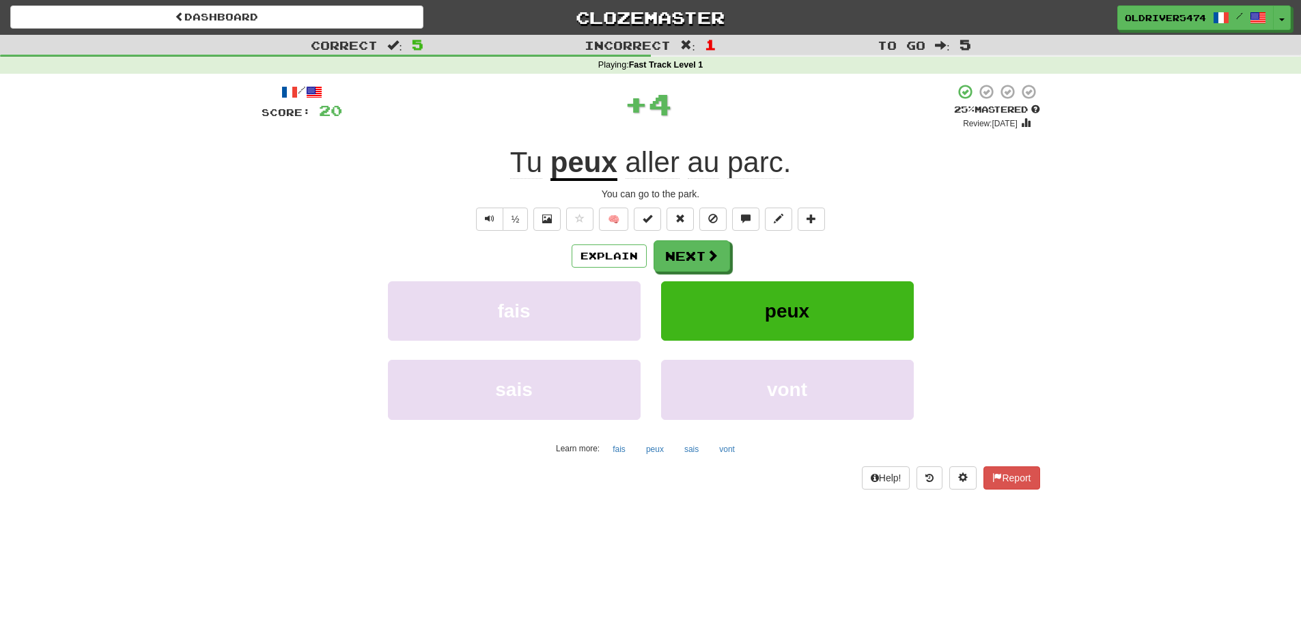
click at [577, 165] on u "peux" at bounding box center [584, 163] width 67 height 35
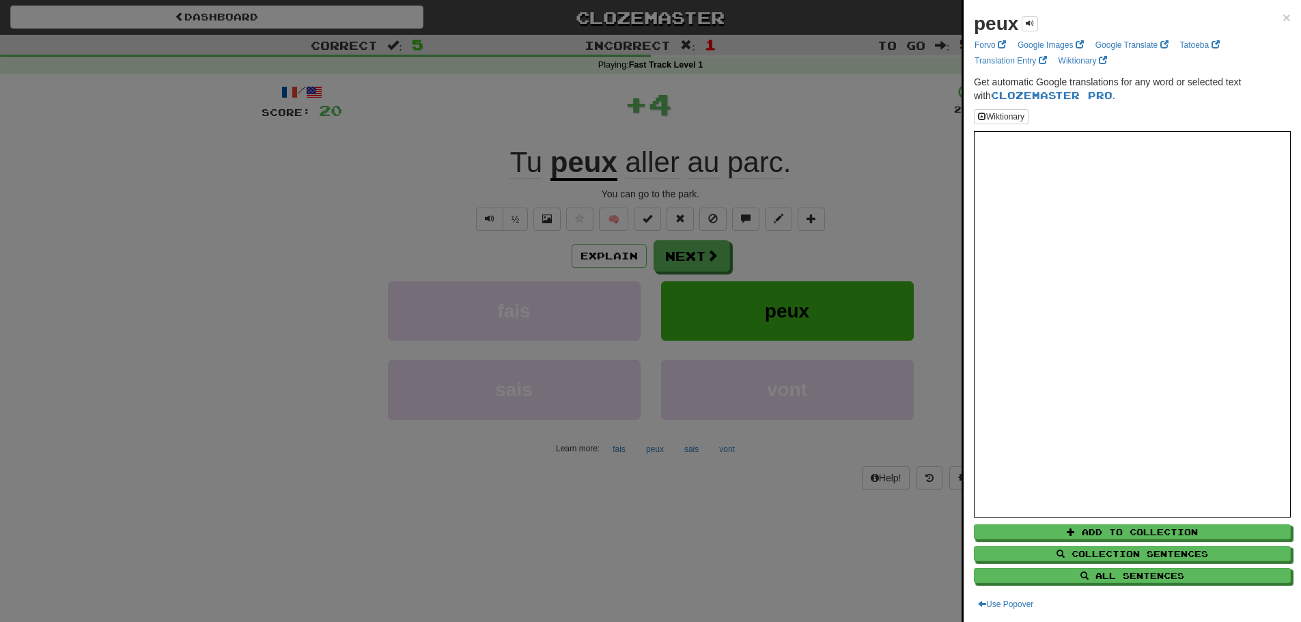
click at [563, 203] on div at bounding box center [650, 311] width 1301 height 622
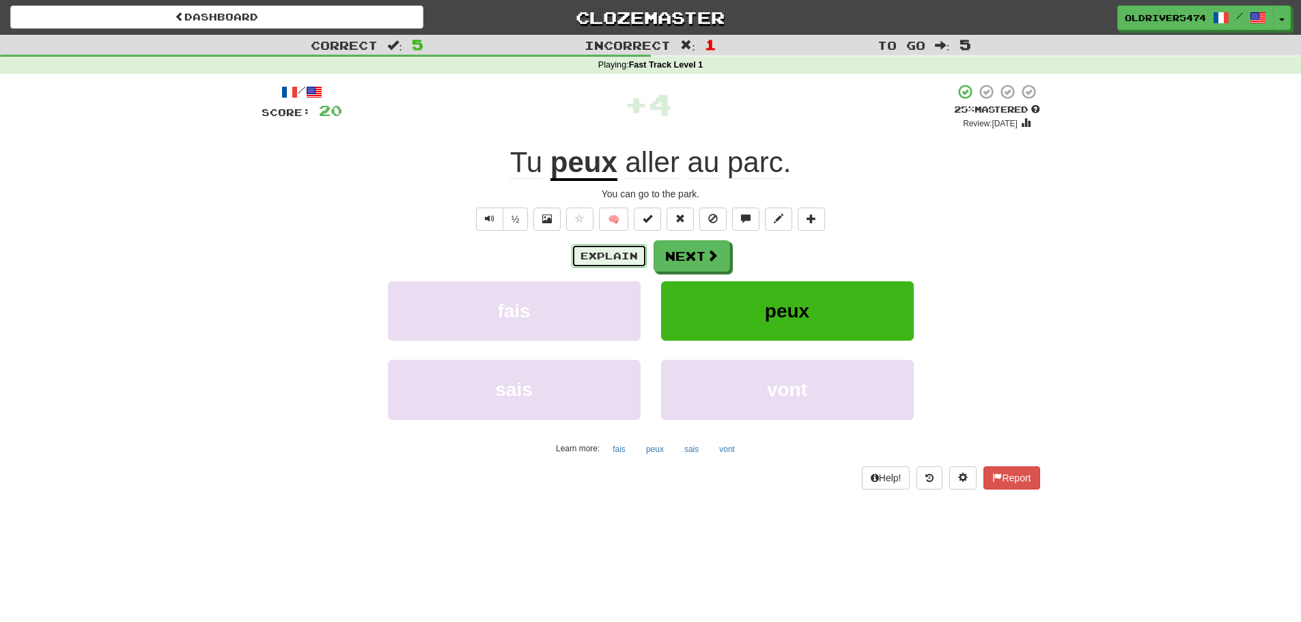
click at [616, 253] on button "Explain" at bounding box center [609, 256] width 75 height 23
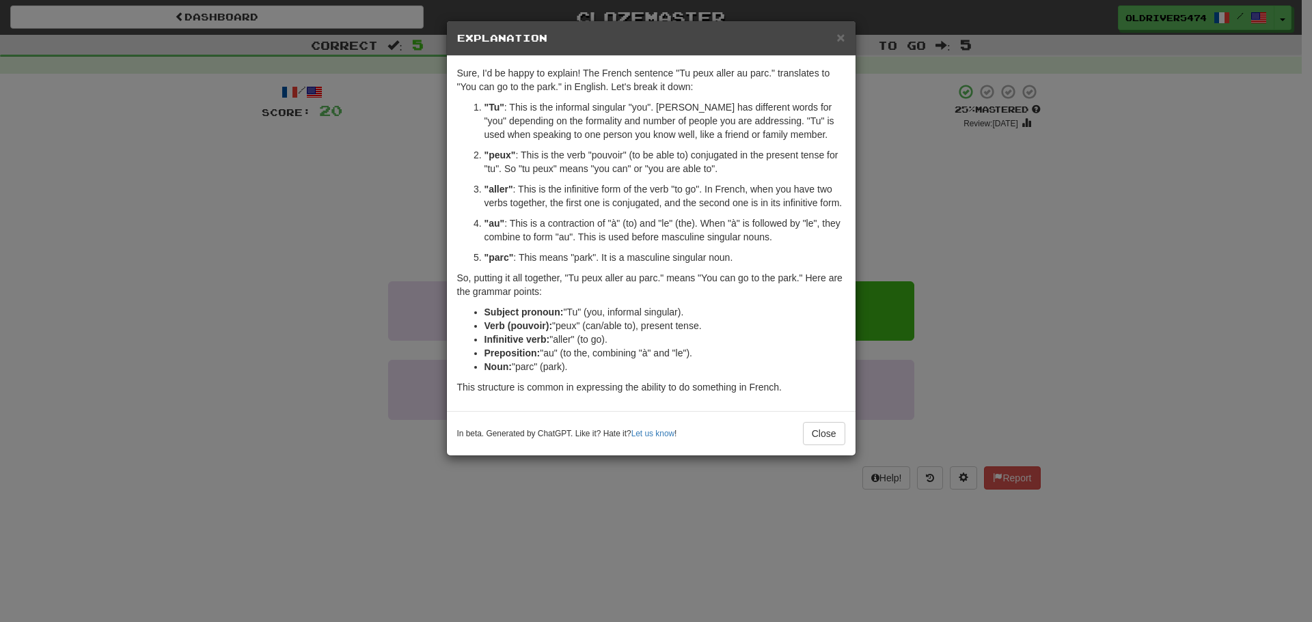
click at [903, 403] on div "× Explanation Sure, I'd be happy to explain! The French sentence "Tu peux aller…" at bounding box center [656, 311] width 1312 height 622
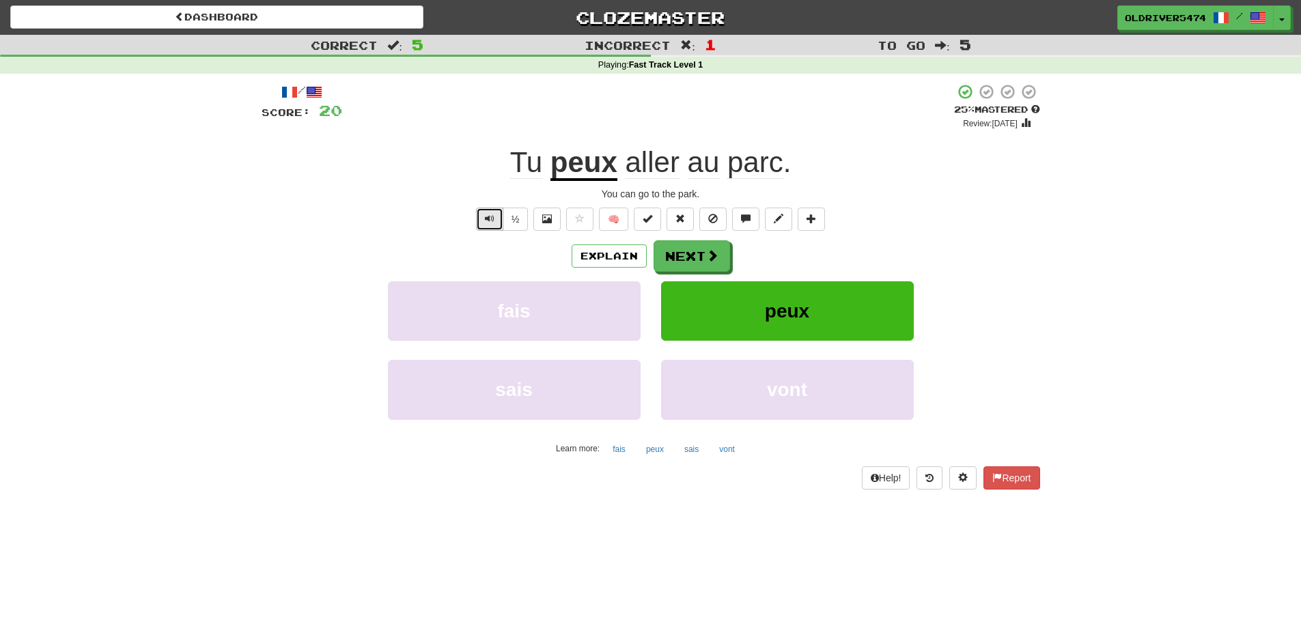
click at [492, 216] on span "Text-to-speech controls" at bounding box center [490, 219] width 10 height 10
click at [615, 254] on button "Explain" at bounding box center [609, 256] width 75 height 23
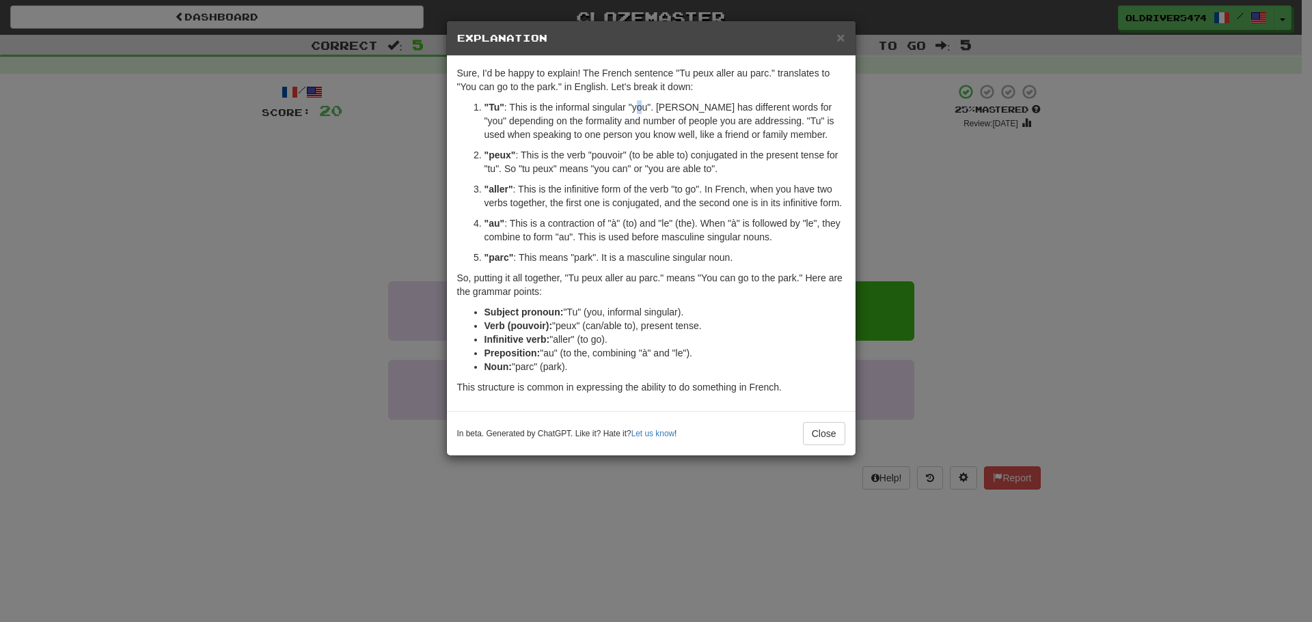
click at [639, 109] on p ""Tu" : This is the informal singular "you". French has different words for "you…" at bounding box center [664, 120] width 361 height 41
click at [495, 150] on strong ""peux"" at bounding box center [499, 155] width 31 height 11
click at [605, 154] on p ""peux" : This is the verb "pouvoir" (to be able to) conjugated in the present t…" at bounding box center [664, 161] width 361 height 27
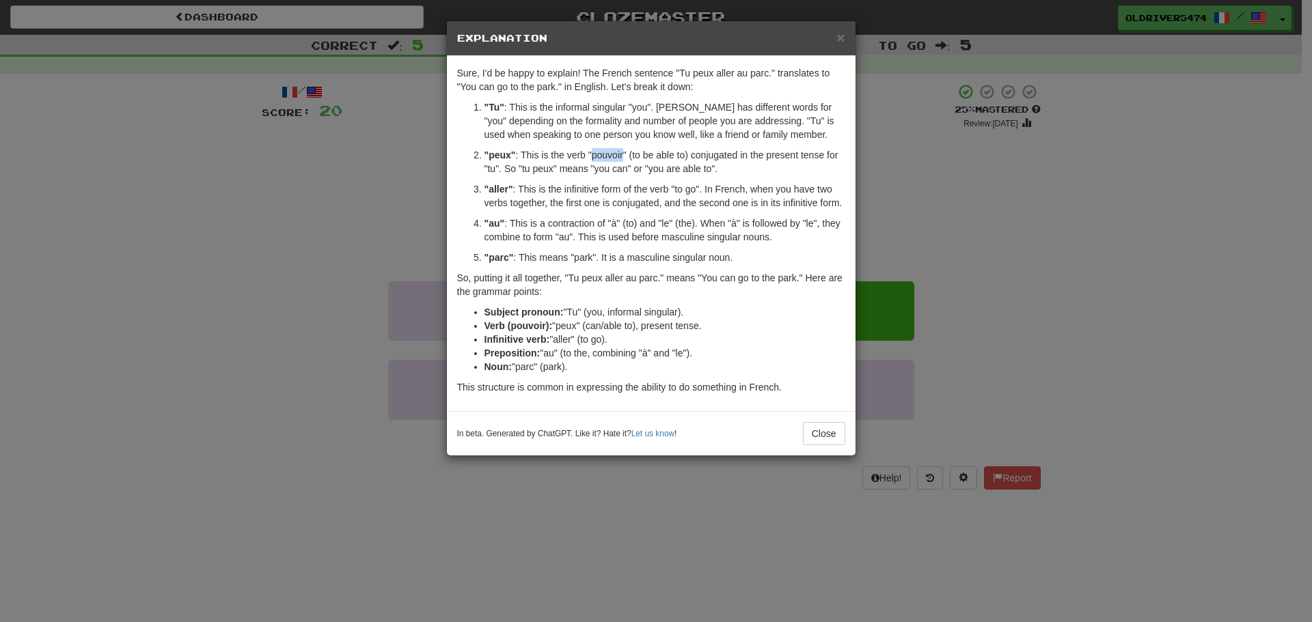
click at [605, 154] on p ""peux" : This is the verb "pouvoir" (to be able to) conjugated in the present t…" at bounding box center [664, 161] width 361 height 27
click at [501, 161] on p ""peux" : This is the verb "pouvoir" (to be able to) conjugated in the present t…" at bounding box center [664, 161] width 361 height 27
click at [510, 158] on strong ""peux"" at bounding box center [499, 155] width 31 height 11
click at [824, 434] on button "Close" at bounding box center [824, 433] width 42 height 23
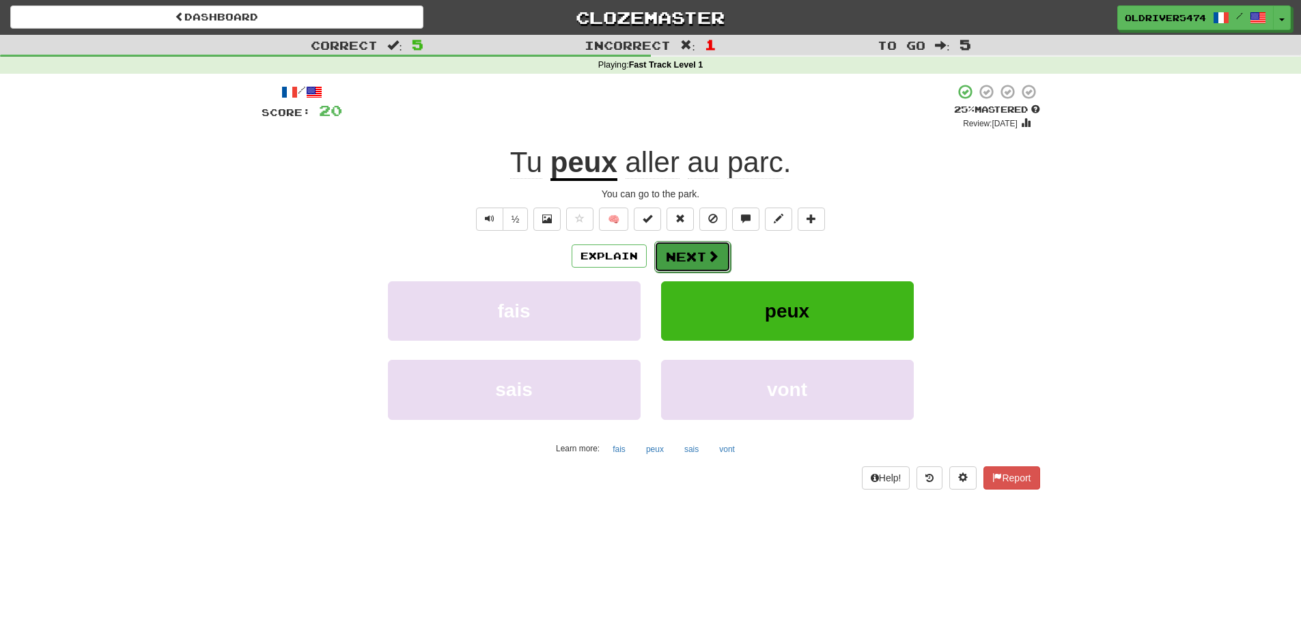
click at [701, 264] on button "Next" at bounding box center [692, 256] width 77 height 31
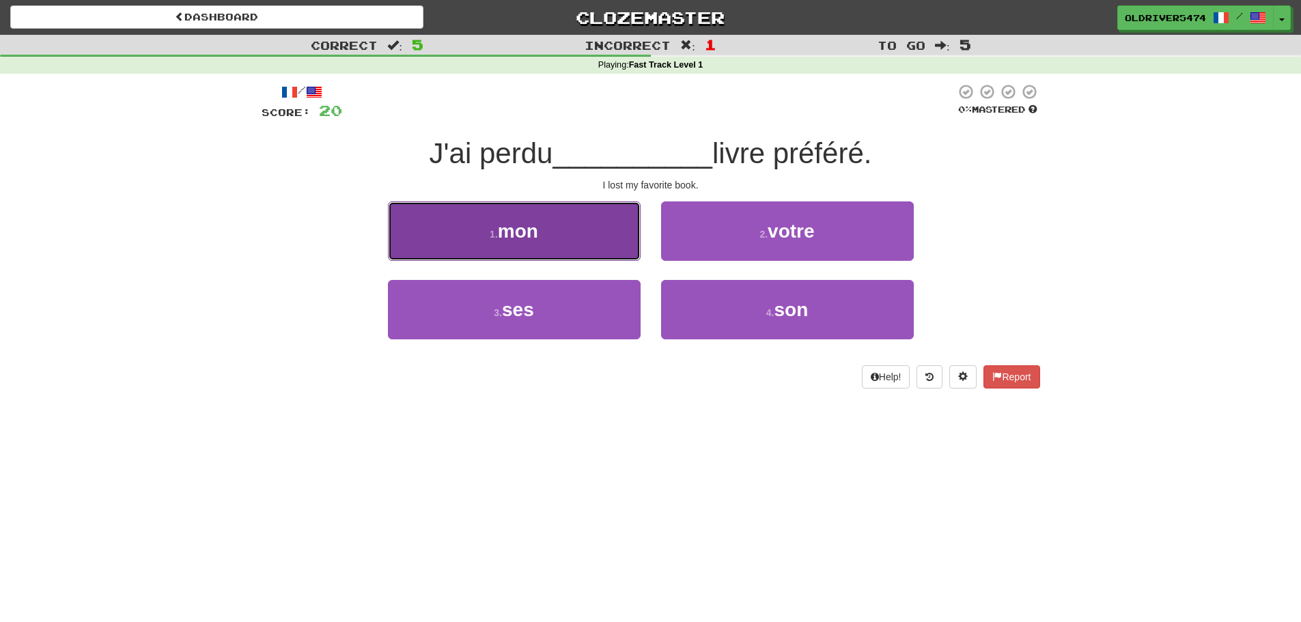
click at [583, 223] on button "1 . mon" at bounding box center [514, 231] width 253 height 59
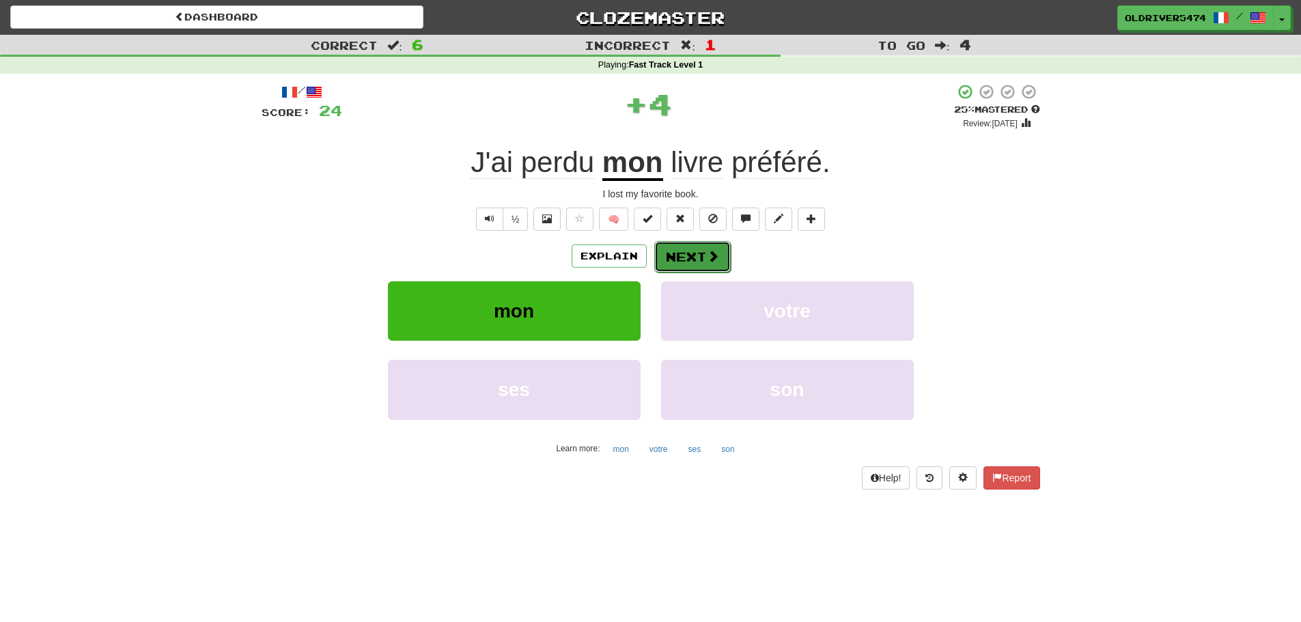
click at [682, 251] on button "Next" at bounding box center [692, 256] width 77 height 31
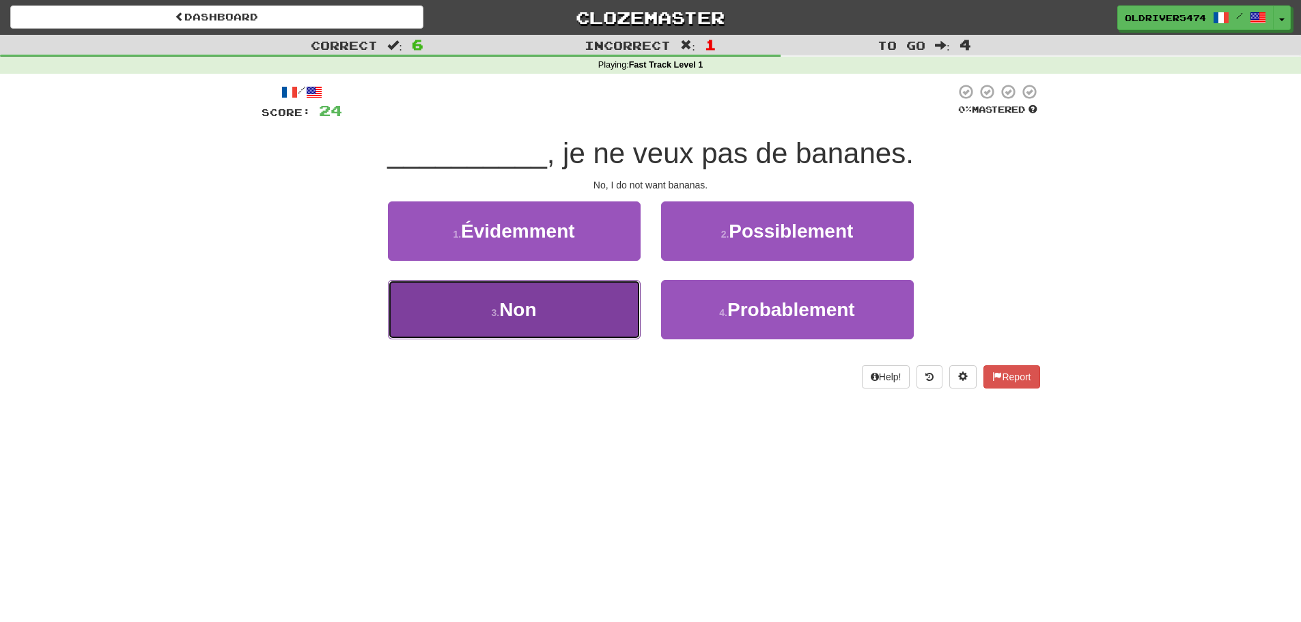
click at [534, 299] on span "Non" at bounding box center [517, 309] width 37 height 21
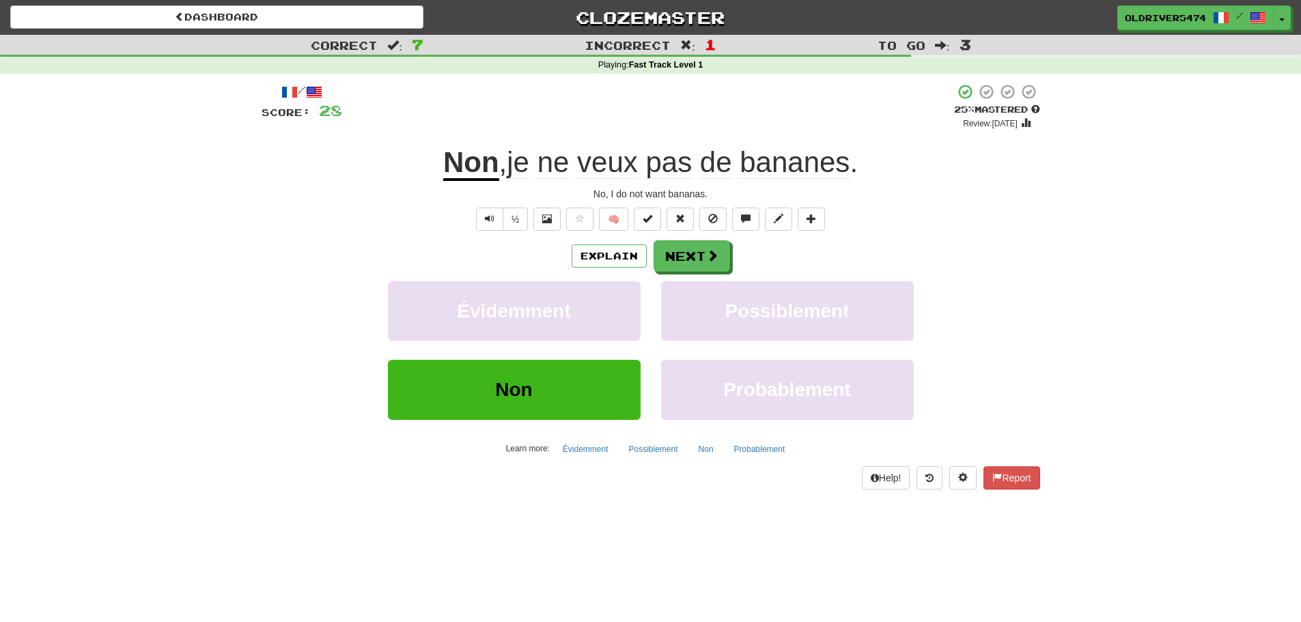
click at [669, 163] on span "pas" at bounding box center [669, 162] width 46 height 33
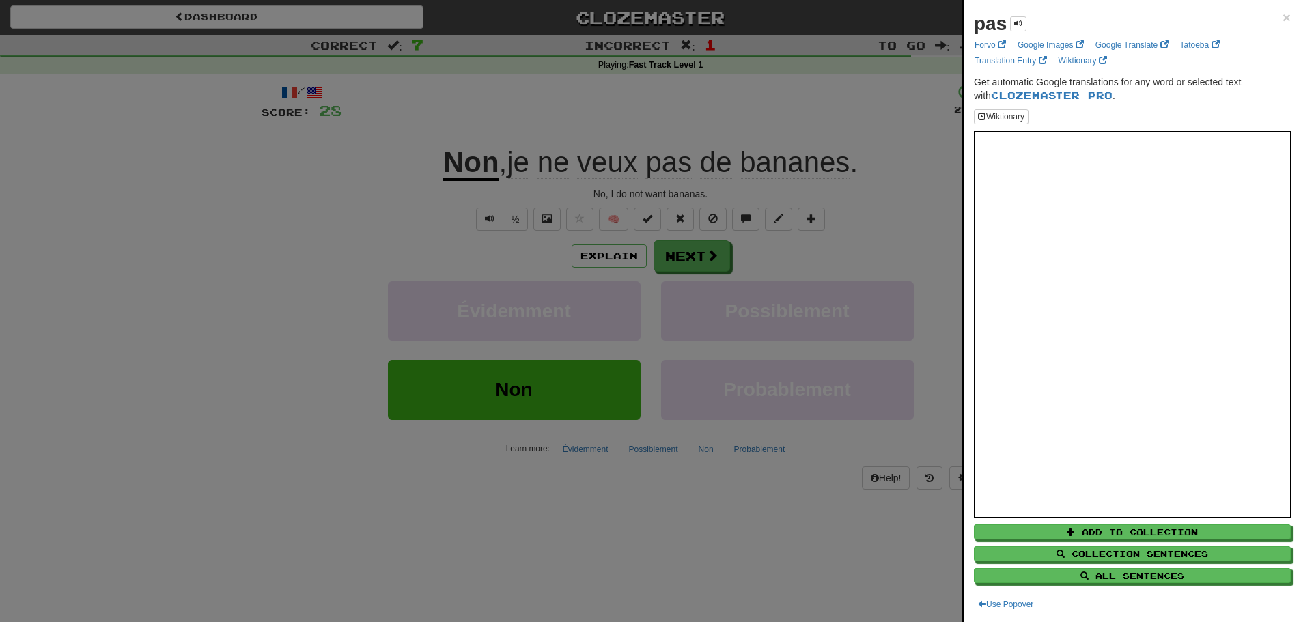
drag, startPoint x: 767, startPoint y: 173, endPoint x: 730, endPoint y: 172, distance: 37.6
click at [763, 171] on div at bounding box center [650, 311] width 1301 height 622
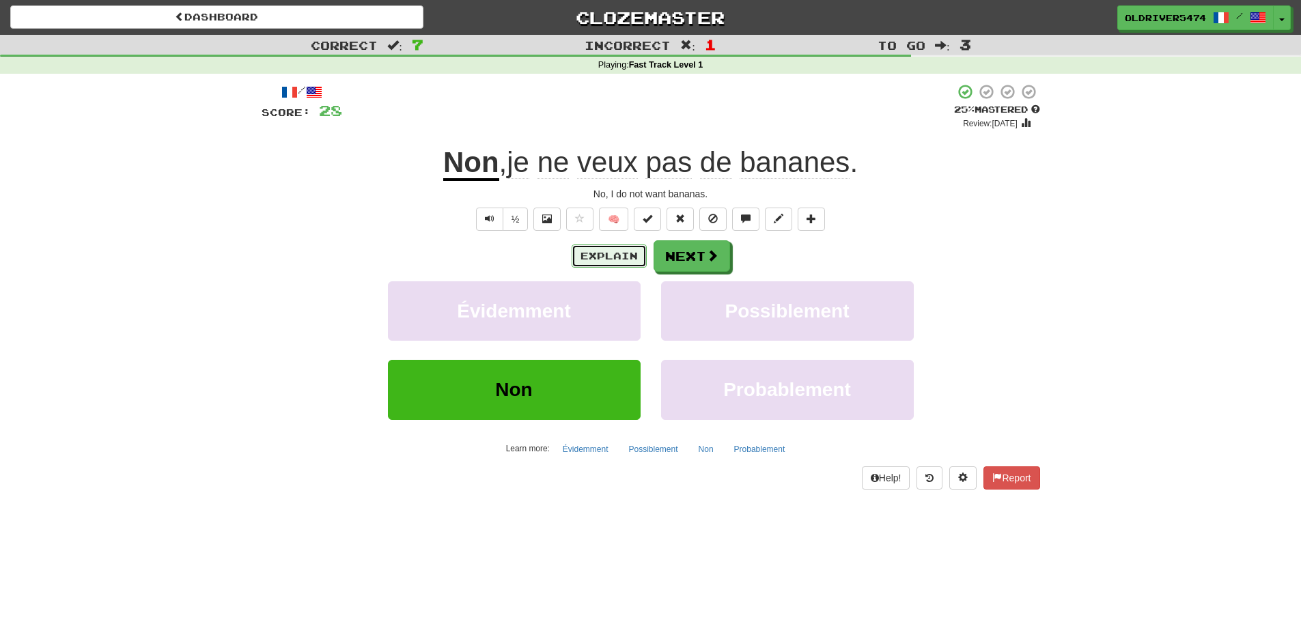
click at [588, 254] on button "Explain" at bounding box center [609, 256] width 75 height 23
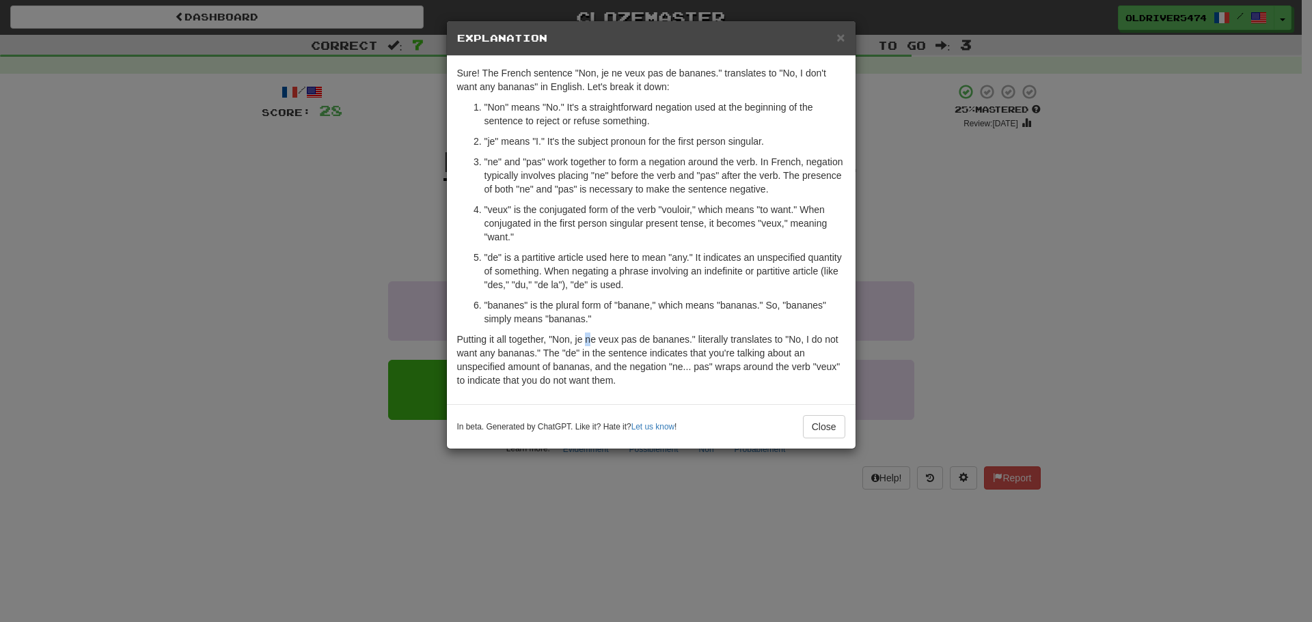
click at [588, 338] on p "Putting it all together, "Non, je ne veux pas de bananes." literally translates…" at bounding box center [651, 360] width 388 height 55
drag, startPoint x: 589, startPoint y: 338, endPoint x: 612, endPoint y: 335, distance: 23.5
click at [591, 338] on p "Putting it all together, "Non, je ne veux pas de bananes." literally translates…" at bounding box center [651, 360] width 388 height 55
click at [626, 338] on p "Putting it all together, "Non, je ne veux pas de bananes." literally translates…" at bounding box center [651, 360] width 388 height 55
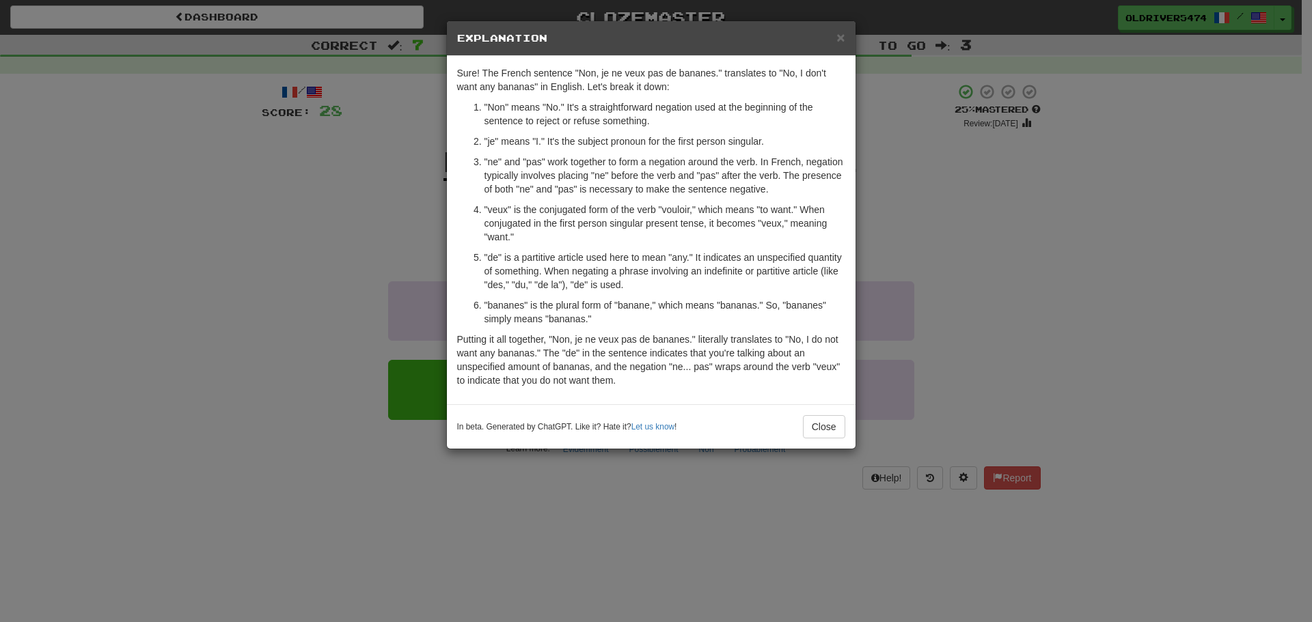
click at [590, 340] on p "Putting it all together, "Non, je ne veux pas de bananes." literally translates…" at bounding box center [651, 360] width 388 height 55
click at [593, 340] on p "Putting it all together, "Non, je ne veux pas de bananes." literally translates…" at bounding box center [651, 360] width 388 height 55
click at [620, 341] on p "Putting it all together, "Non, je ne veux pas de bananes." literally translates…" at bounding box center [651, 360] width 388 height 55
click at [609, 340] on p "Putting it all together, "Non, je ne veux pas de bananes." literally translates…" at bounding box center [651, 360] width 388 height 55
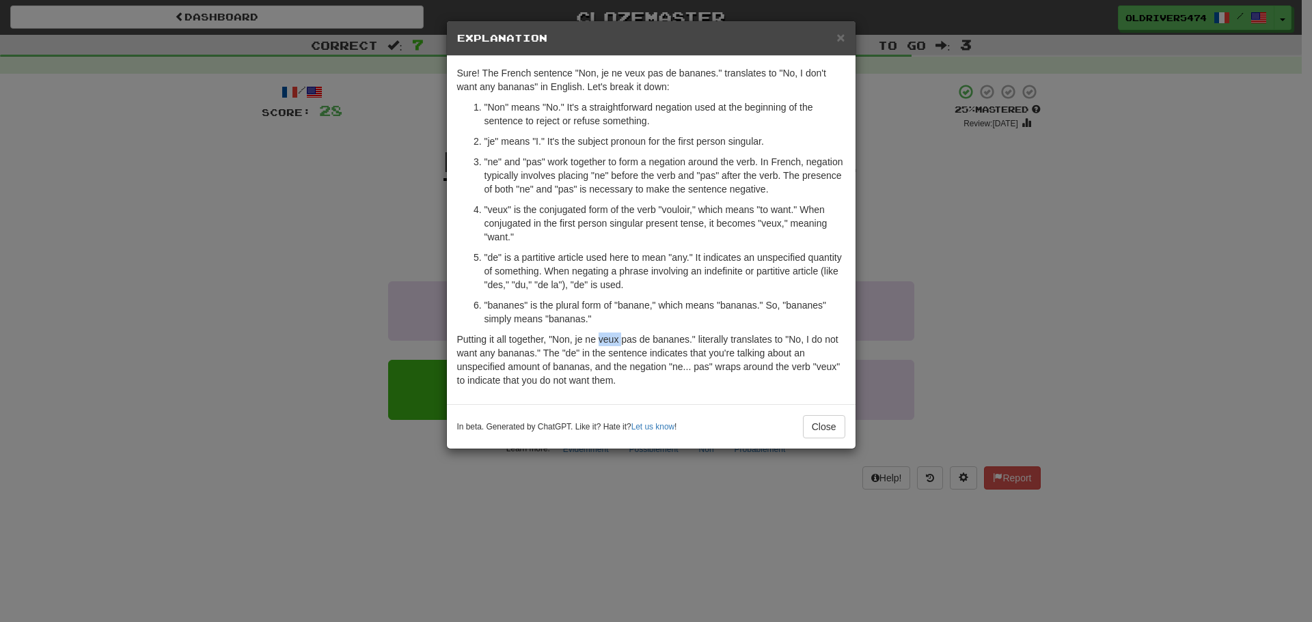
click at [609, 340] on p "Putting it all together, "Non, je ne veux pas de bananes." literally translates…" at bounding box center [651, 360] width 388 height 55
click at [665, 308] on p ""bananes" is the plural form of "banane," which means "bananas." So, "bananes" …" at bounding box center [664, 312] width 361 height 27
click at [370, 288] on div "× Explanation Sure! The French sentence "Non, je ne veux pas de bananes." trans…" at bounding box center [656, 311] width 1312 height 622
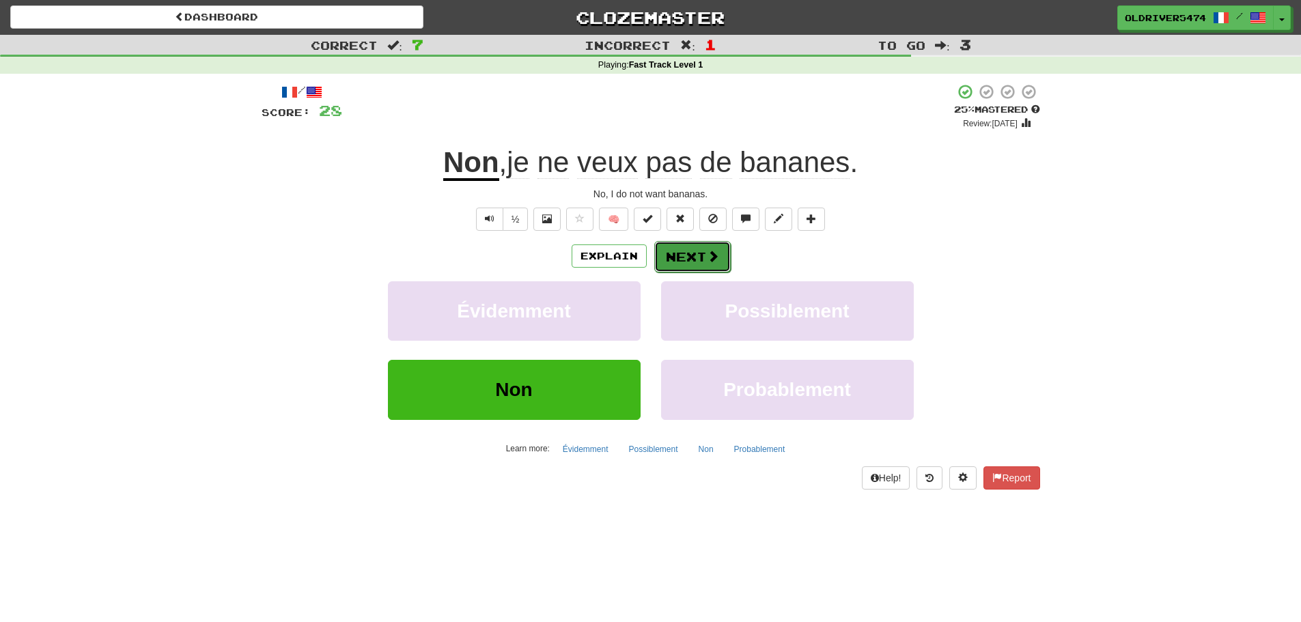
click at [680, 246] on button "Next" at bounding box center [692, 256] width 77 height 31
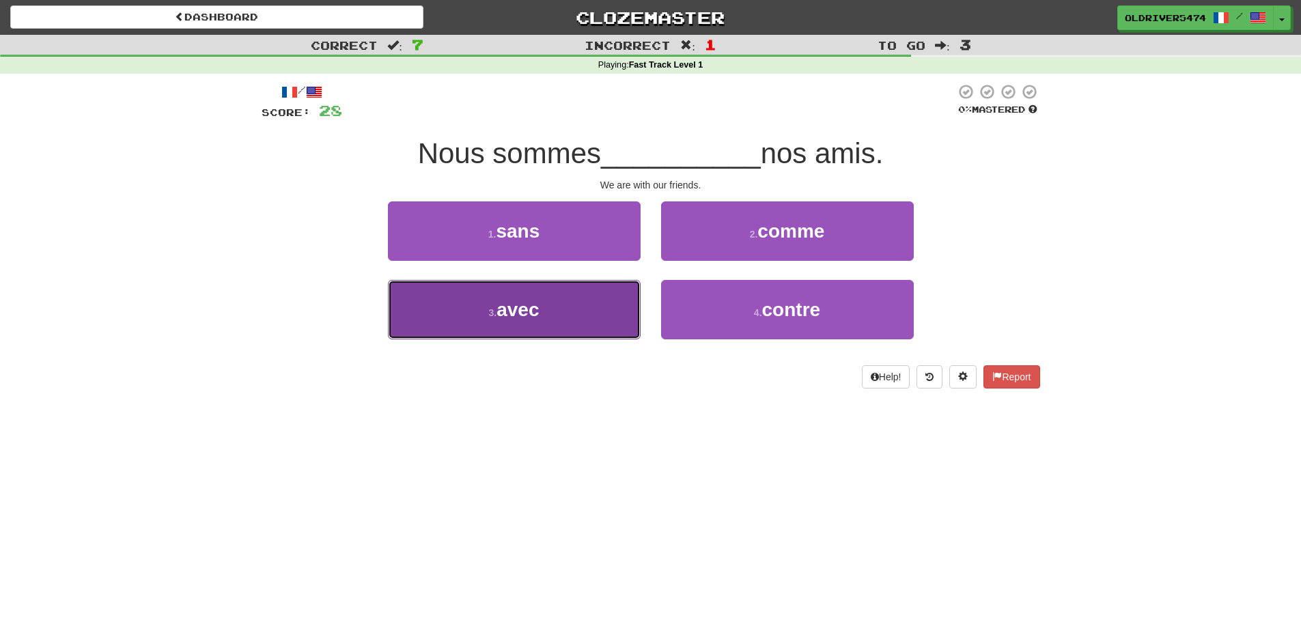
click at [598, 295] on button "3 . avec" at bounding box center [514, 309] width 253 height 59
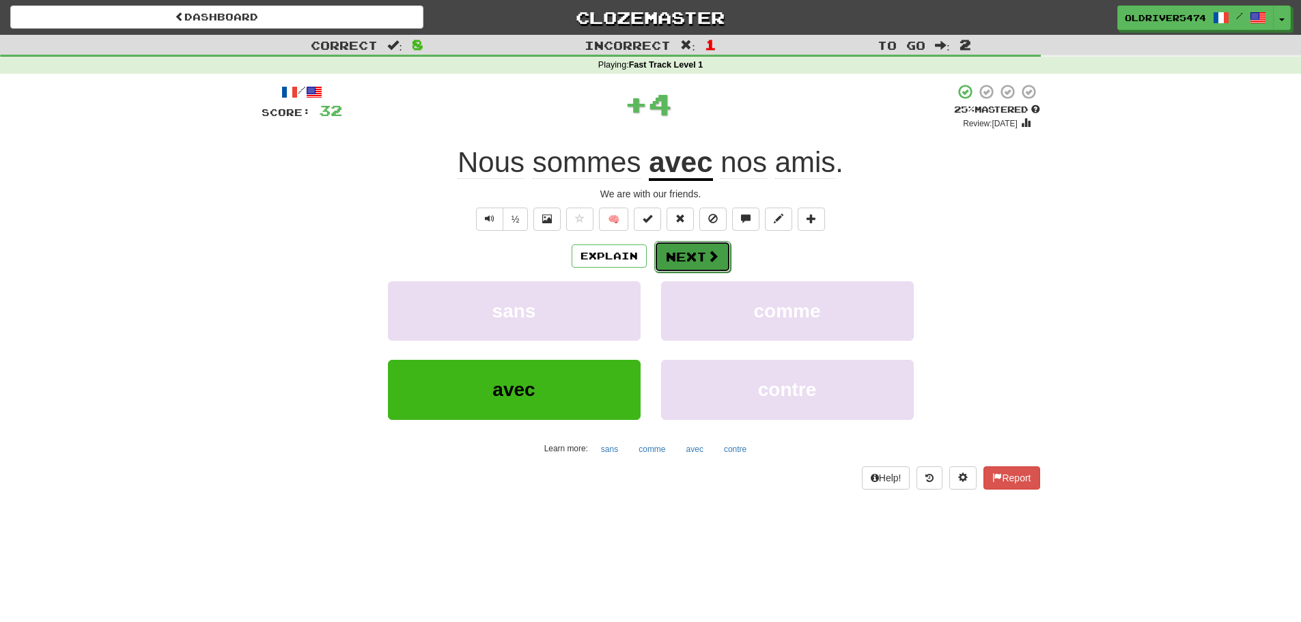
click at [695, 249] on button "Next" at bounding box center [692, 256] width 77 height 31
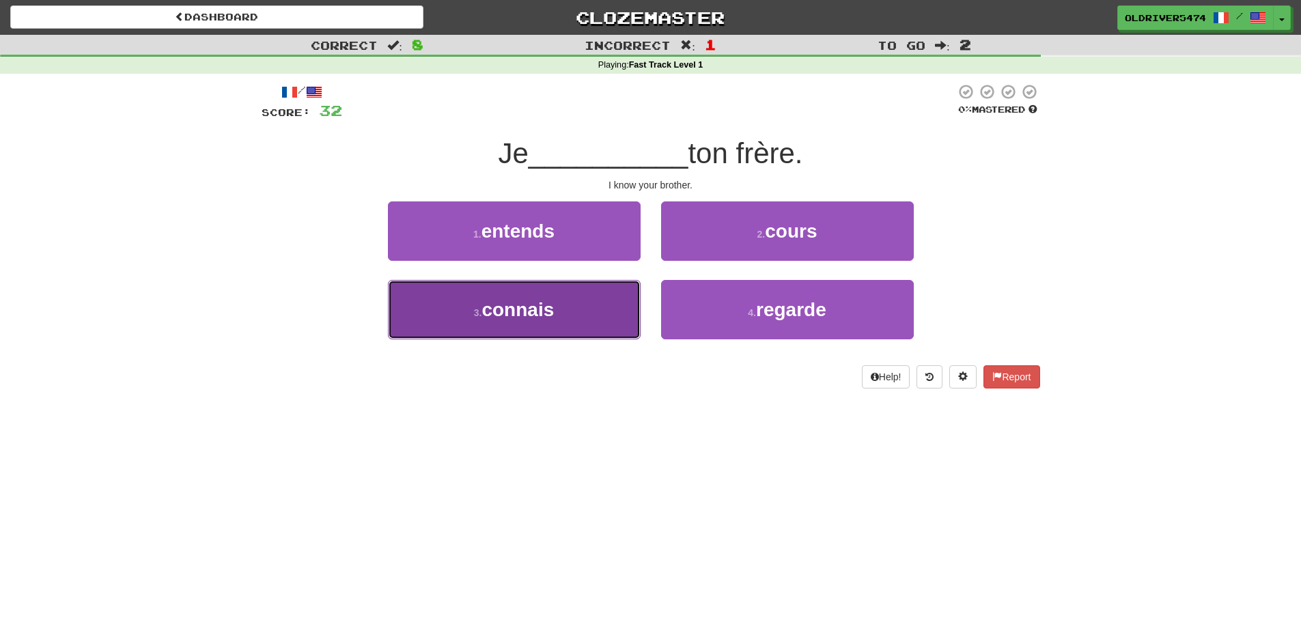
click at [601, 309] on button "3 . connais" at bounding box center [514, 309] width 253 height 59
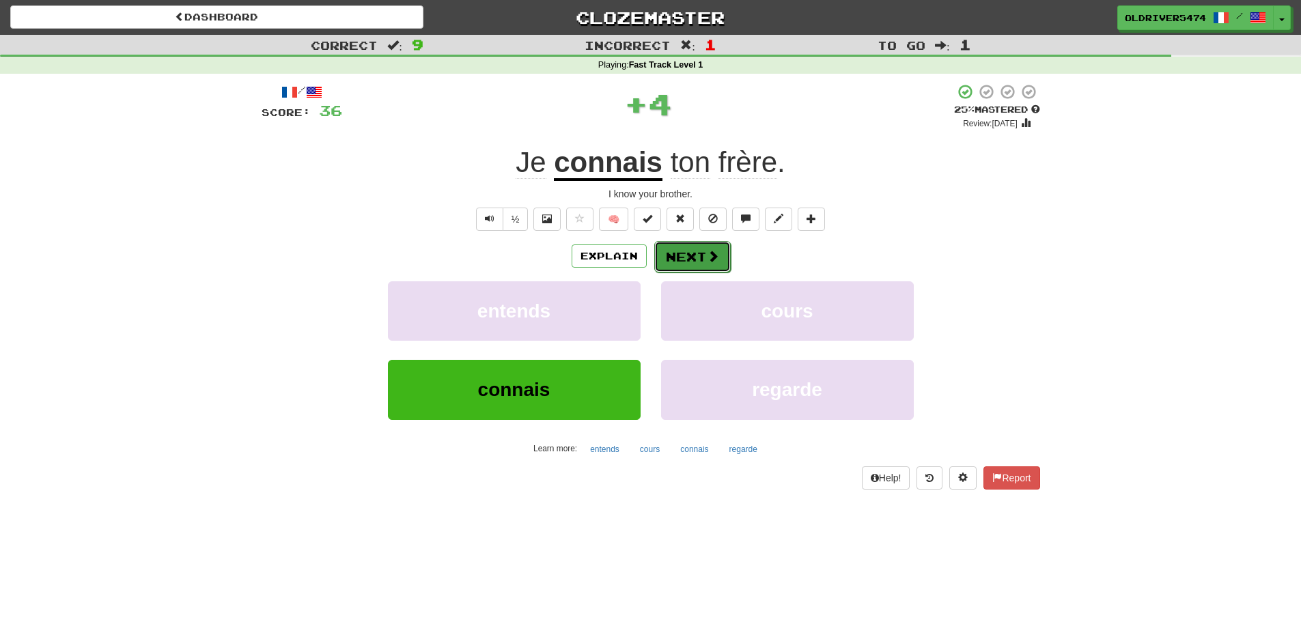
click at [689, 251] on button "Next" at bounding box center [692, 256] width 77 height 31
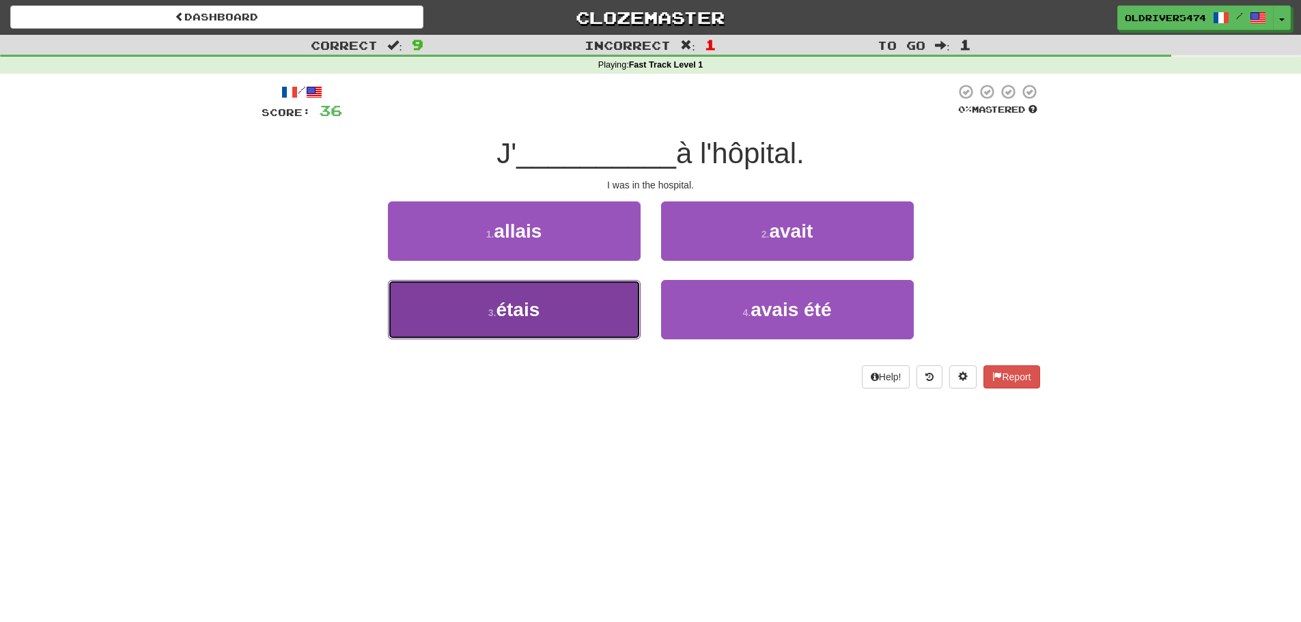
click at [575, 305] on button "3 . étais" at bounding box center [514, 309] width 253 height 59
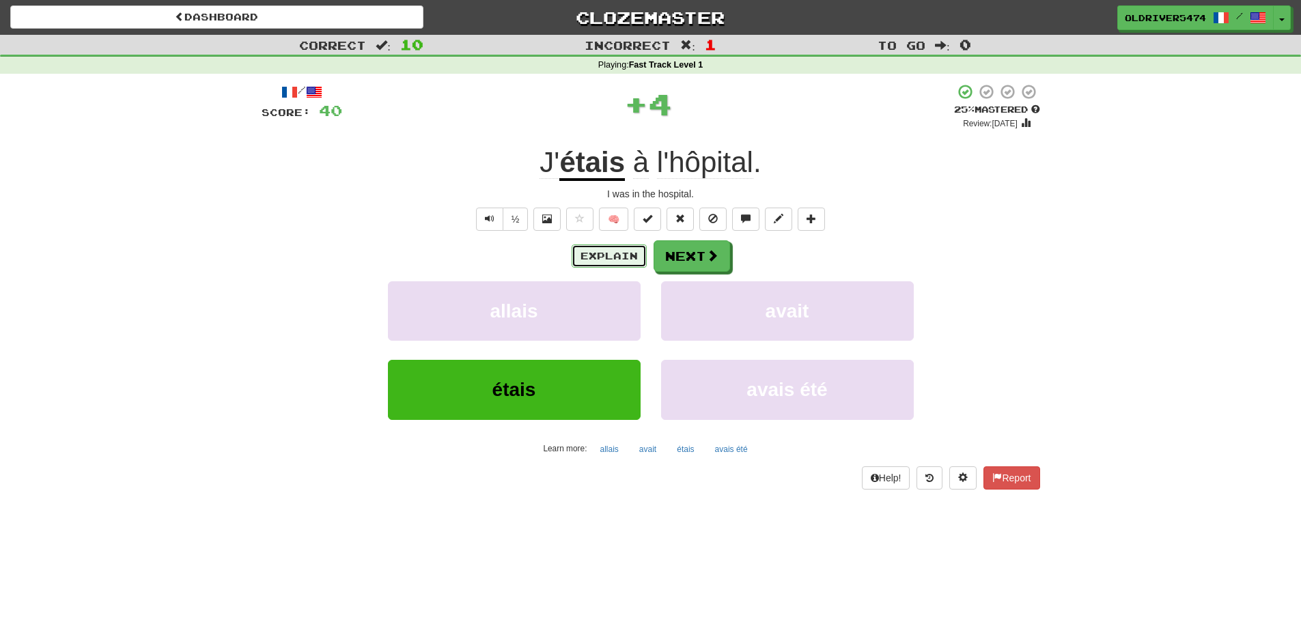
click at [605, 250] on button "Explain" at bounding box center [609, 256] width 75 height 23
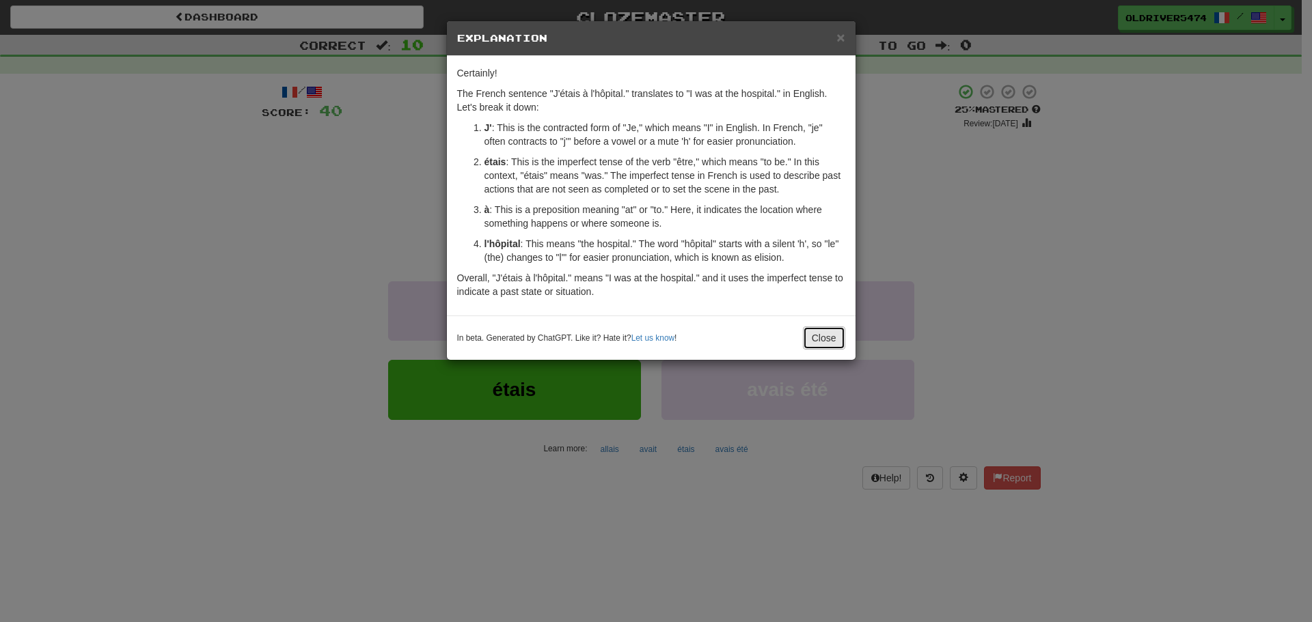
click at [821, 337] on button "Close" at bounding box center [824, 338] width 42 height 23
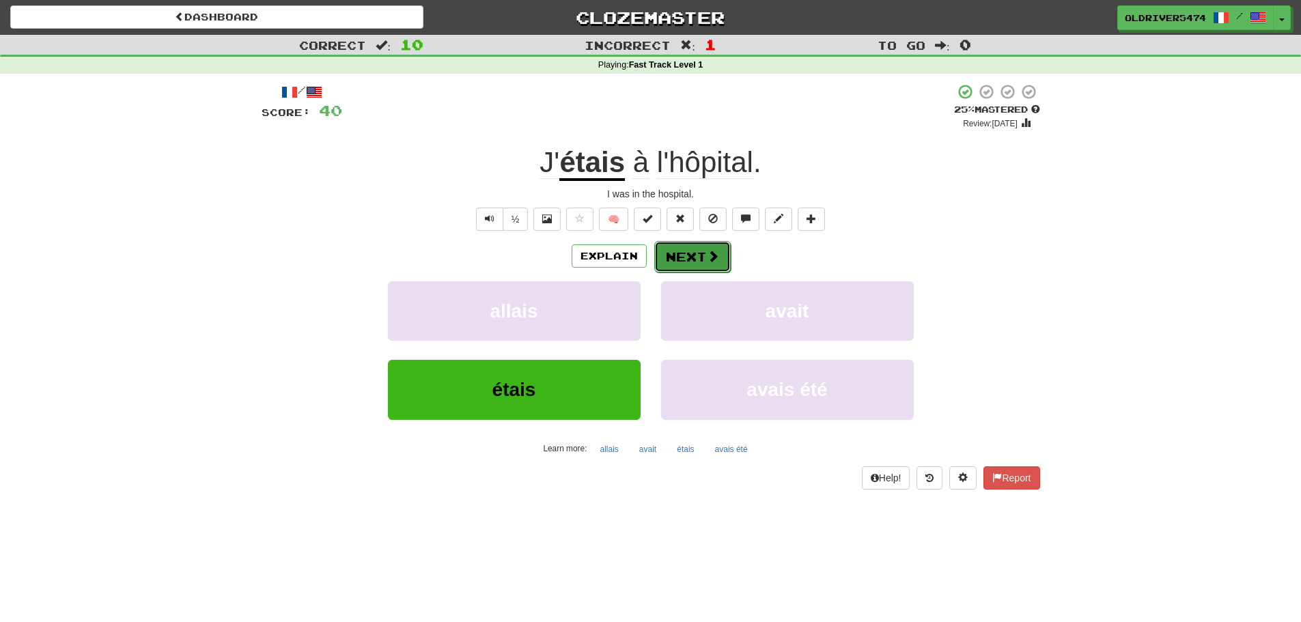
click at [678, 268] on button "Next" at bounding box center [692, 256] width 77 height 31
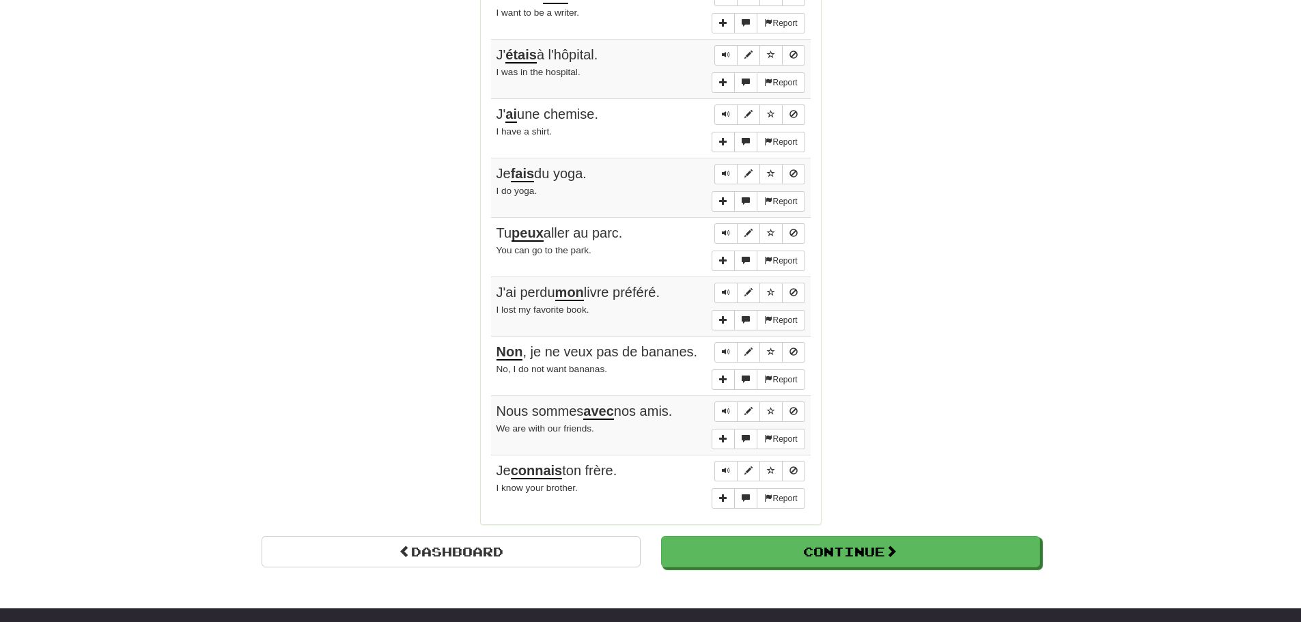
scroll to position [568, 0]
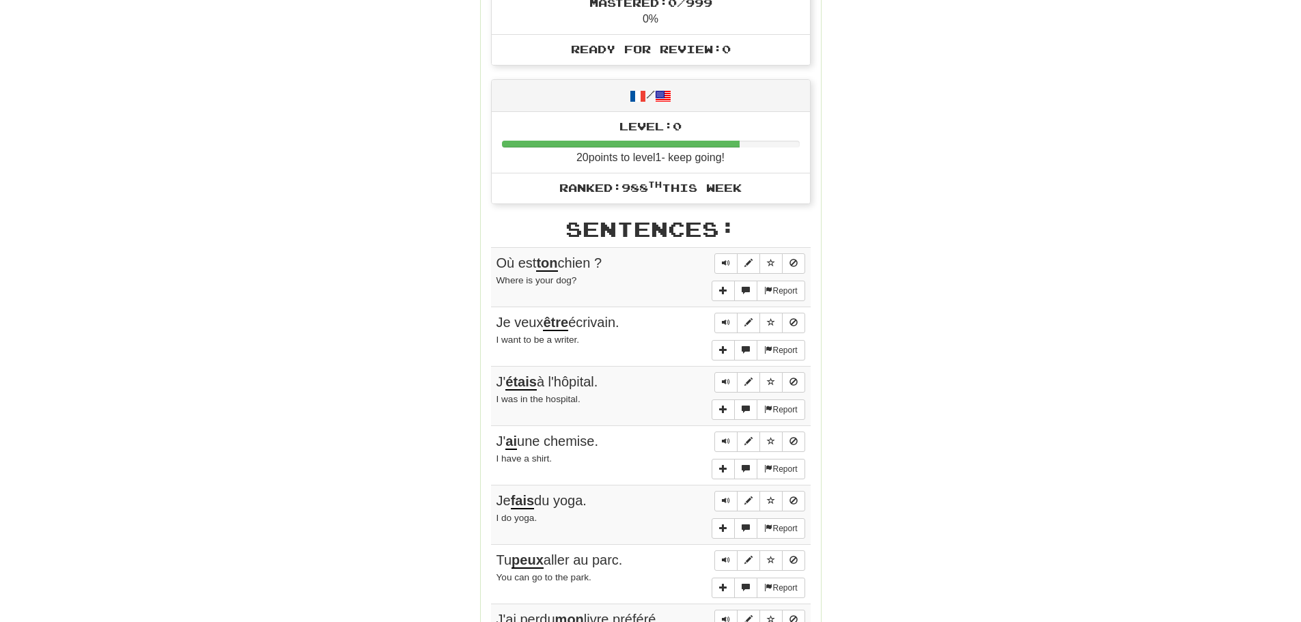
drag, startPoint x: 413, startPoint y: 288, endPoint x: 493, endPoint y: 118, distance: 187.0
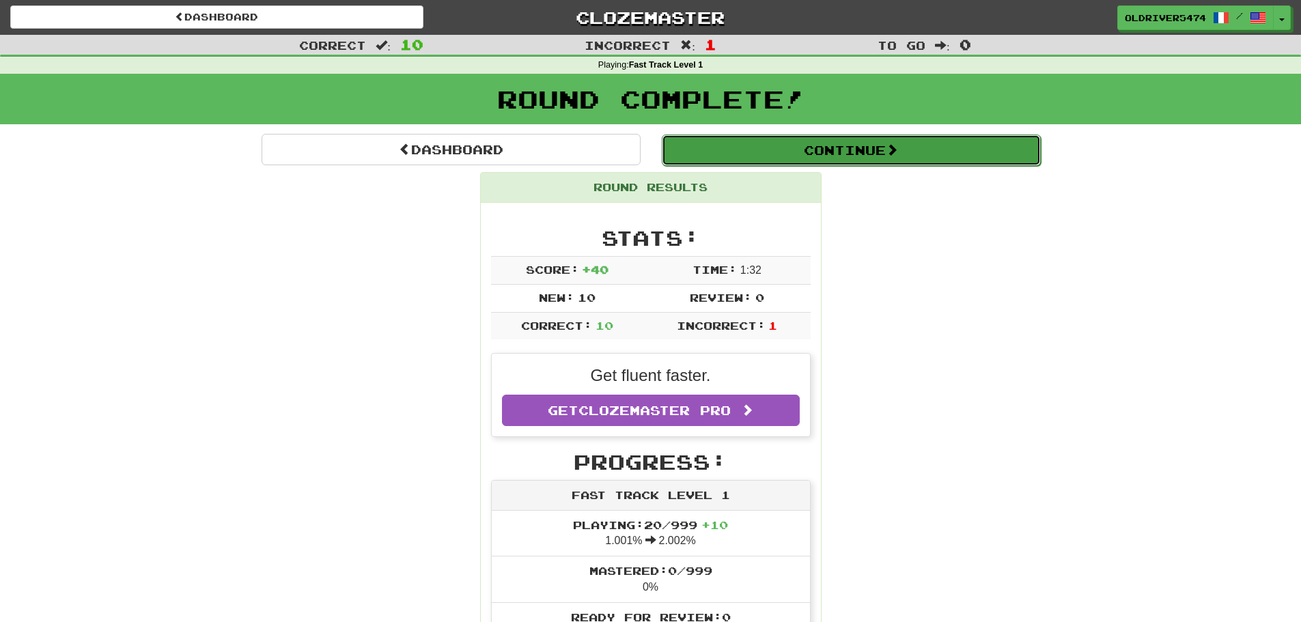
click at [831, 156] on button "Continue" at bounding box center [851, 150] width 379 height 31
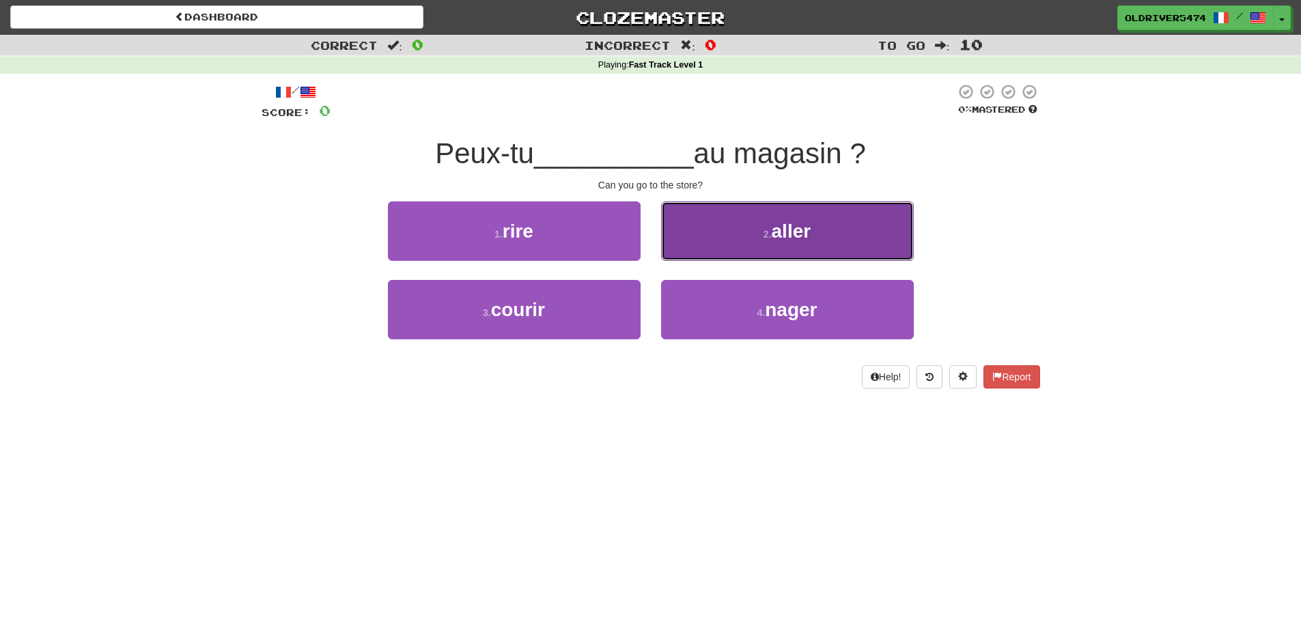
click at [753, 243] on button "2 . aller" at bounding box center [787, 231] width 253 height 59
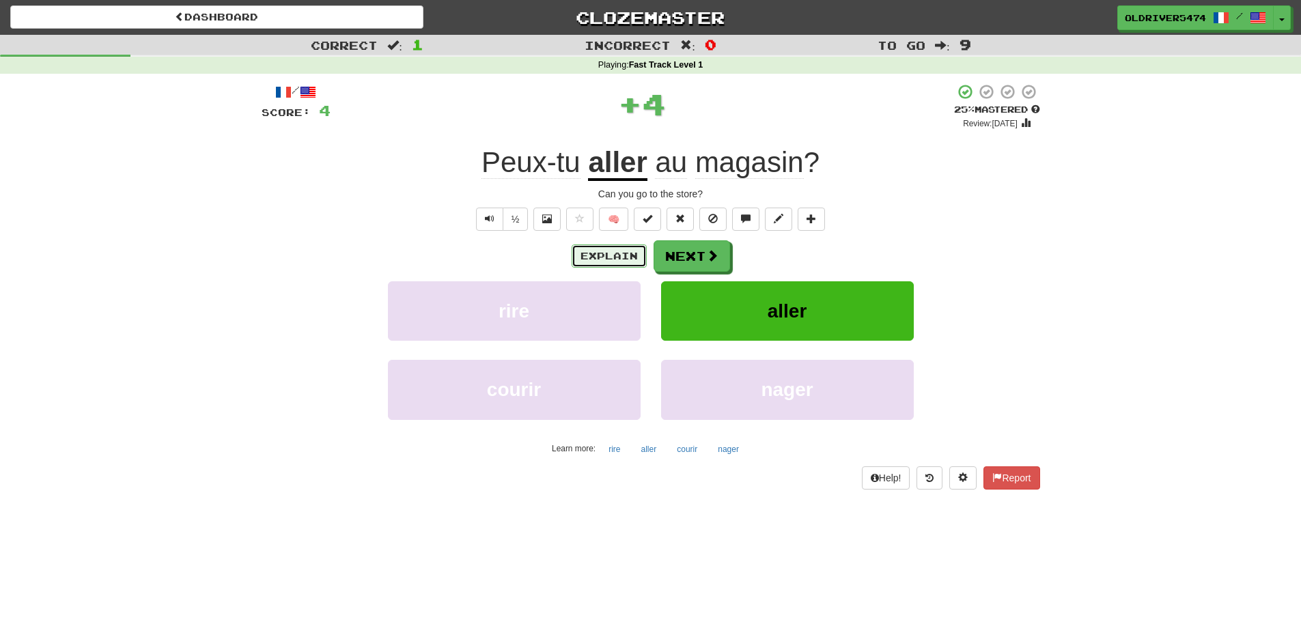
click at [620, 255] on button "Explain" at bounding box center [609, 256] width 75 height 23
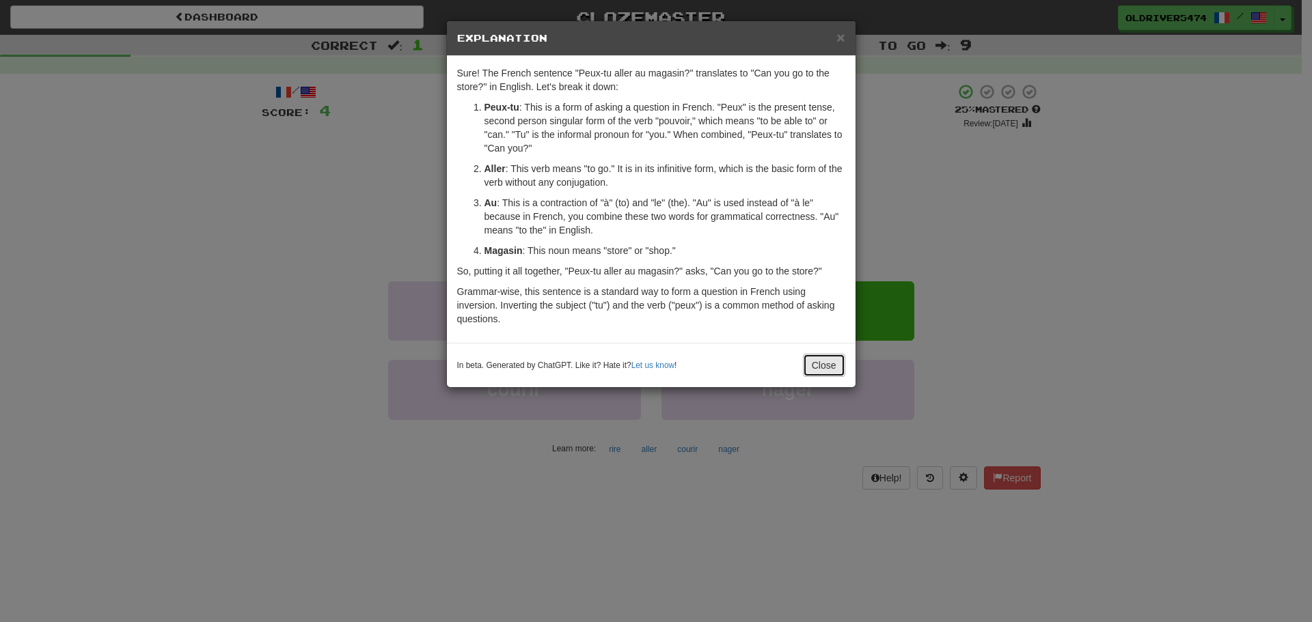
click at [824, 361] on button "Close" at bounding box center [824, 365] width 42 height 23
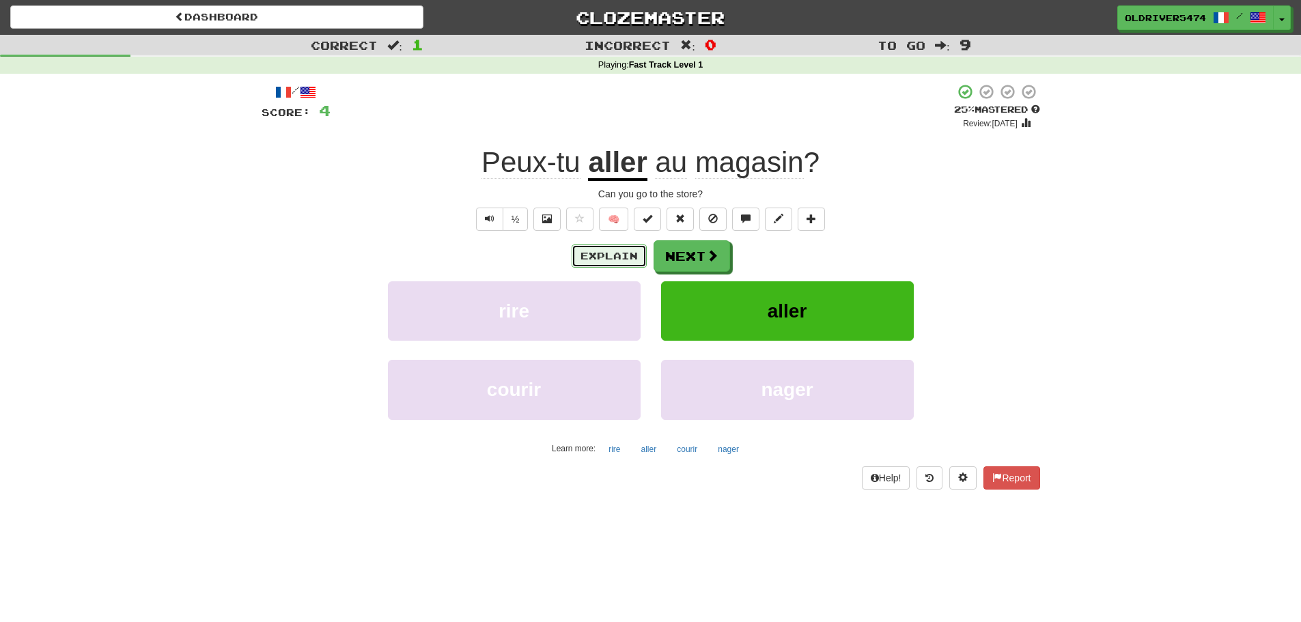
click at [627, 256] on button "Explain" at bounding box center [609, 256] width 75 height 23
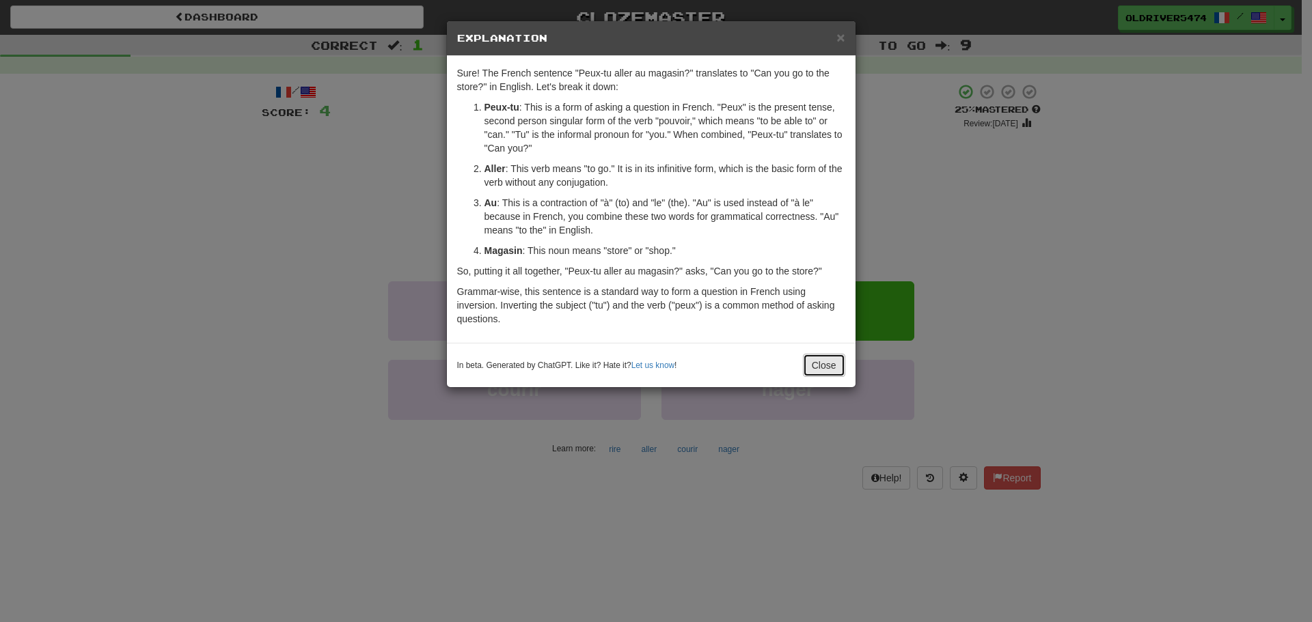
click at [824, 366] on button "Close" at bounding box center [824, 365] width 42 height 23
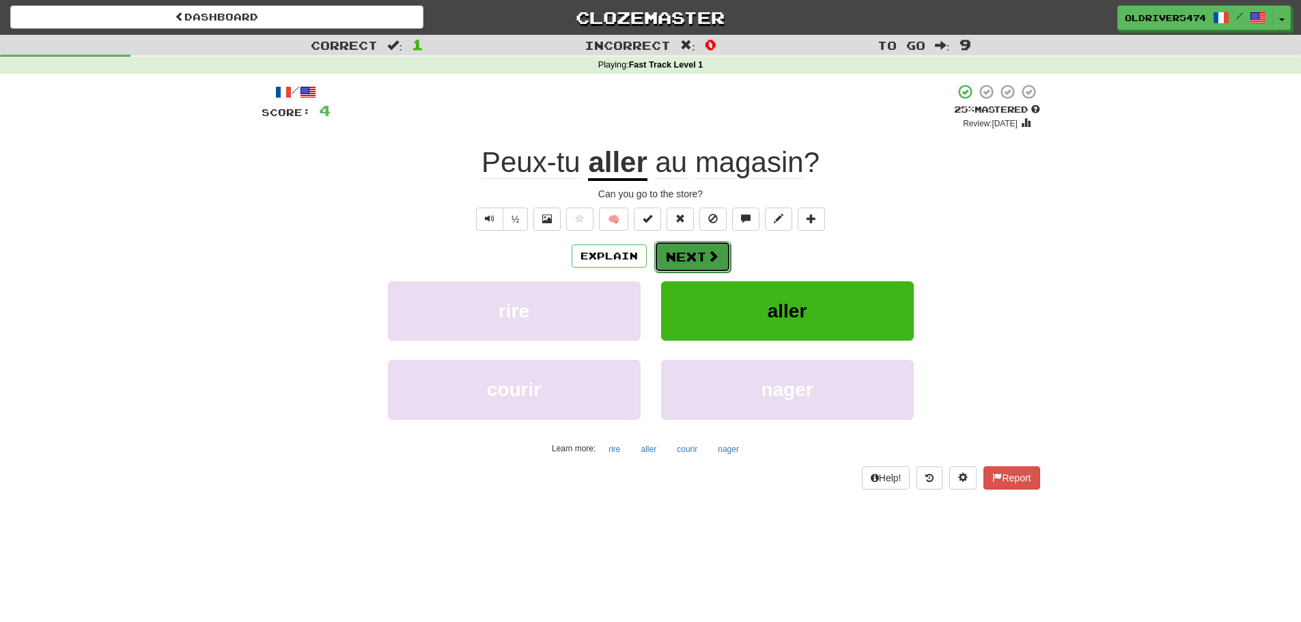
click at [672, 260] on button "Next" at bounding box center [692, 256] width 77 height 31
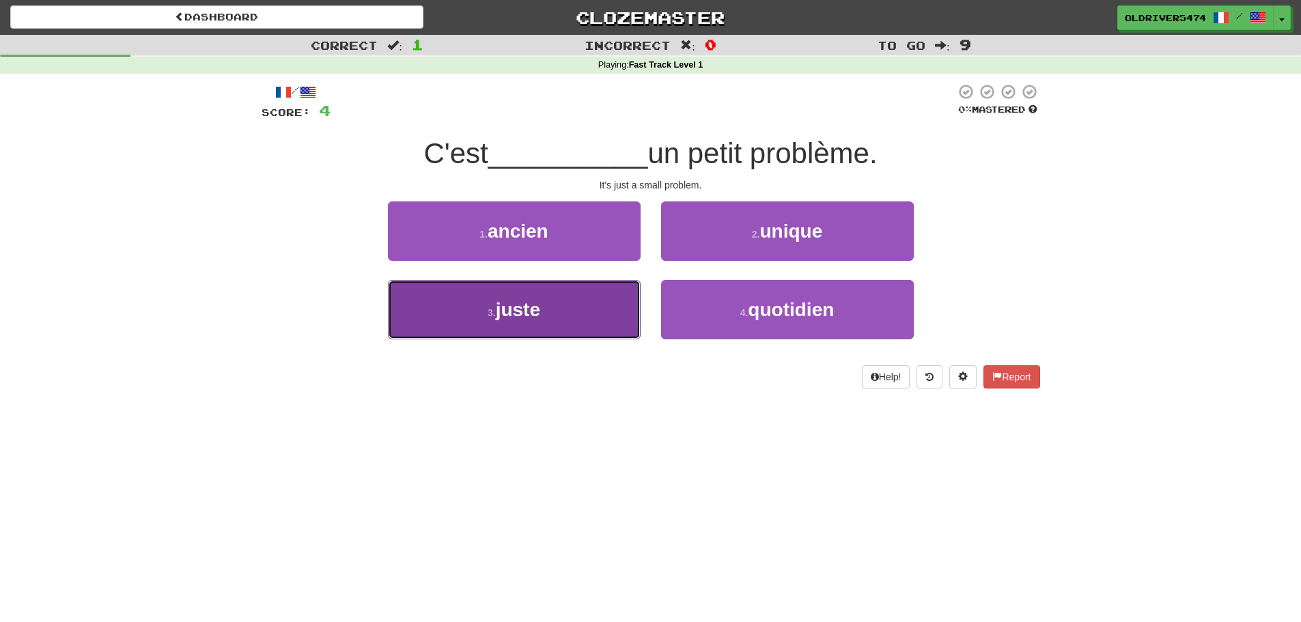
click at [607, 306] on button "3 . juste" at bounding box center [514, 309] width 253 height 59
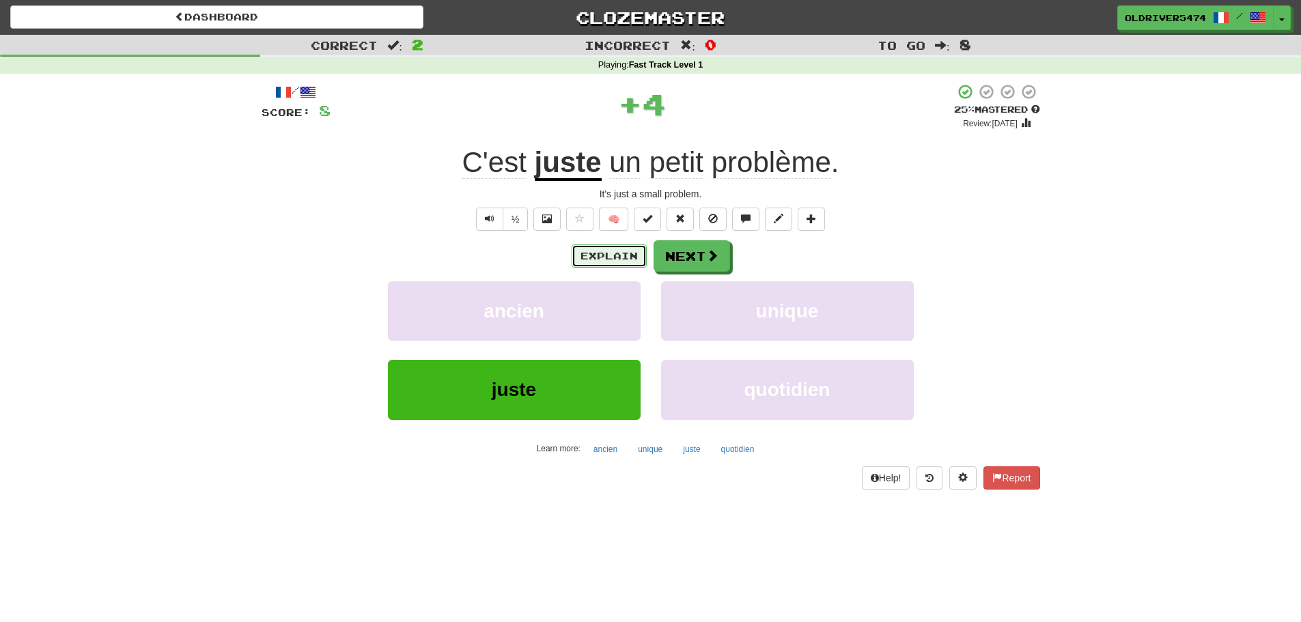
click at [604, 260] on button "Explain" at bounding box center [609, 256] width 75 height 23
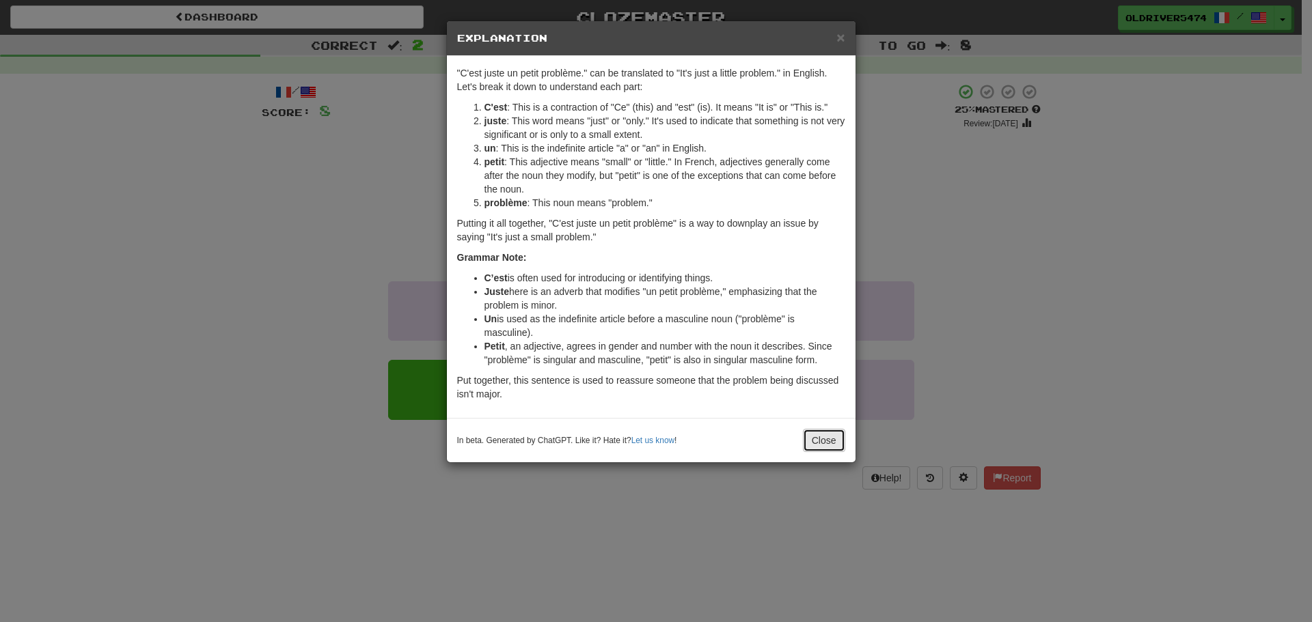
click at [816, 448] on button "Close" at bounding box center [824, 440] width 42 height 23
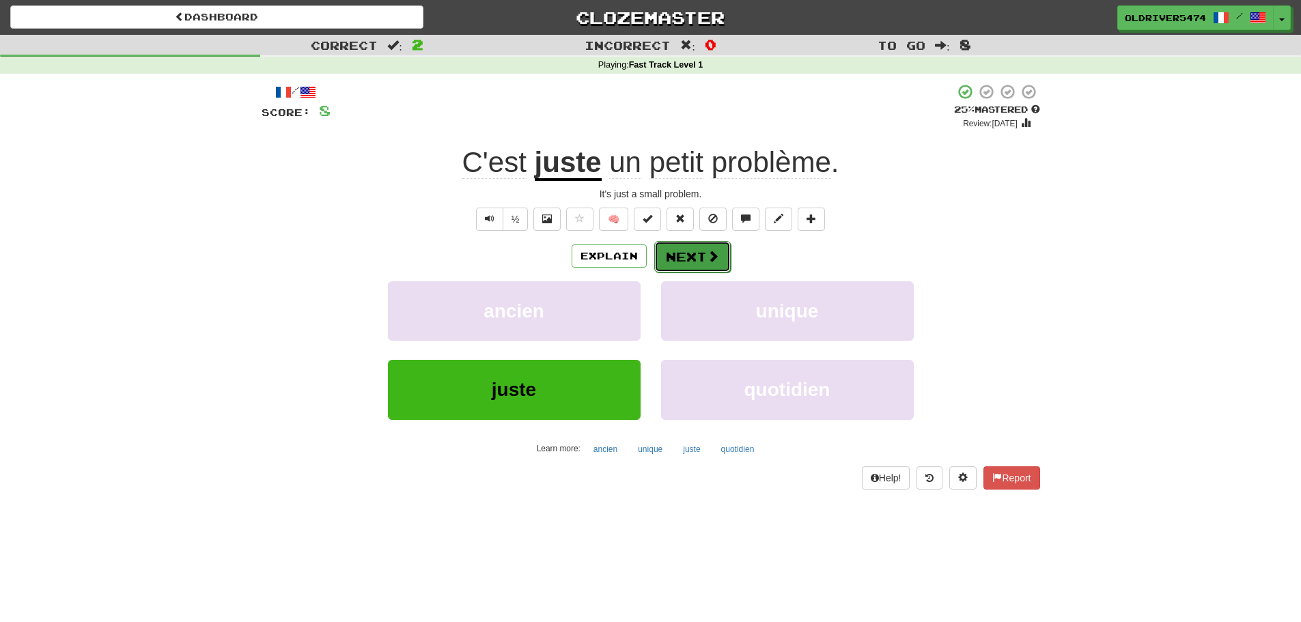
click at [688, 264] on button "Next" at bounding box center [692, 256] width 77 height 31
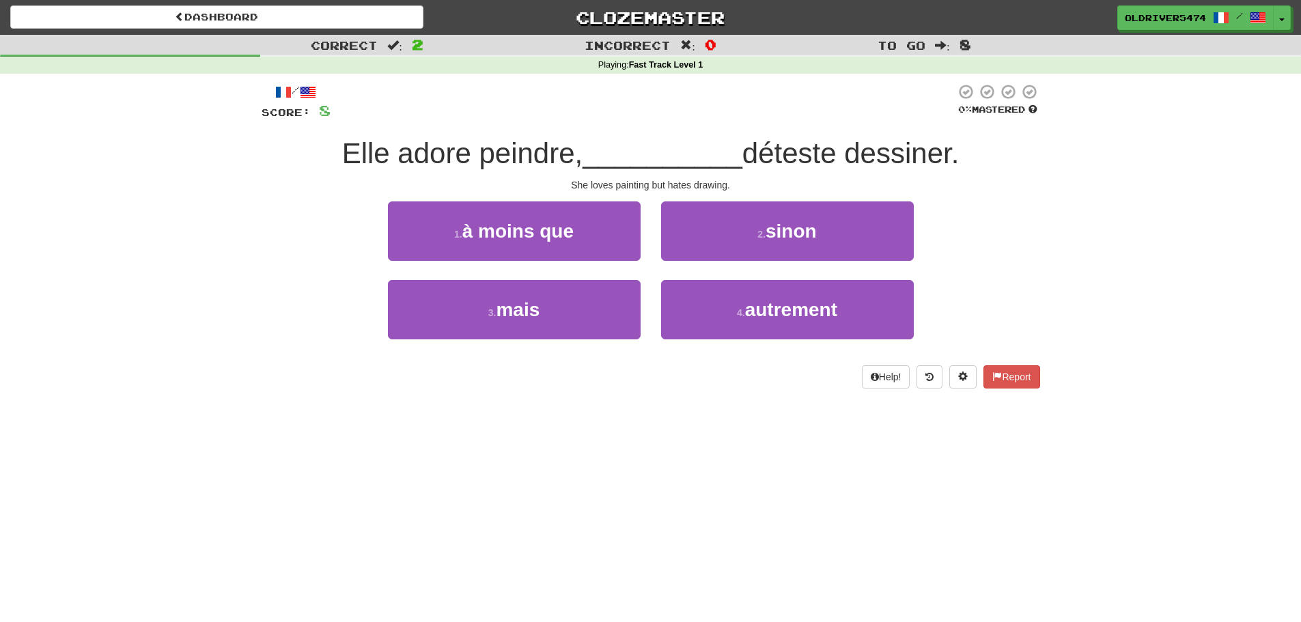
click at [504, 159] on span "Elle adore peindre," at bounding box center [462, 153] width 241 height 32
click at [658, 148] on span "__________" at bounding box center [663, 153] width 160 height 32
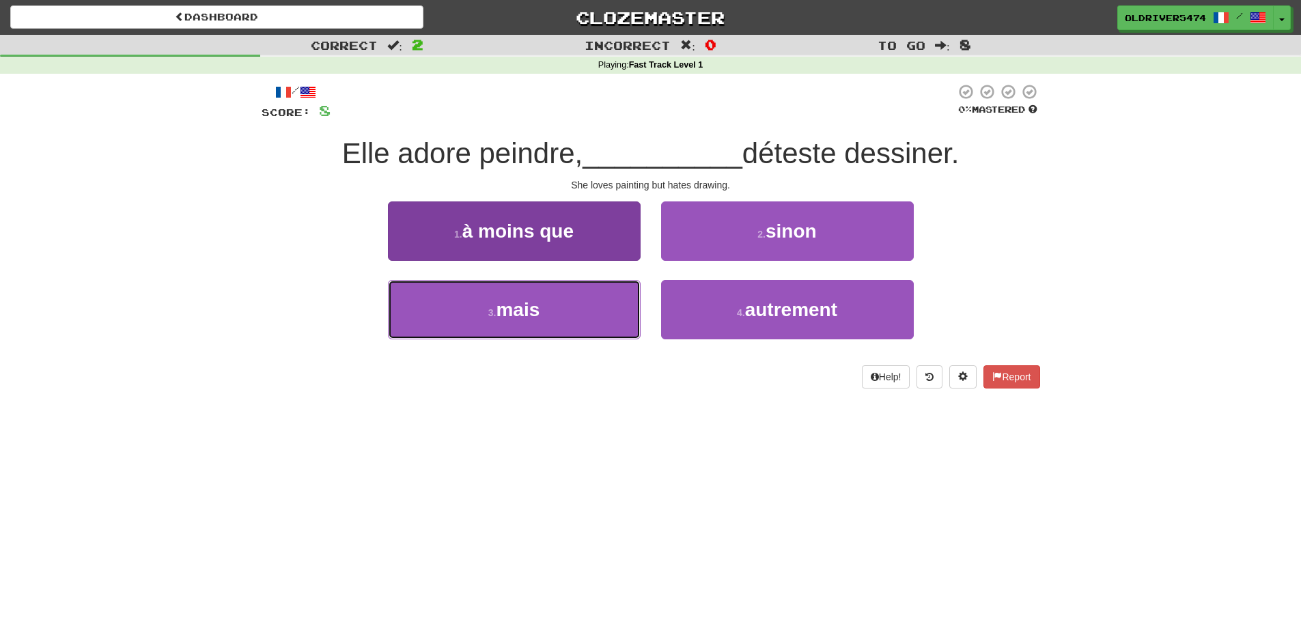
click at [557, 307] on button "3 . mais" at bounding box center [514, 309] width 253 height 59
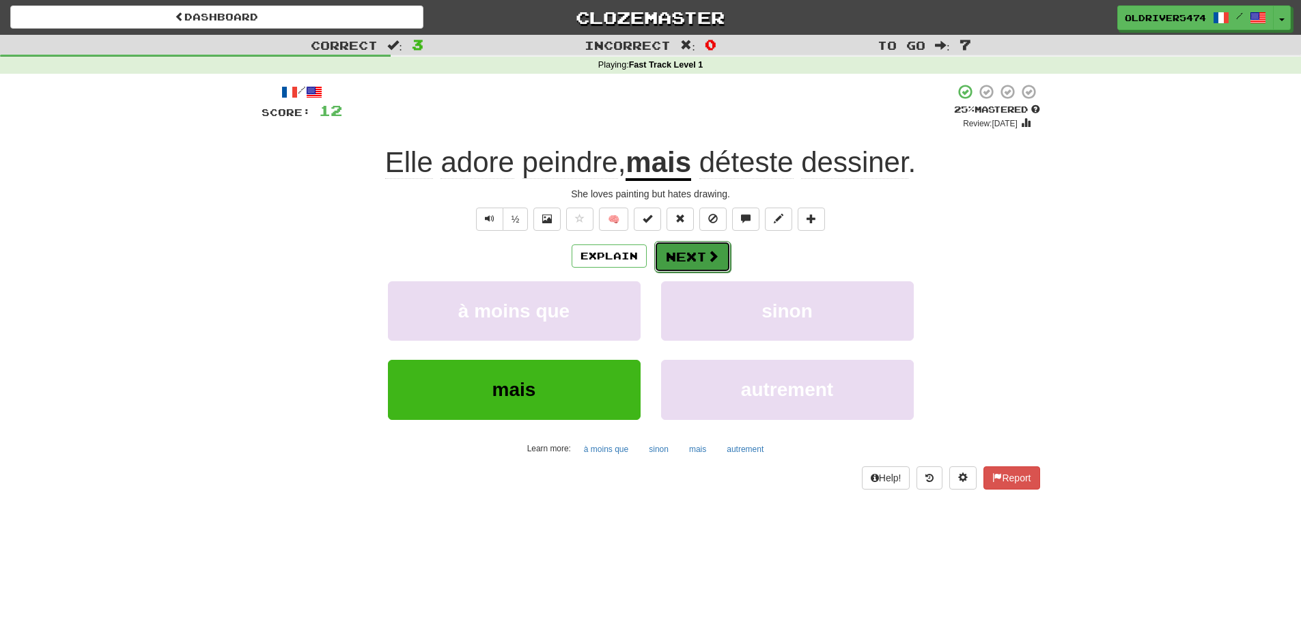
click at [701, 256] on button "Next" at bounding box center [692, 256] width 77 height 31
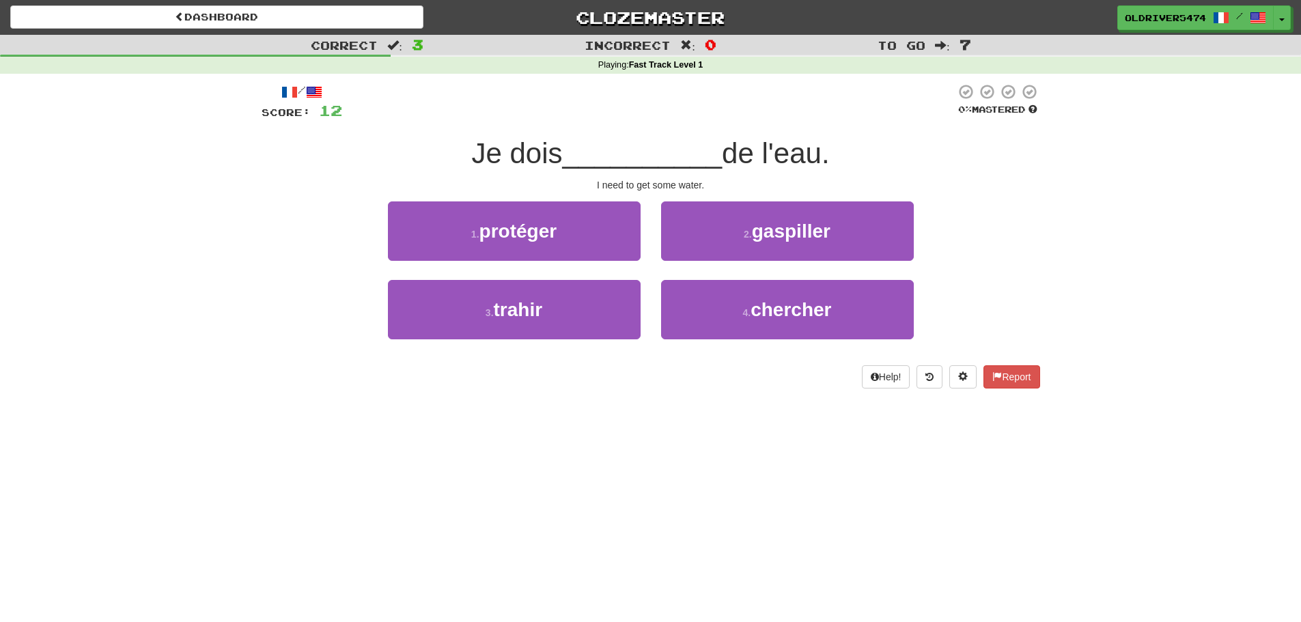
click at [522, 154] on span "Je dois" at bounding box center [516, 153] width 91 height 32
click at [625, 181] on div "I need to get some water." at bounding box center [651, 185] width 779 height 14
click at [648, 184] on div "I need to get some water." at bounding box center [651, 185] width 779 height 14
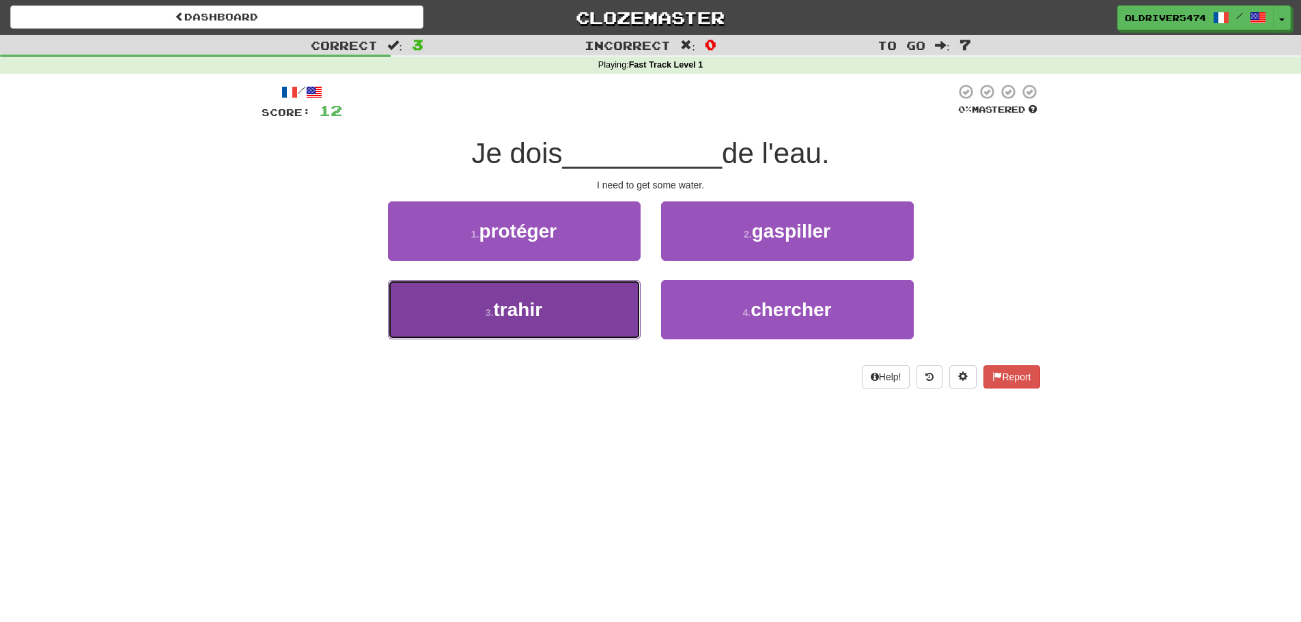
click at [582, 324] on button "3 . trahir" at bounding box center [514, 309] width 253 height 59
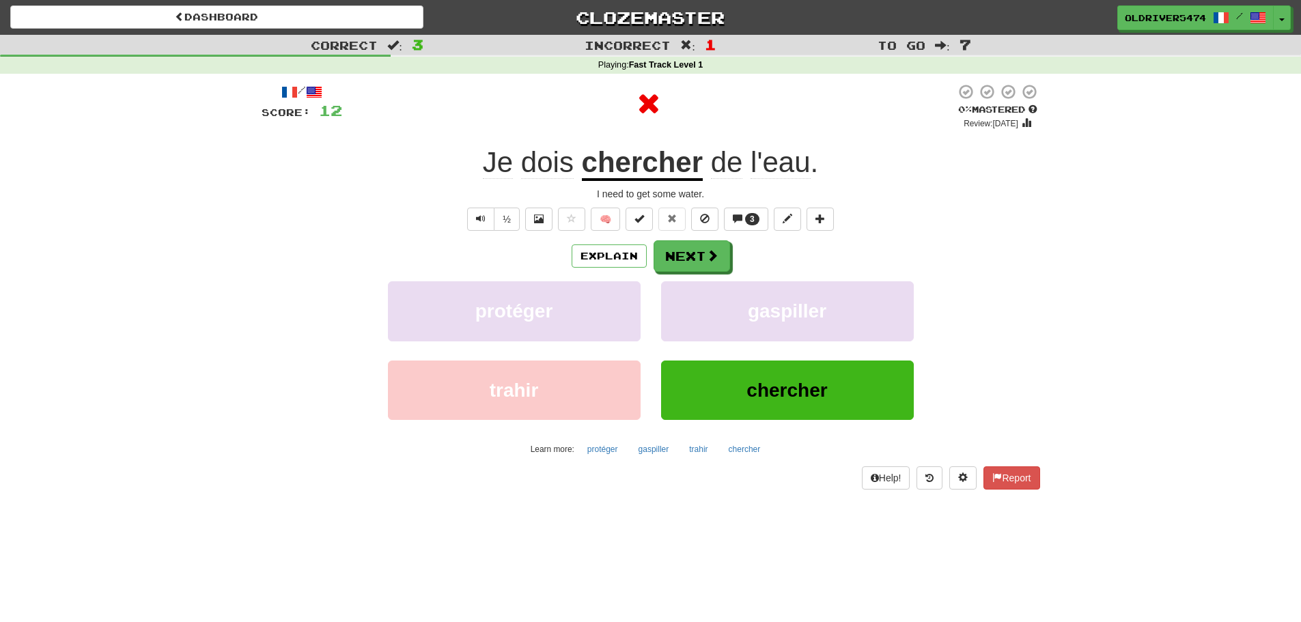
click at [596, 268] on div "Explain Next" at bounding box center [651, 255] width 779 height 31
click at [593, 259] on button "Explain" at bounding box center [609, 256] width 75 height 23
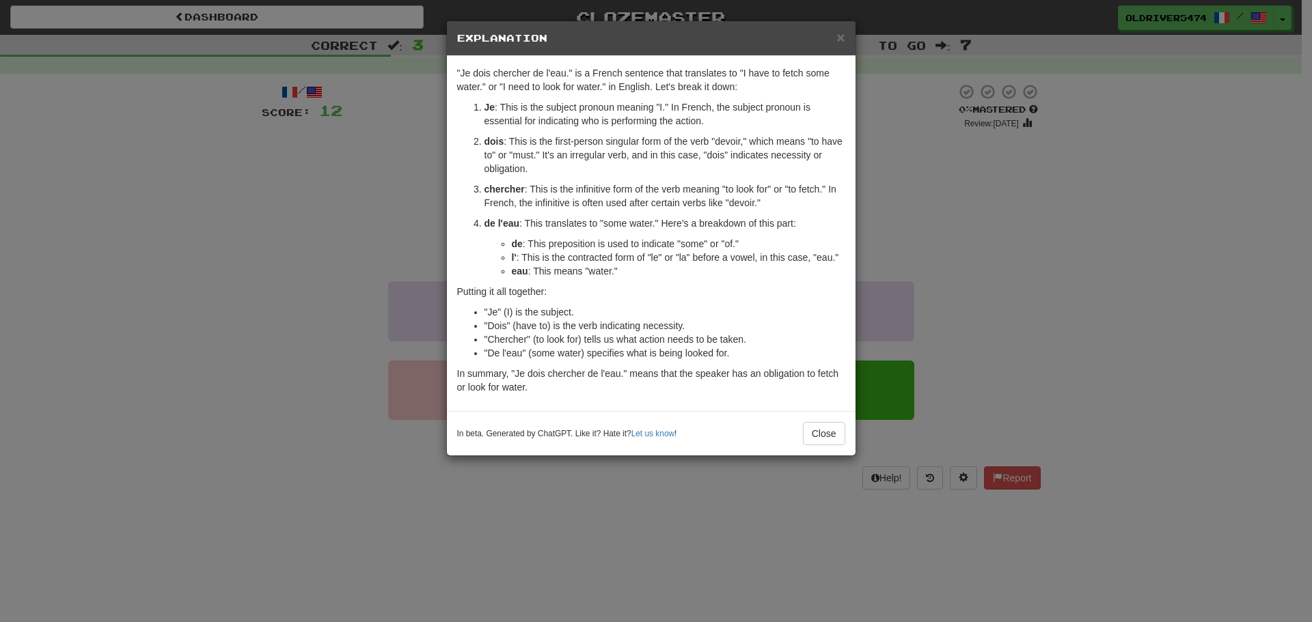
click at [735, 186] on p "chercher : This is the infinitive form of the verb meaning "to look for" or "to…" at bounding box center [664, 195] width 361 height 27
click at [743, 189] on p "chercher : This is the infinitive form of the verb meaning "to look for" or "to…" at bounding box center [664, 195] width 361 height 27
click at [654, 316] on li ""Je" (I) is the subject." at bounding box center [664, 312] width 361 height 14
click at [907, 226] on div "× Explanation "Je dois chercher de l'eau." is a French sentence that translates…" at bounding box center [656, 311] width 1312 height 622
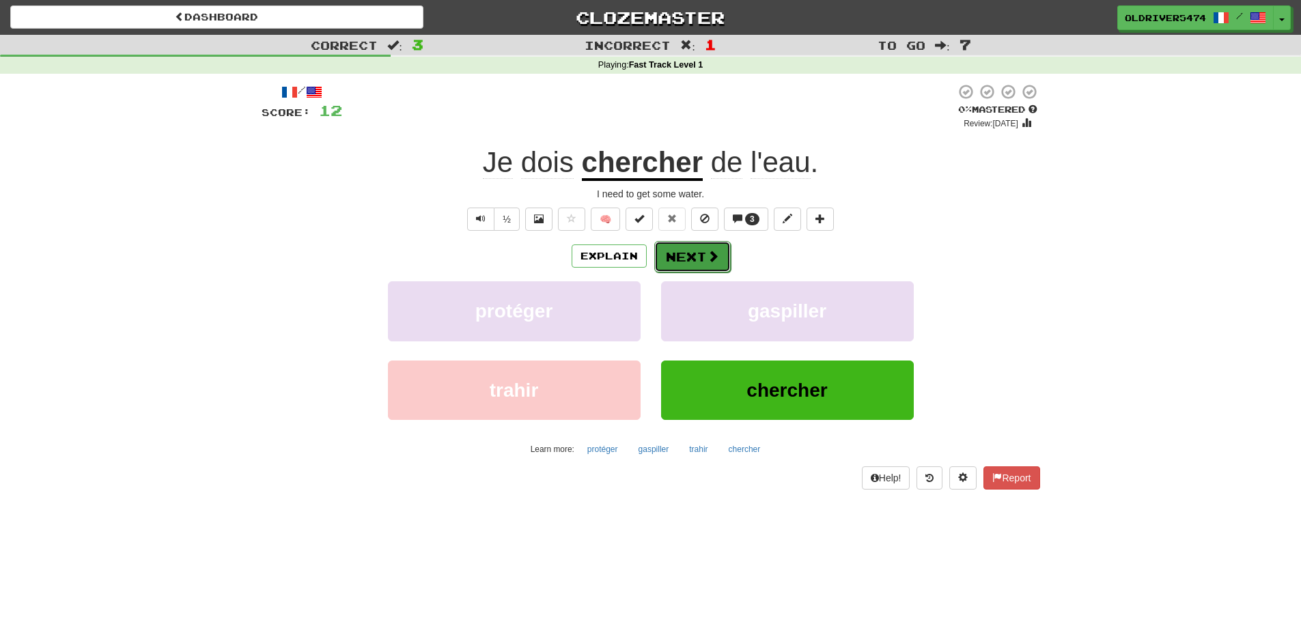
click at [685, 266] on button "Next" at bounding box center [692, 256] width 77 height 31
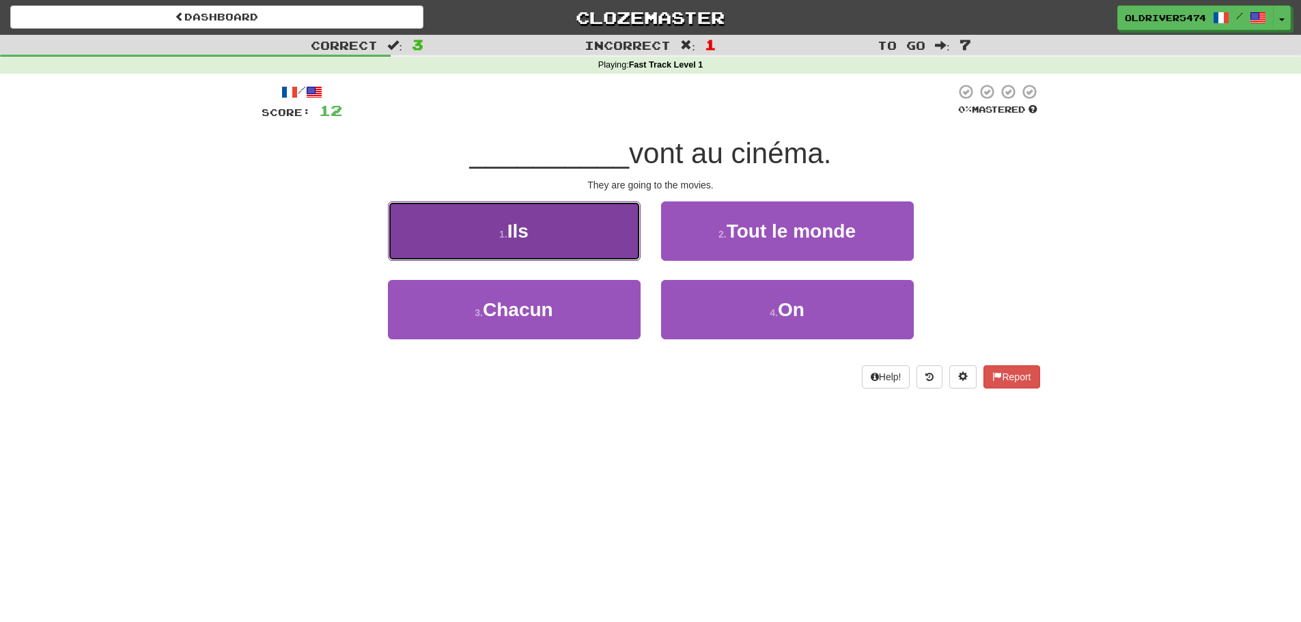
click at [577, 247] on button "1 . Ils" at bounding box center [514, 231] width 253 height 59
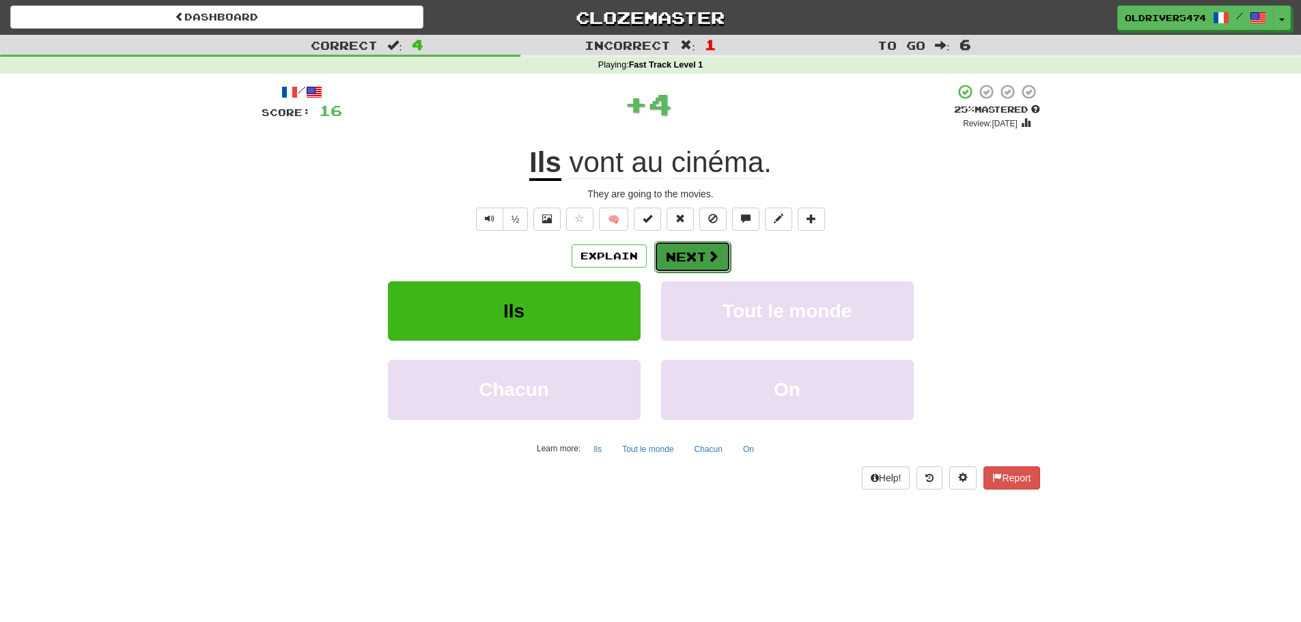
click at [691, 256] on button "Next" at bounding box center [692, 256] width 77 height 31
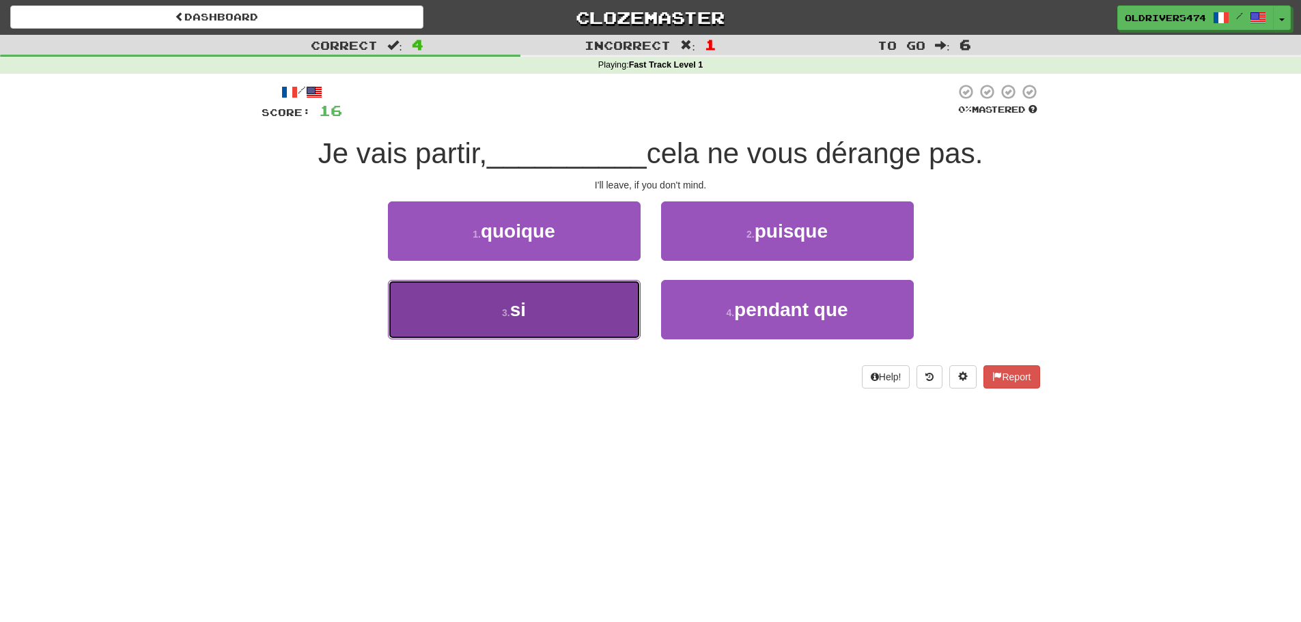
click at [598, 308] on button "3 . si" at bounding box center [514, 309] width 253 height 59
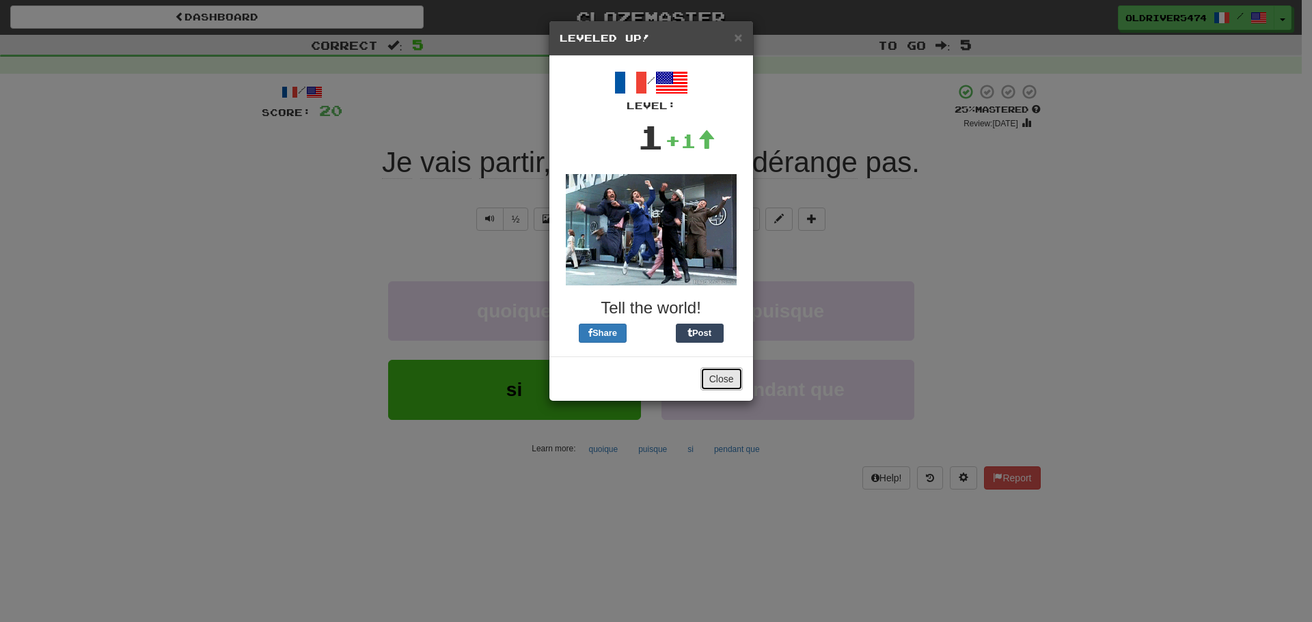
drag, startPoint x: 717, startPoint y: 379, endPoint x: 680, endPoint y: 370, distance: 38.1
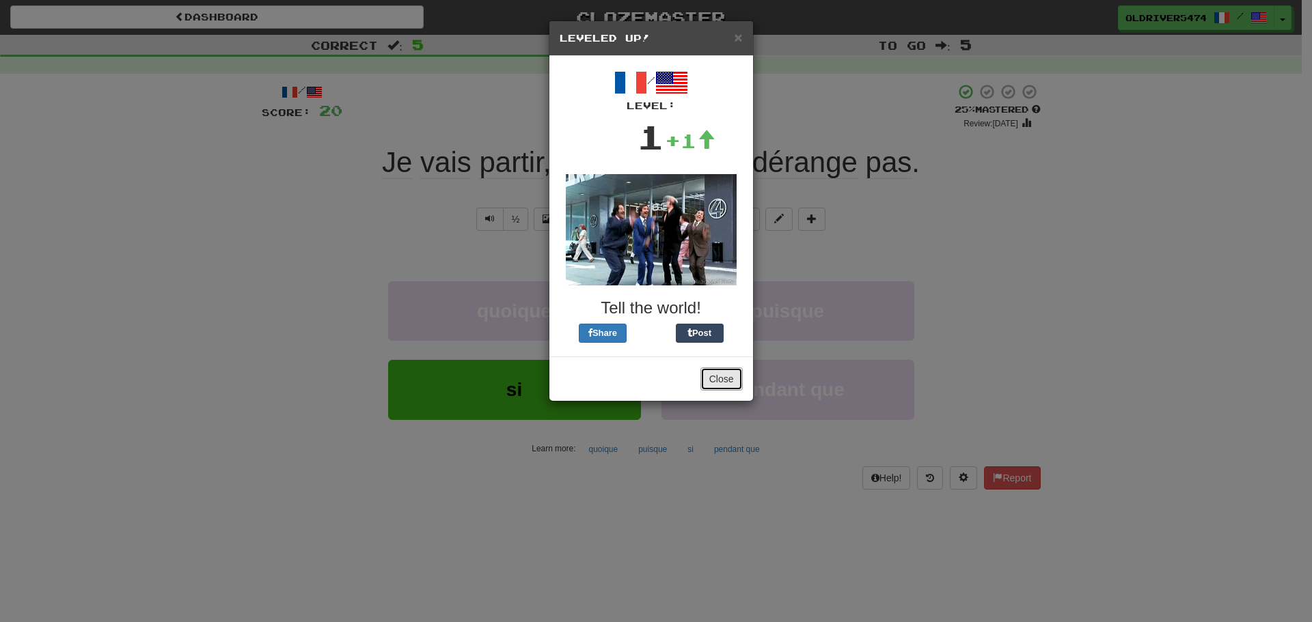
click at [717, 380] on button "Close" at bounding box center [721, 379] width 42 height 23
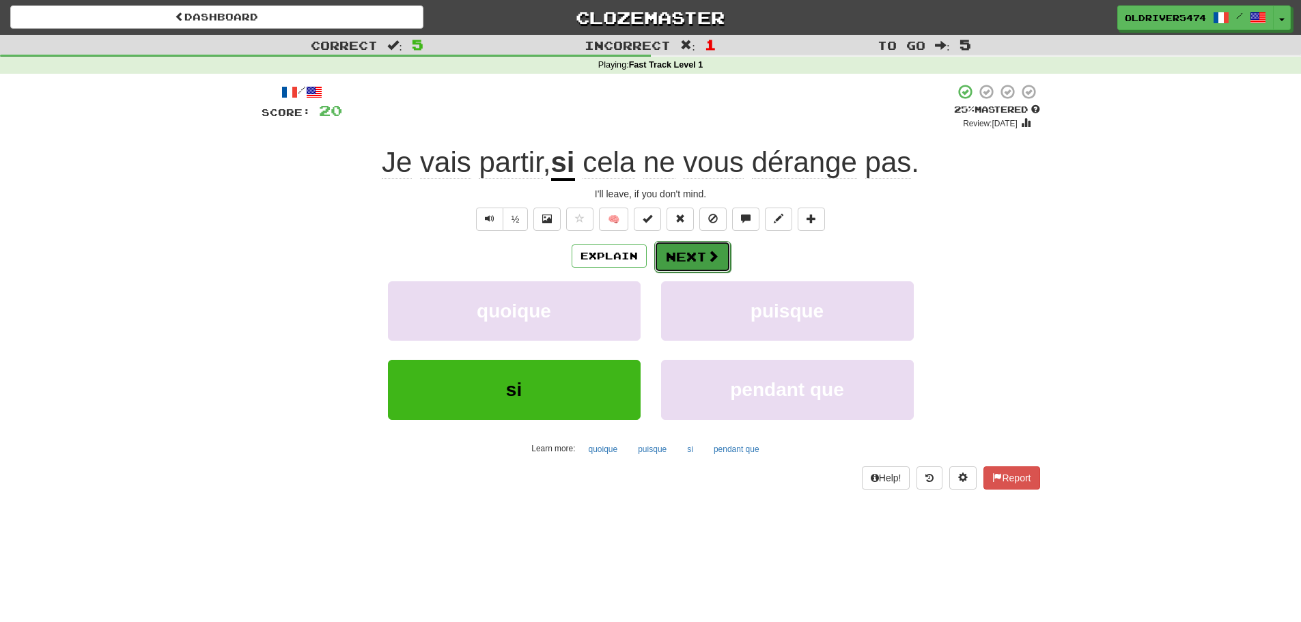
click at [682, 256] on button "Next" at bounding box center [692, 256] width 77 height 31
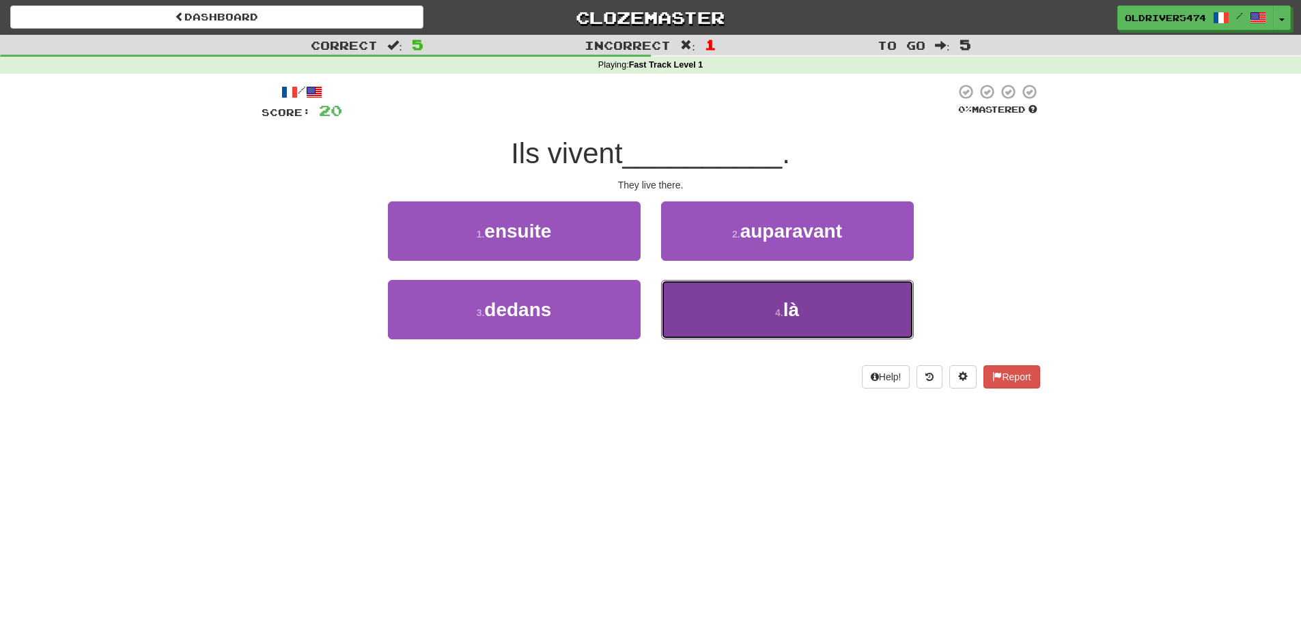
click at [741, 325] on button "4 . là" at bounding box center [787, 309] width 253 height 59
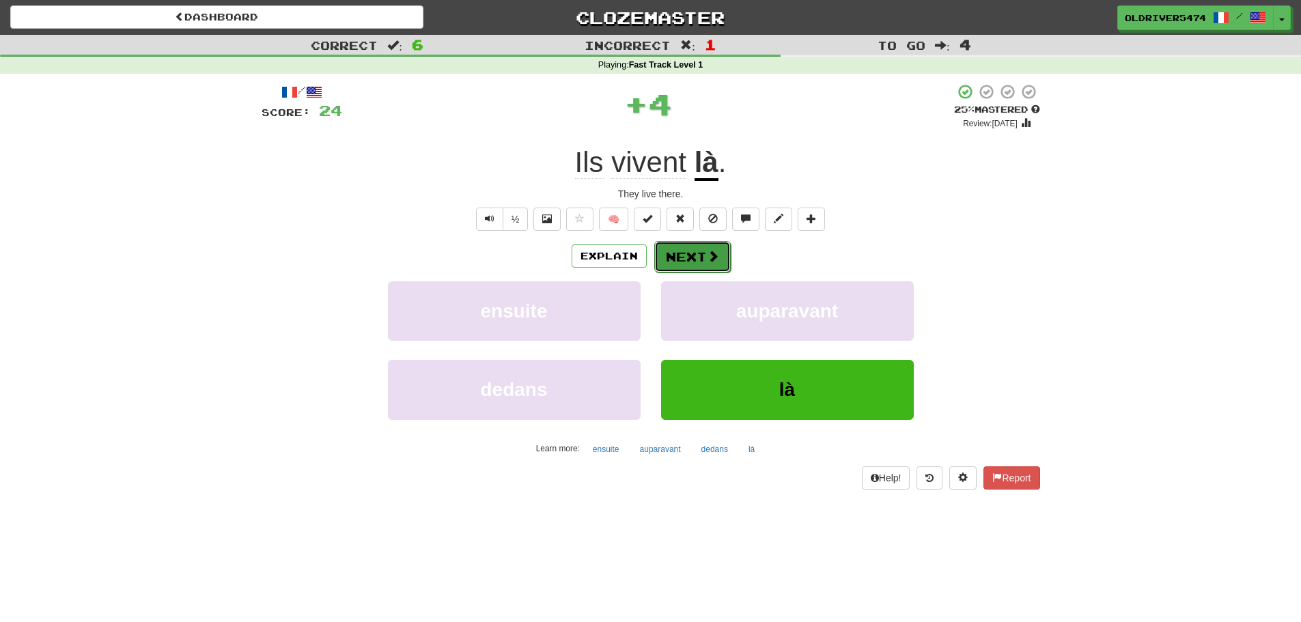
click at [681, 262] on button "Next" at bounding box center [692, 256] width 77 height 31
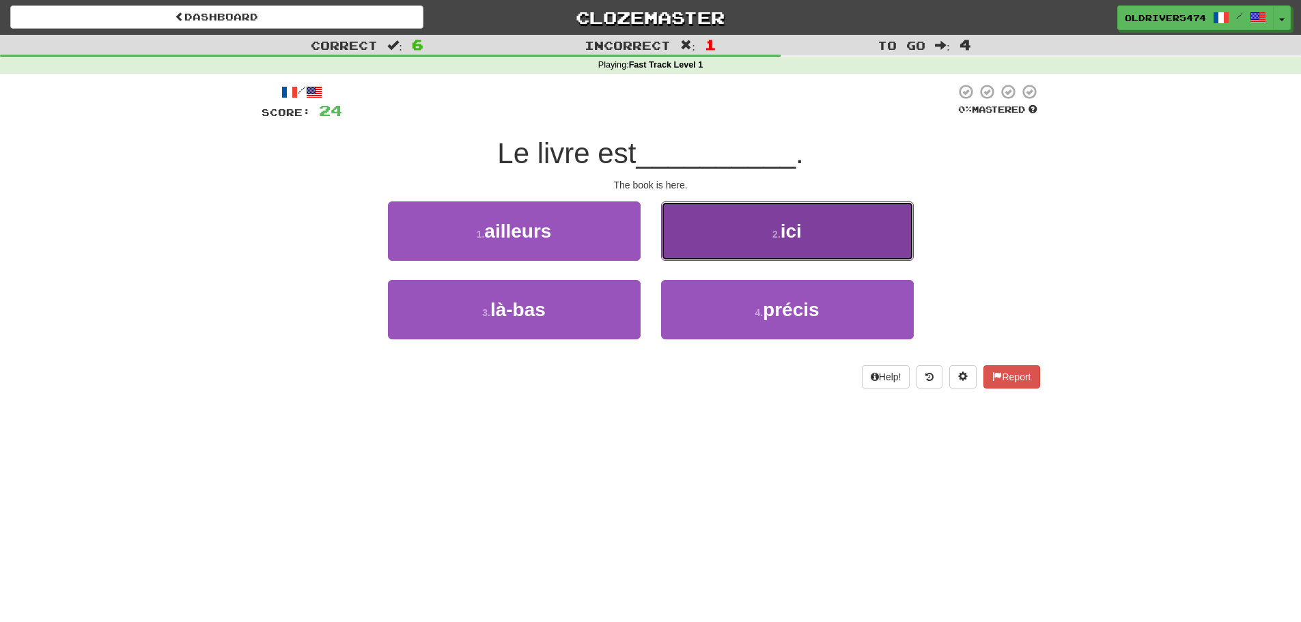
click at [745, 219] on button "2 . ici" at bounding box center [787, 231] width 253 height 59
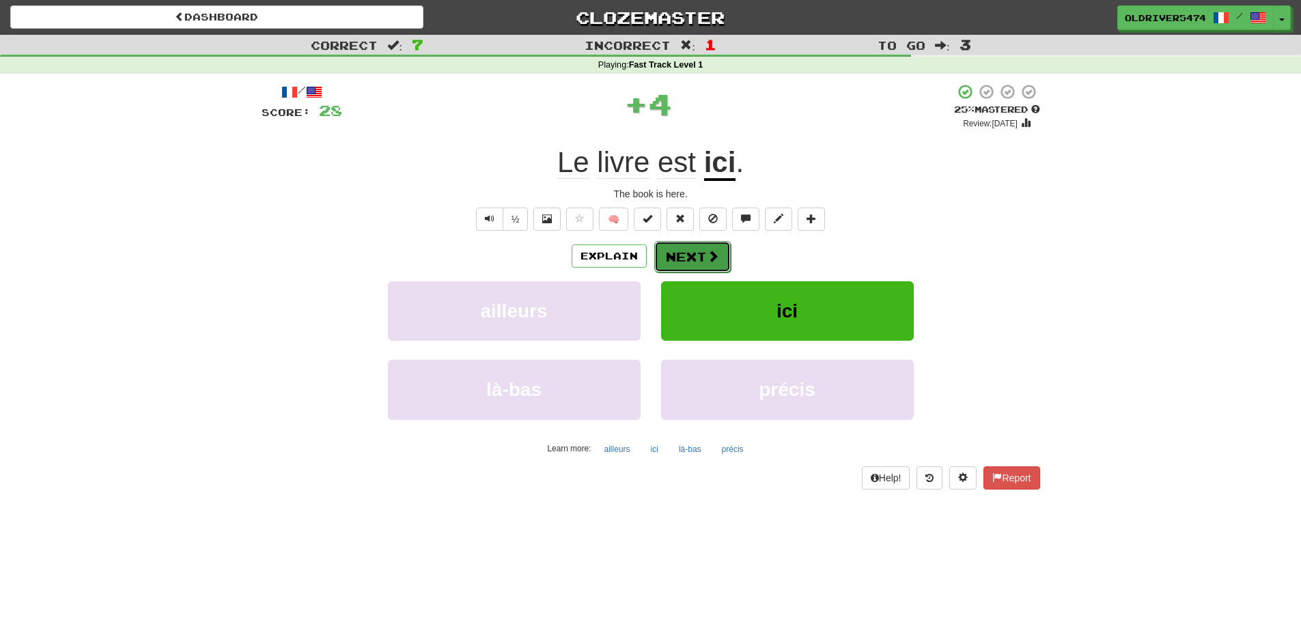
click at [698, 264] on button "Next" at bounding box center [692, 256] width 77 height 31
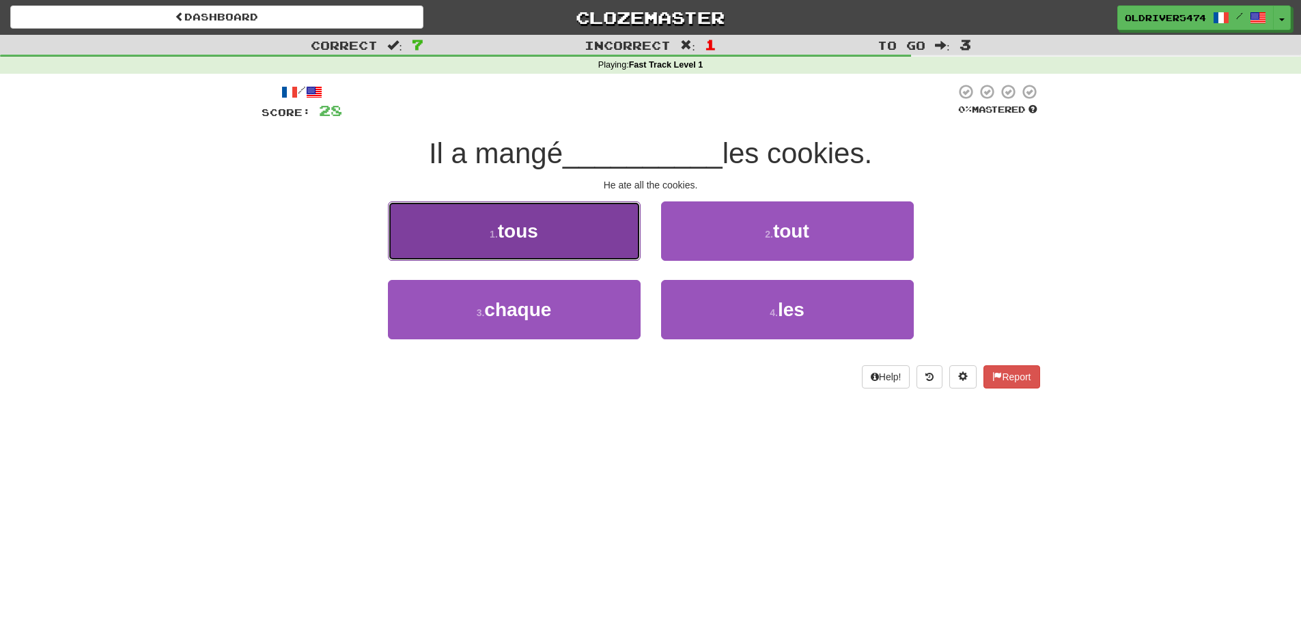
click at [540, 253] on button "1 . tous" at bounding box center [514, 231] width 253 height 59
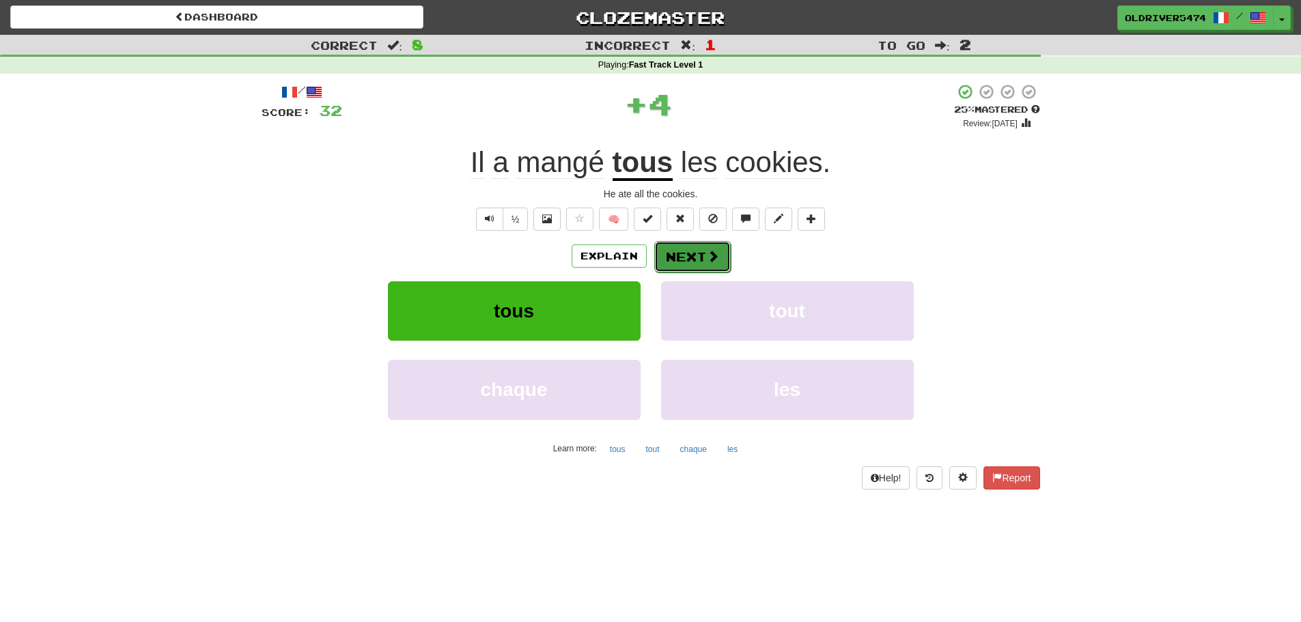
click at [686, 259] on button "Next" at bounding box center [692, 256] width 77 height 31
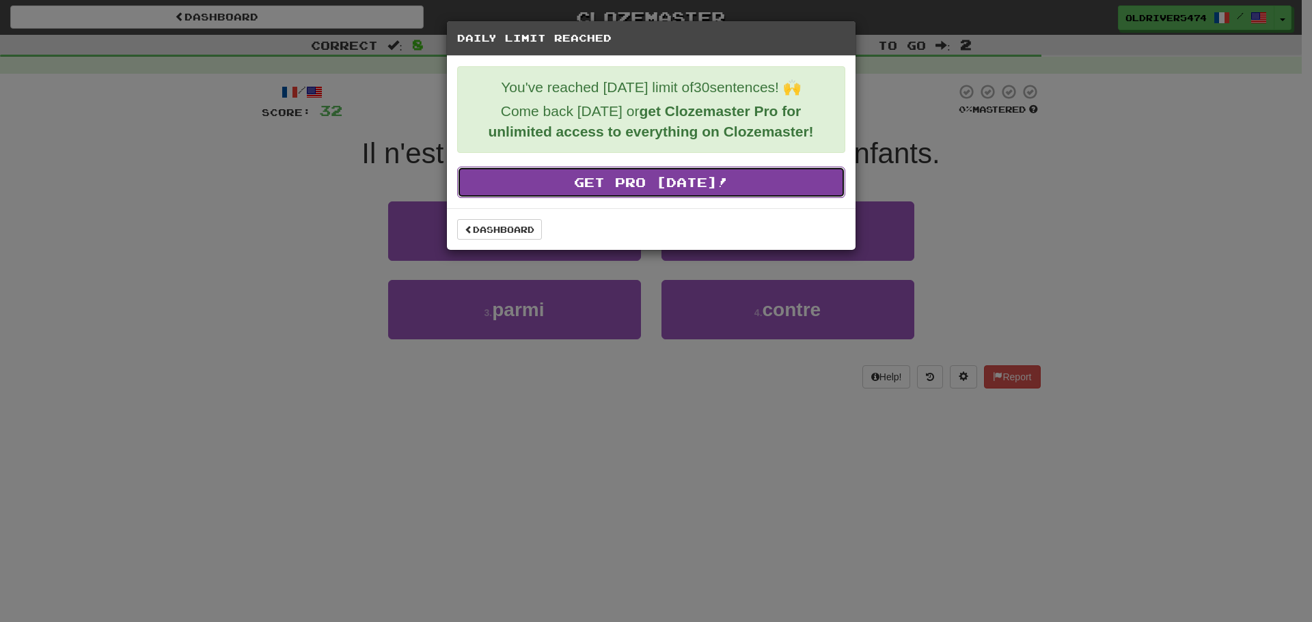
click at [659, 183] on link "Get Pro Today!" at bounding box center [651, 182] width 388 height 31
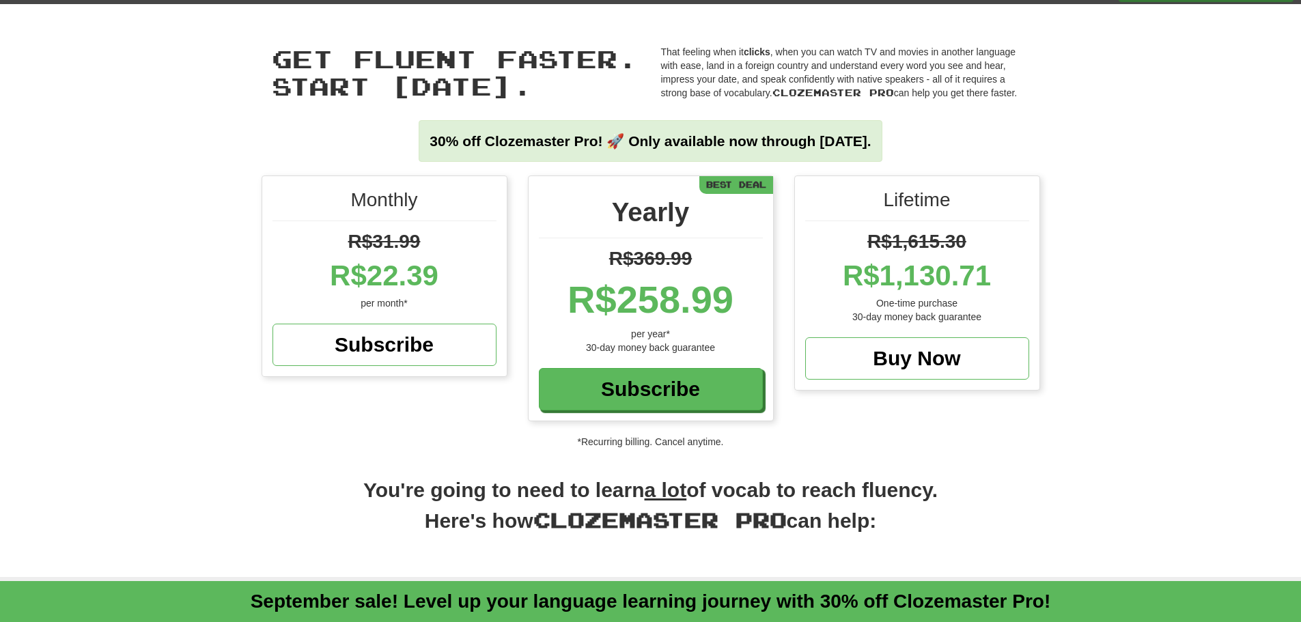
scroll to position [1, 0]
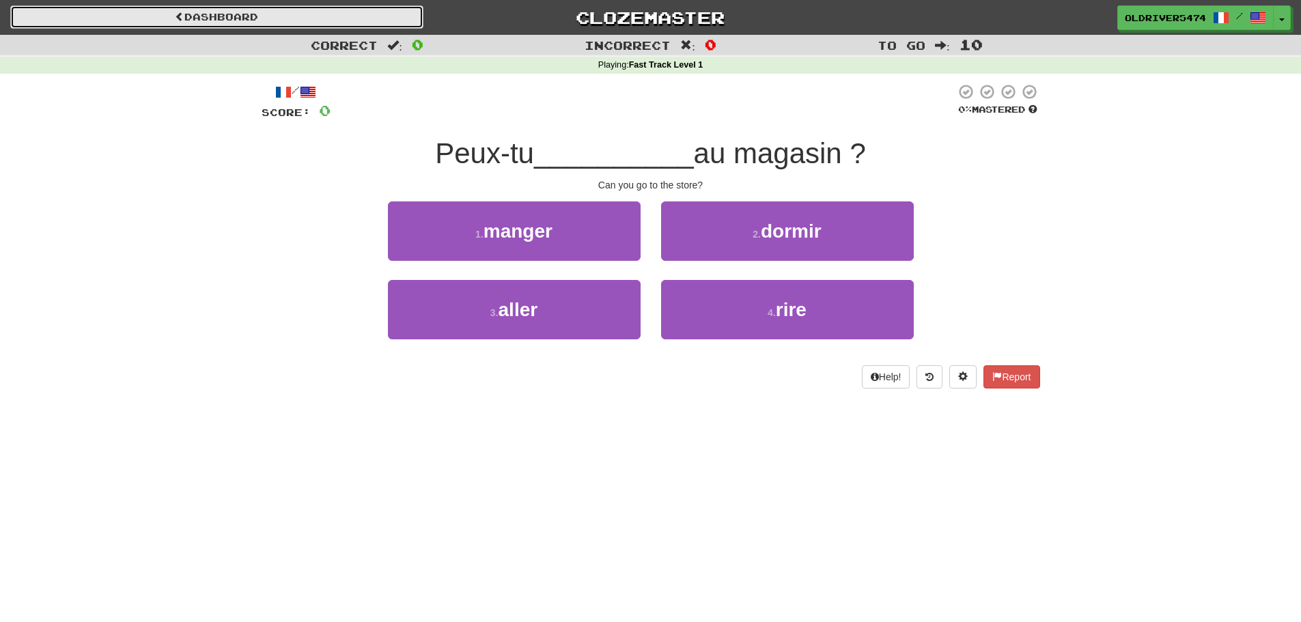
click at [242, 11] on link "Dashboard" at bounding box center [216, 16] width 413 height 23
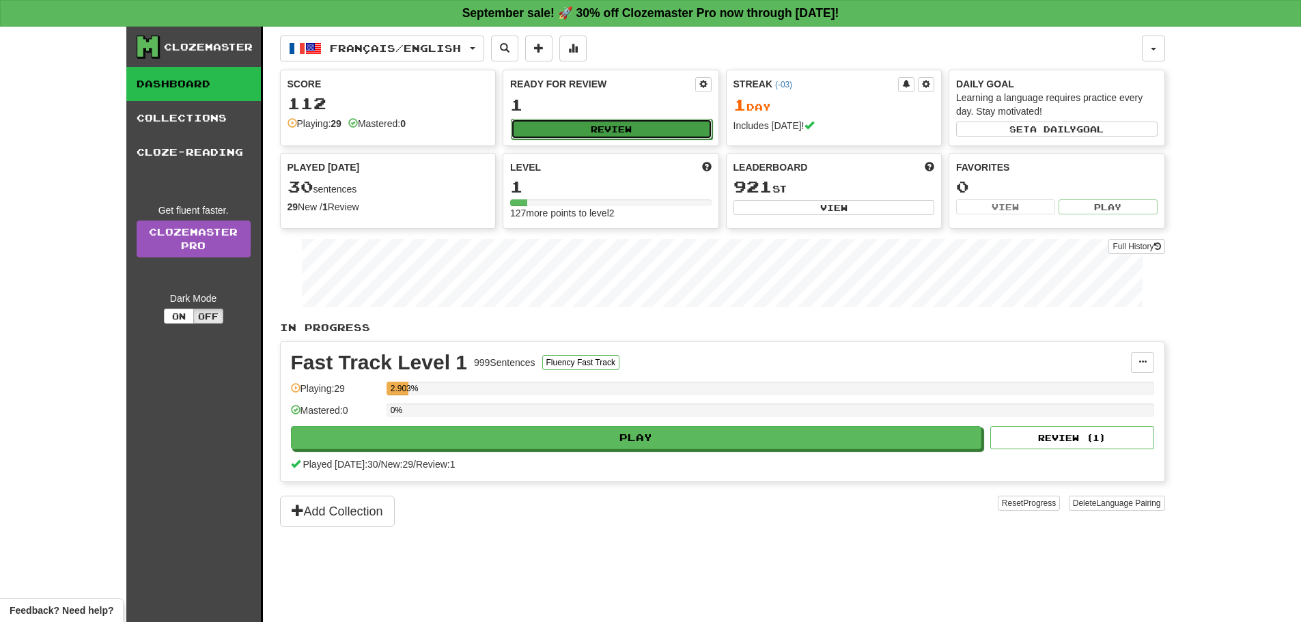
click at [591, 125] on button "Review" at bounding box center [612, 129] width 202 height 20
select select "**"
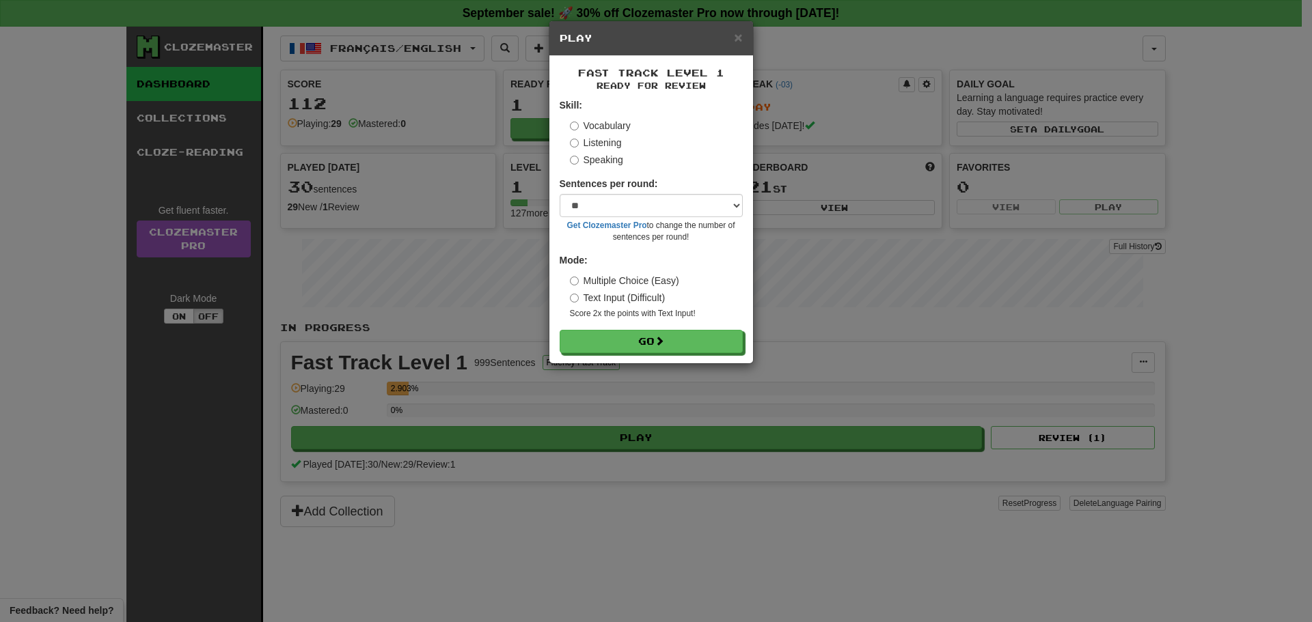
click at [845, 236] on div "× Play Fast Track Level 1 Ready for Review Skill: Vocabulary Listening Speaking…" at bounding box center [656, 311] width 1312 height 622
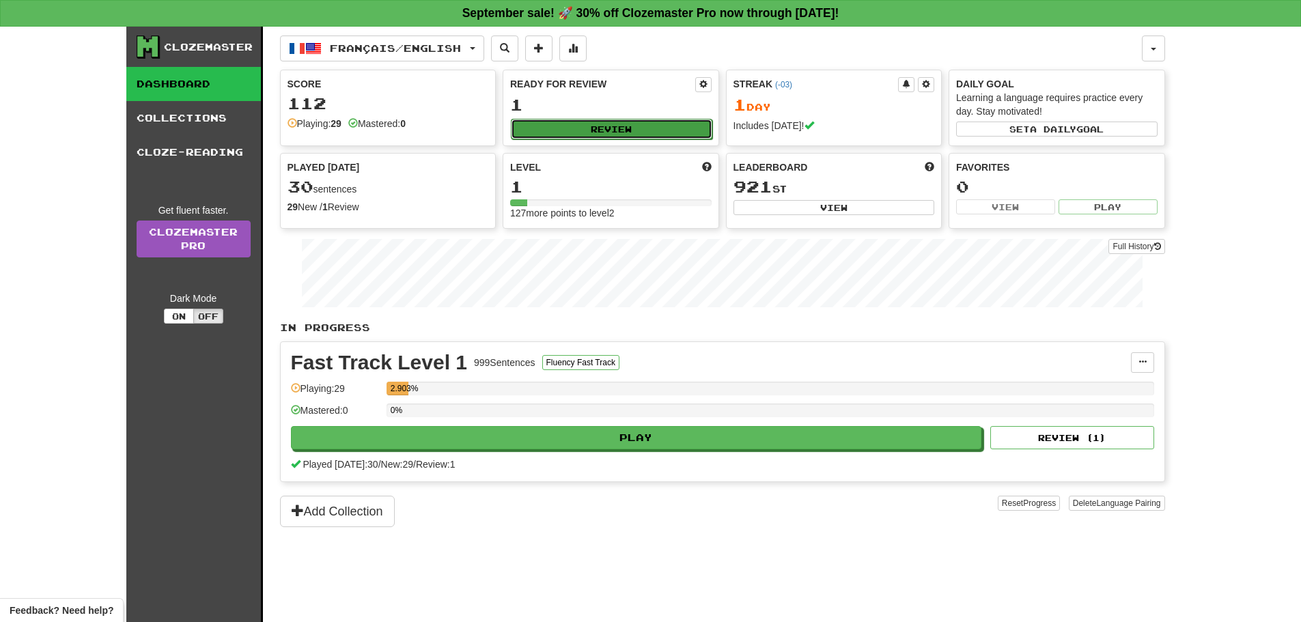
click at [655, 132] on button "Review" at bounding box center [612, 129] width 202 height 20
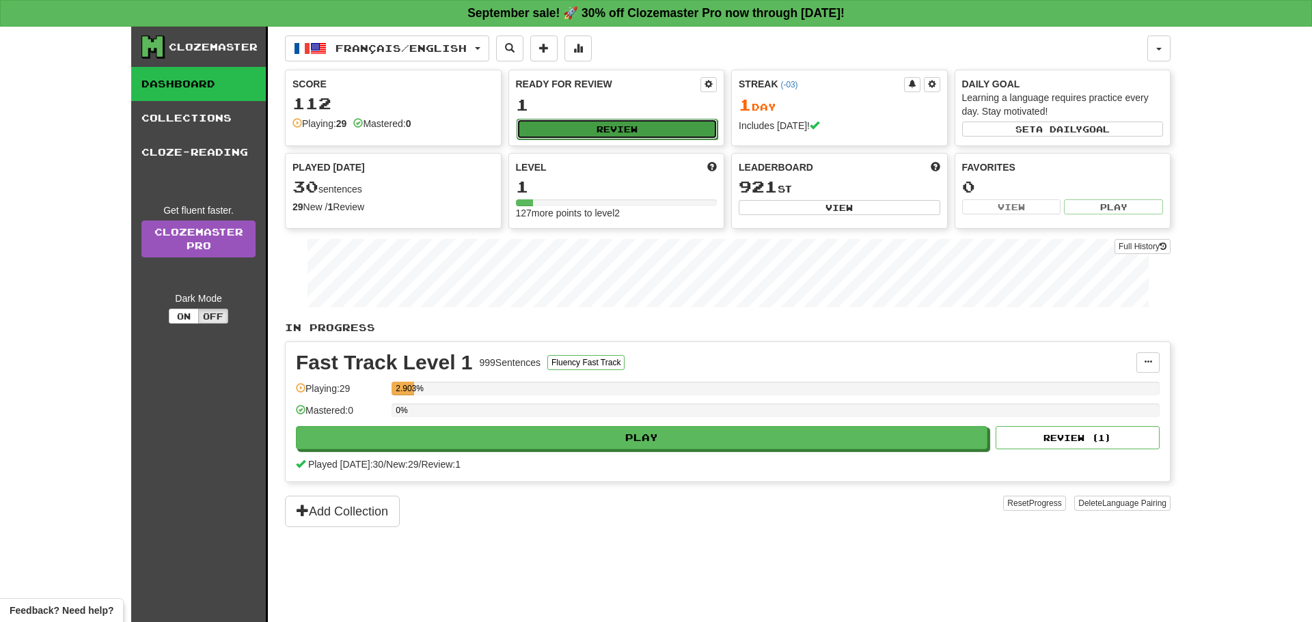
select select "**"
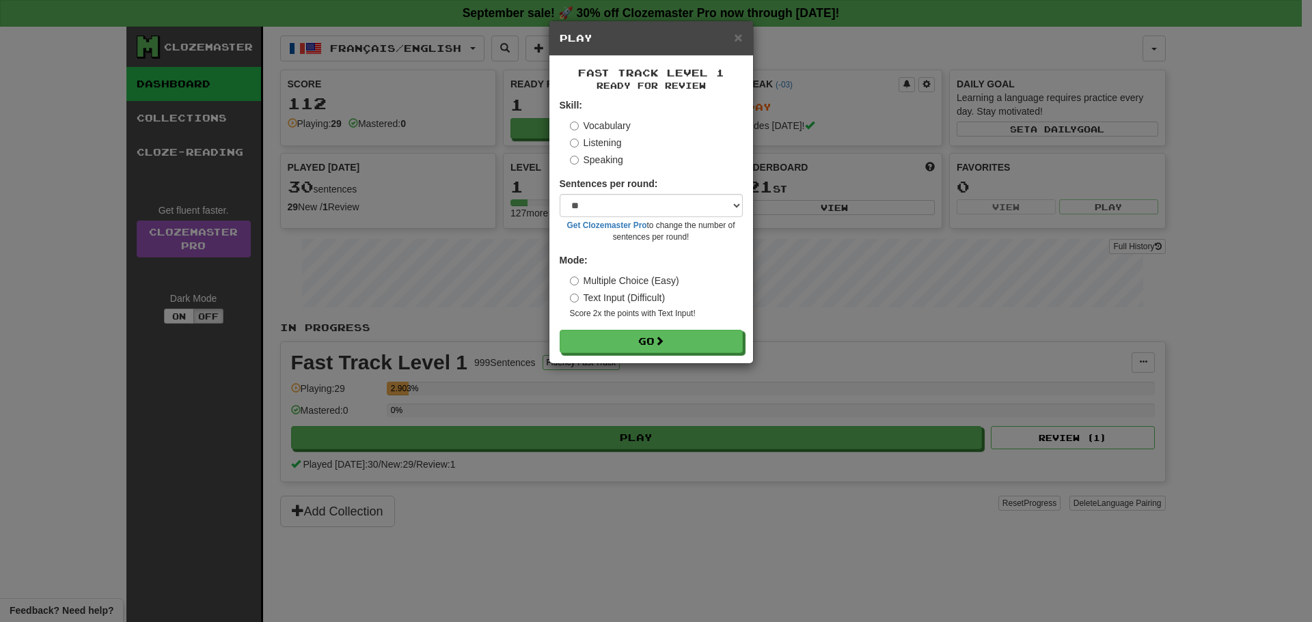
click at [870, 244] on div "× Play Fast Track Level 1 Ready for Review Skill: Vocabulary Listening Speaking…" at bounding box center [656, 311] width 1312 height 622
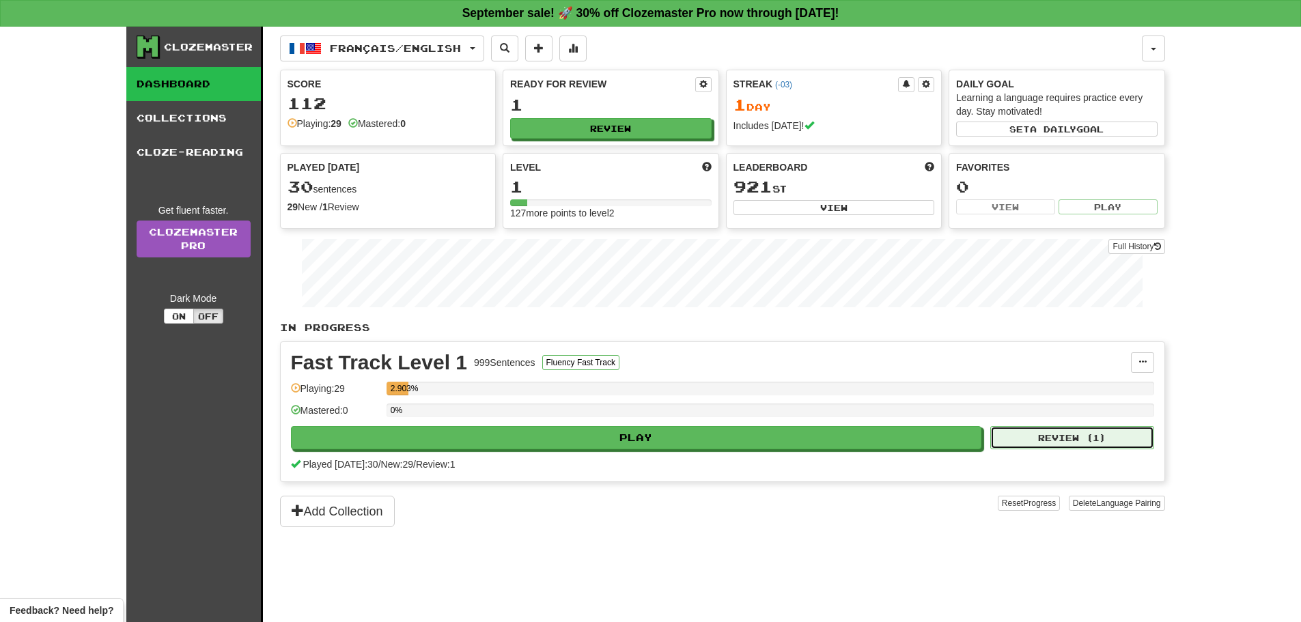
click at [1091, 448] on button "Review ( 1 )" at bounding box center [1073, 437] width 164 height 23
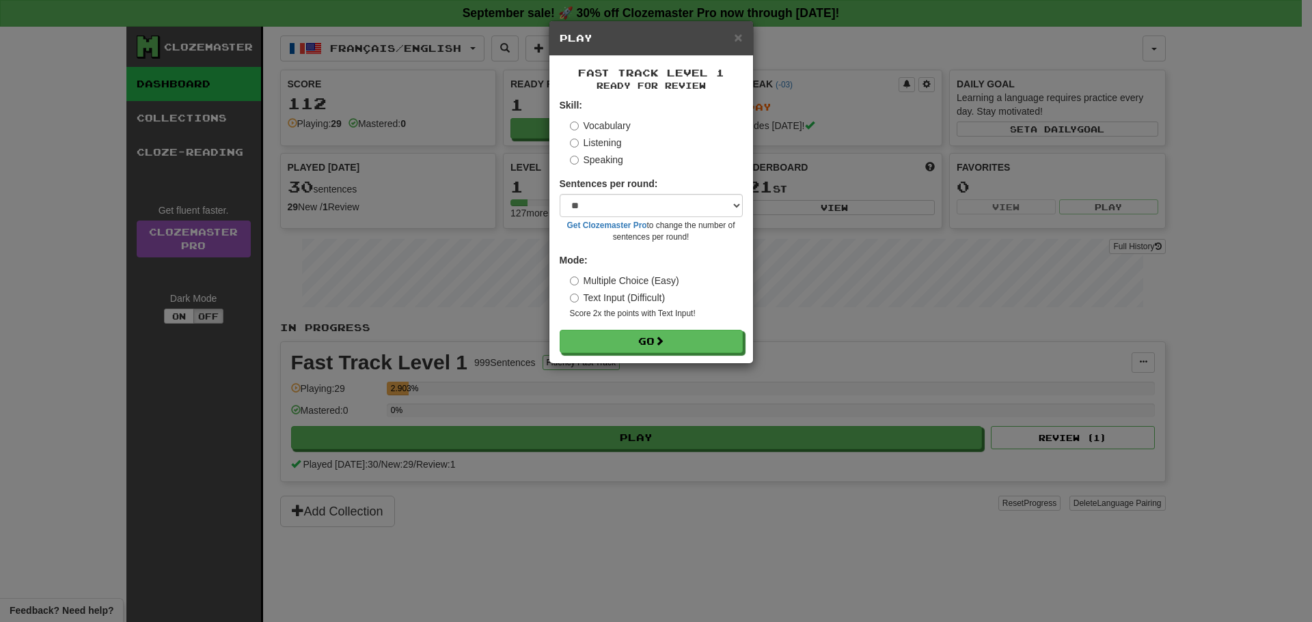
click at [923, 301] on div "× Play Fast Track Level 1 Ready for Review Skill: Vocabulary Listening Speaking…" at bounding box center [656, 311] width 1312 height 622
